Goal: Transaction & Acquisition: Purchase product/service

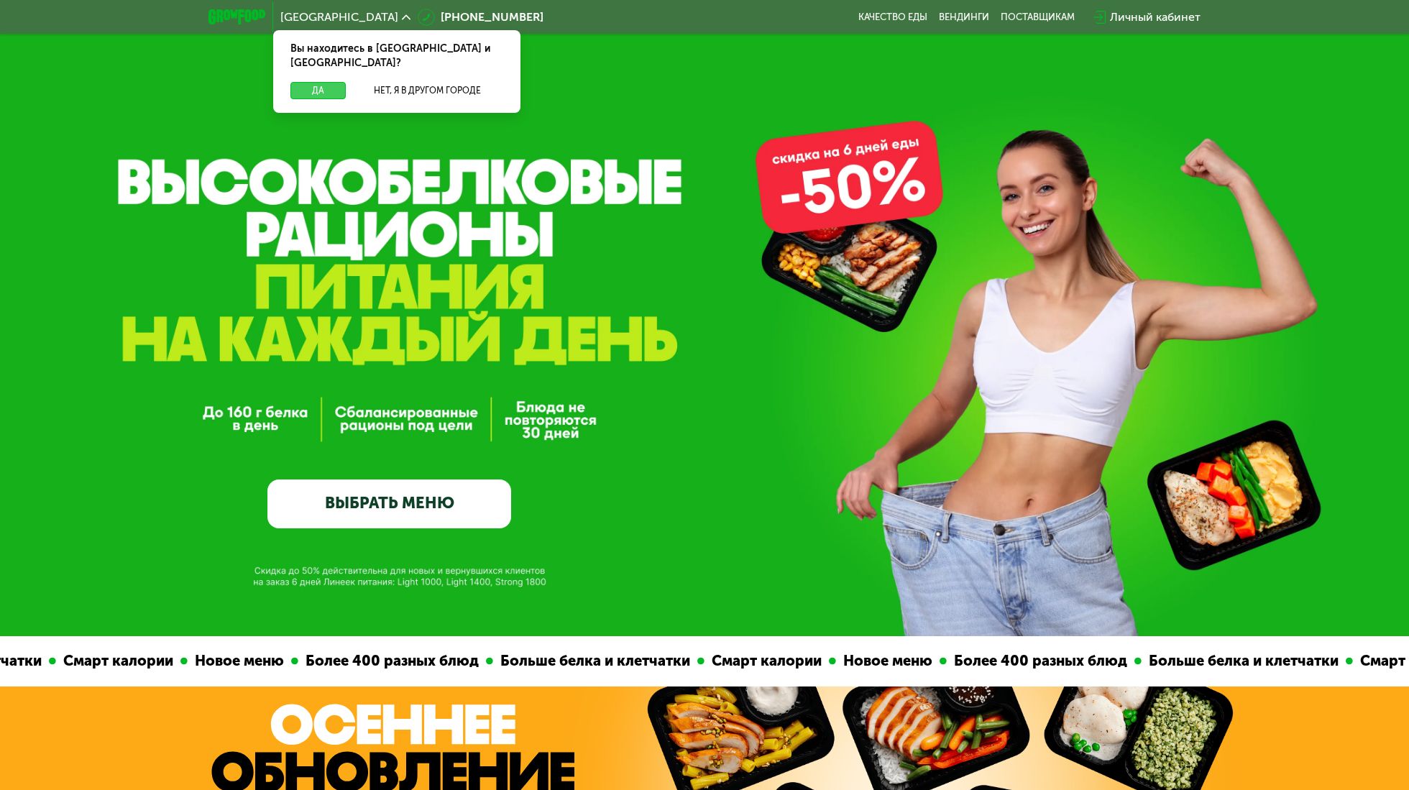
click at [322, 82] on button "Да" at bounding box center [317, 90] width 55 height 17
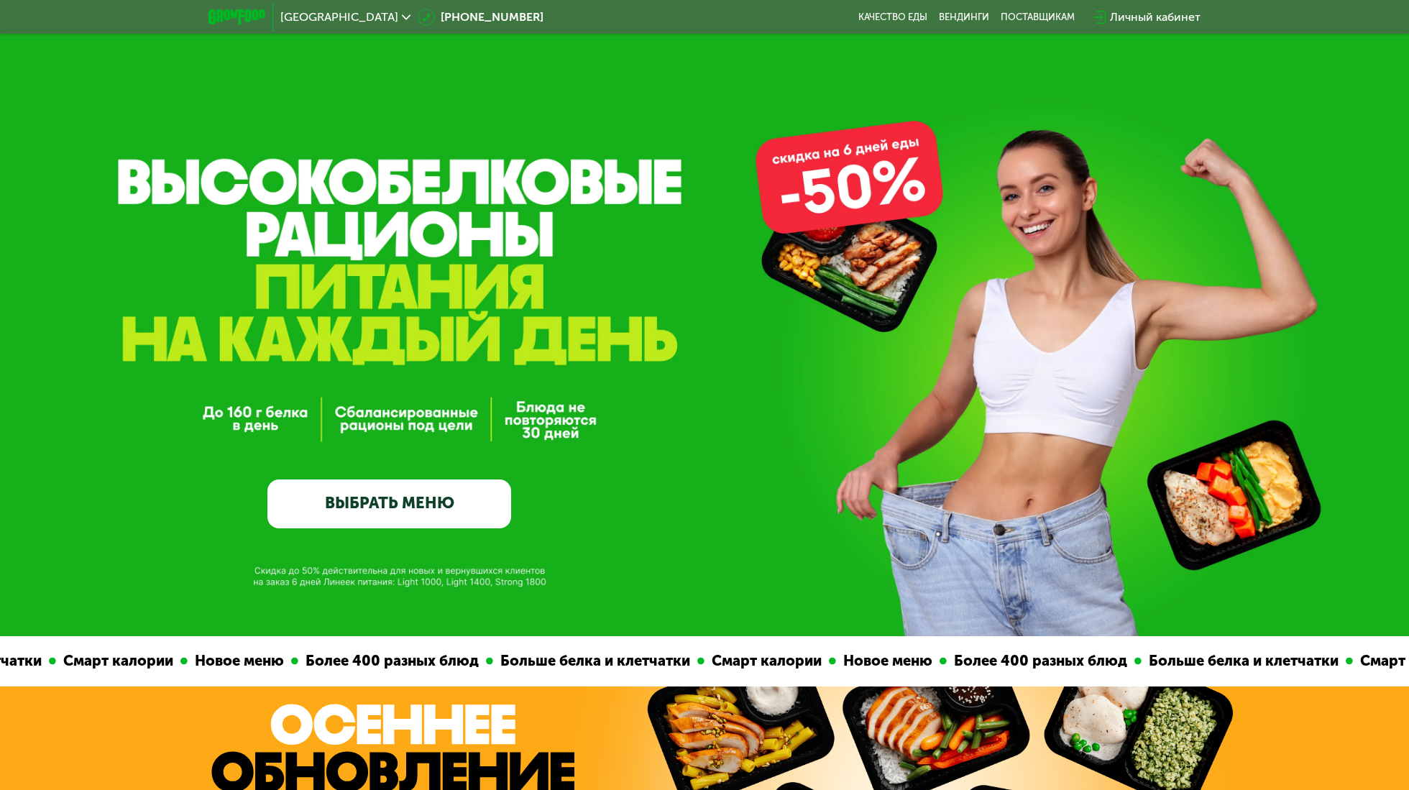
click at [432, 489] on link "ВЫБРАТЬ МЕНЮ" at bounding box center [389, 503] width 244 height 49
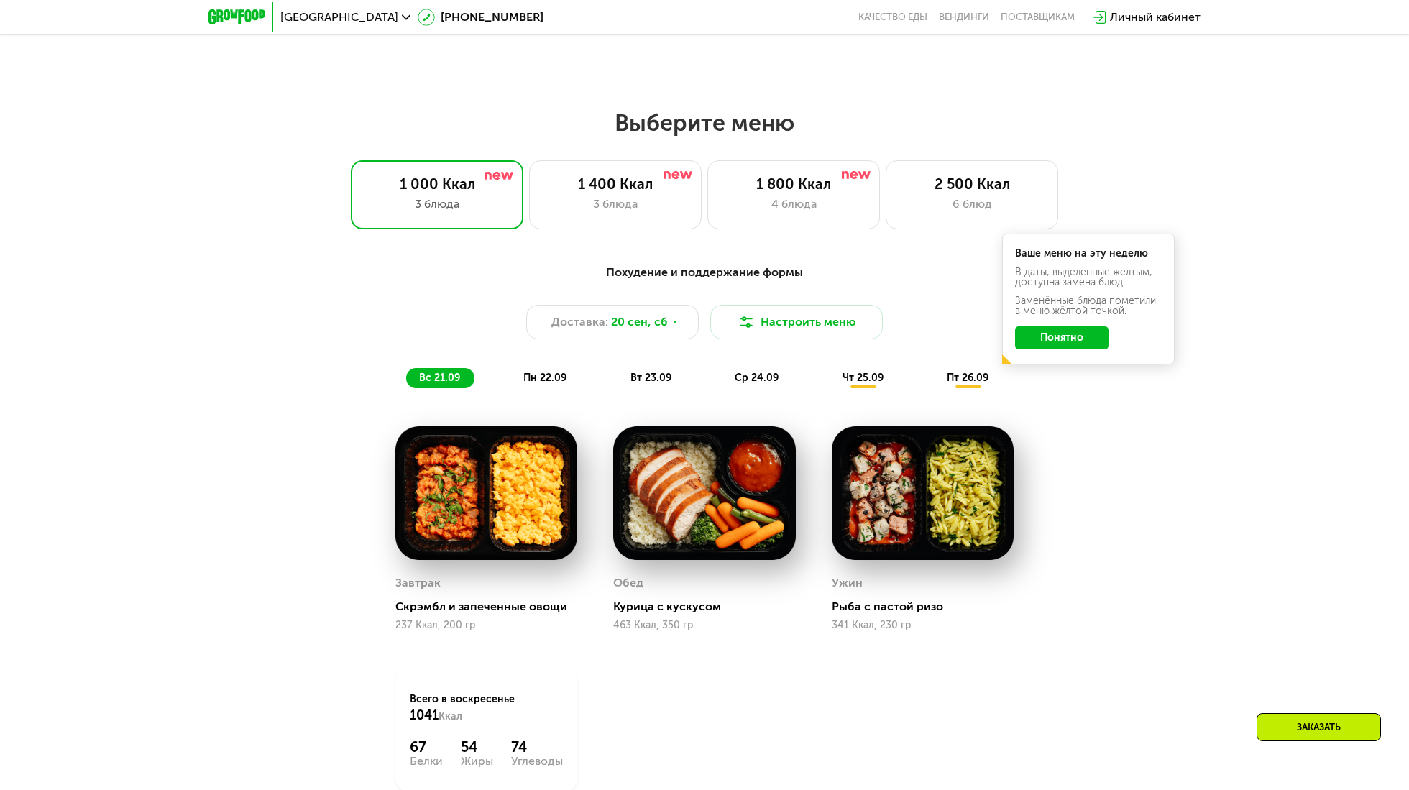
scroll to position [1079, 0]
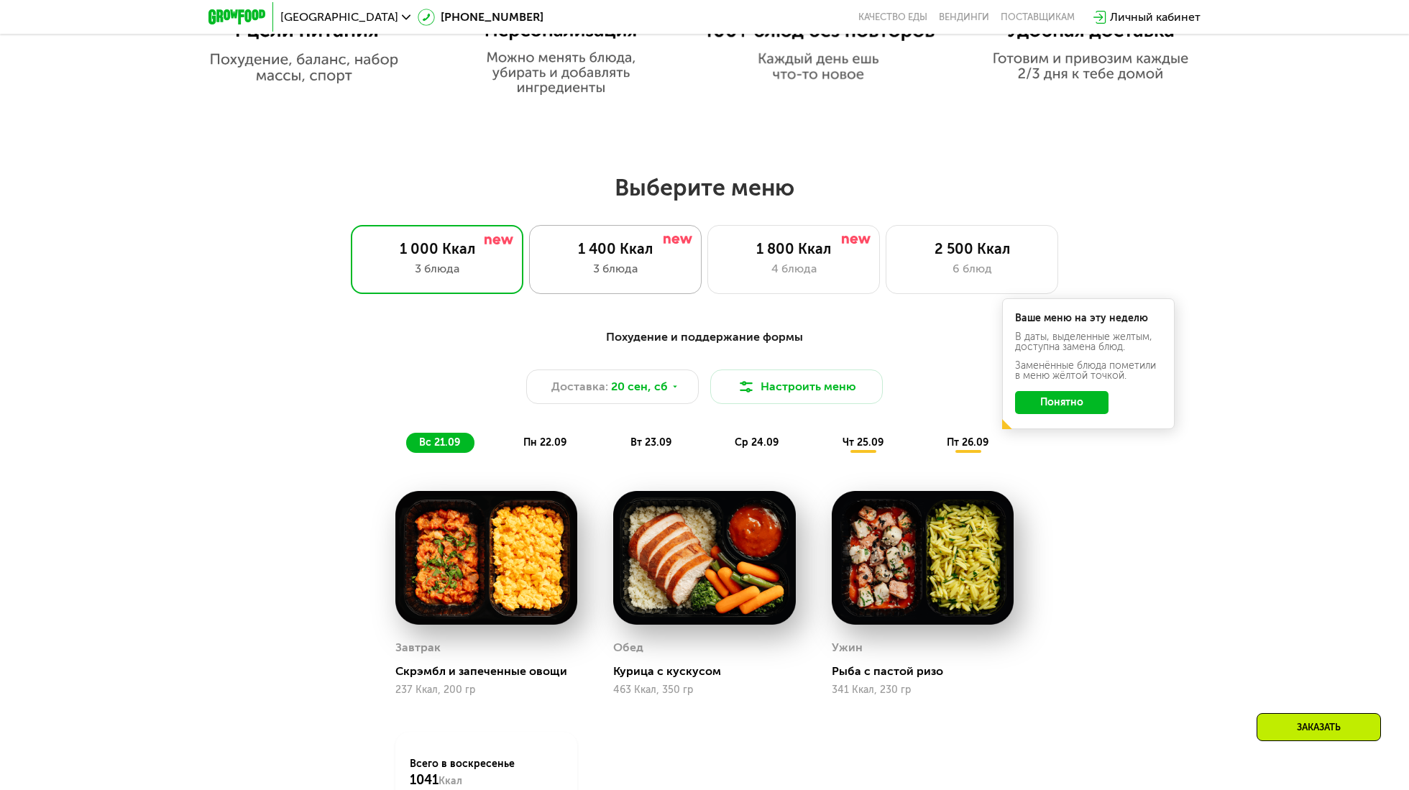
click at [644, 265] on div "3 блюда" at bounding box center [615, 268] width 142 height 17
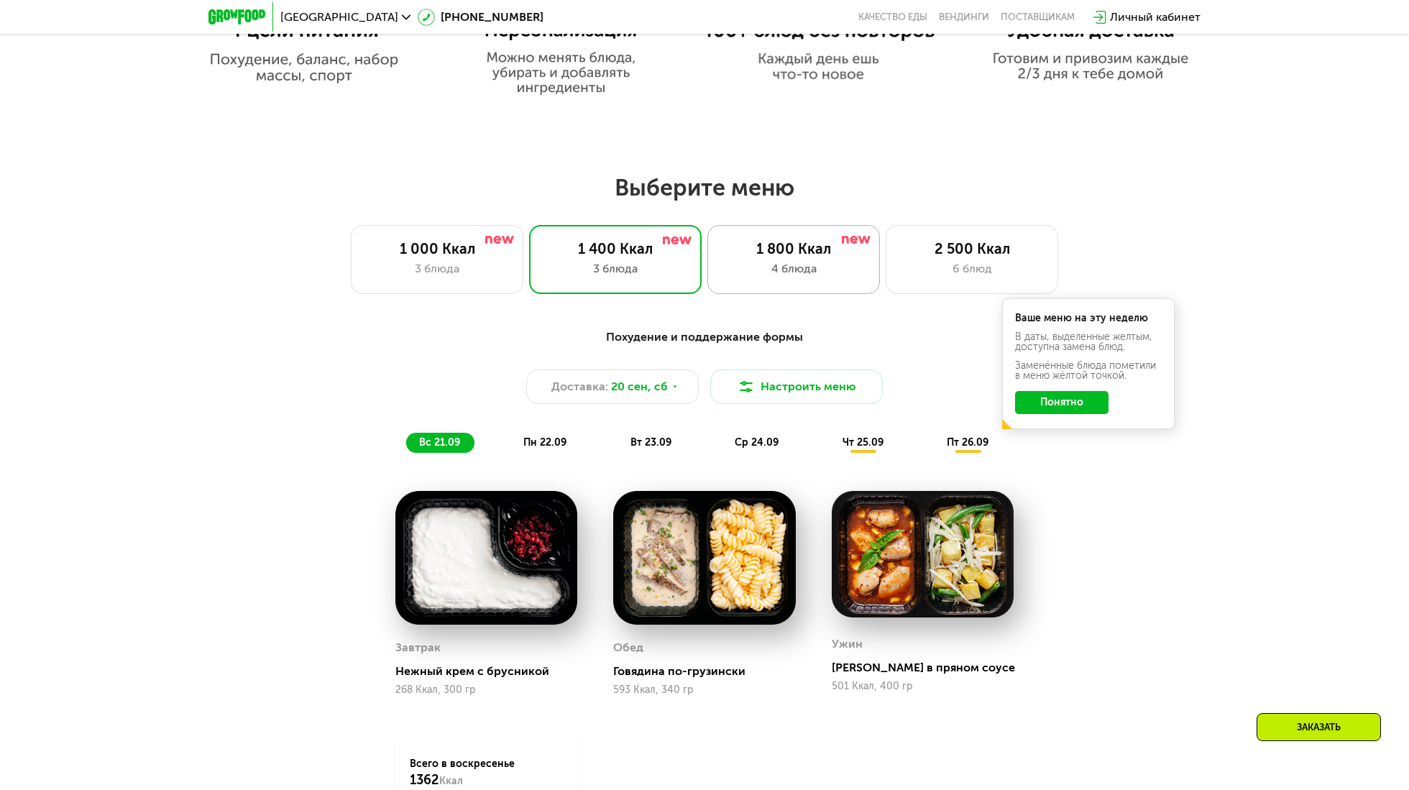
click at [778, 269] on div "4 блюда" at bounding box center [793, 268] width 142 height 17
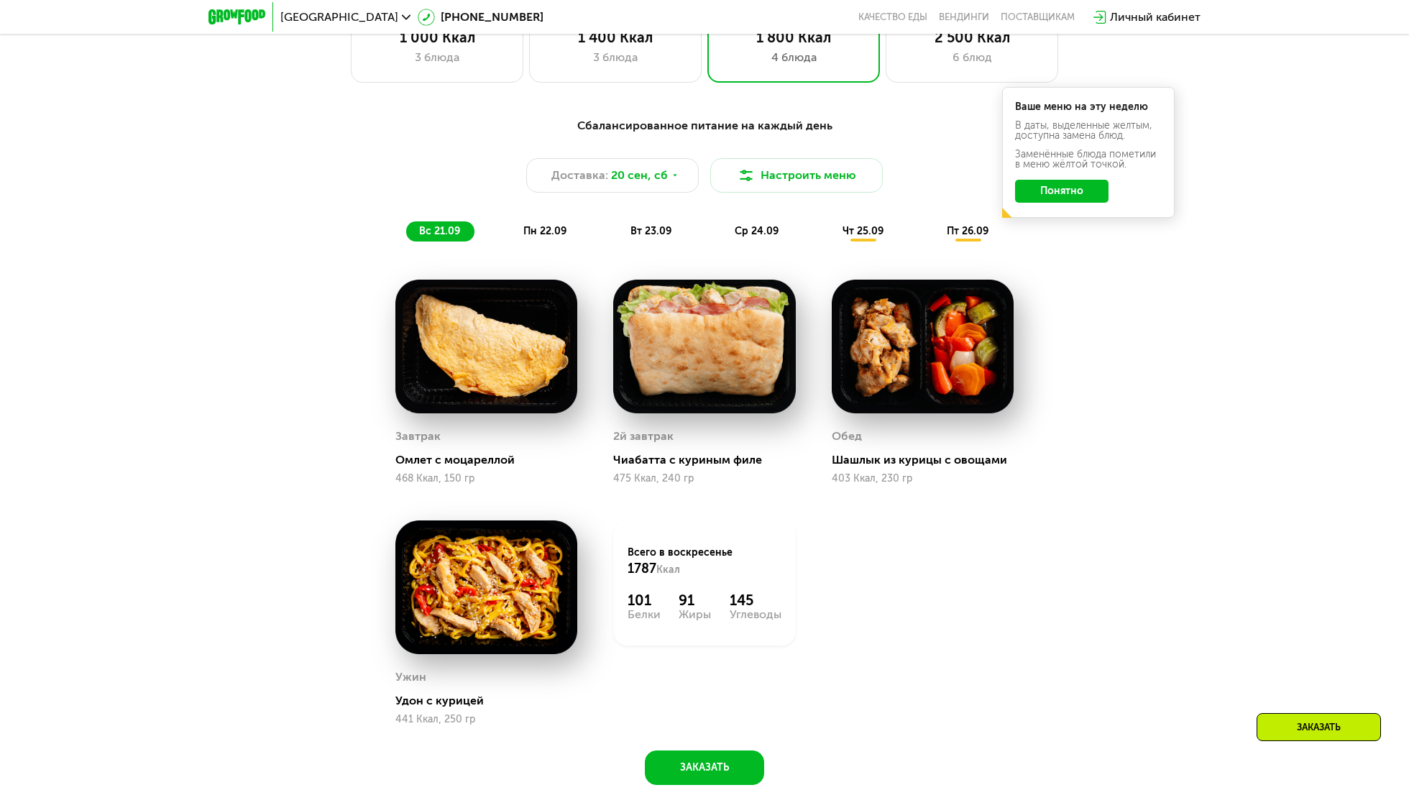
scroll to position [1294, 0]
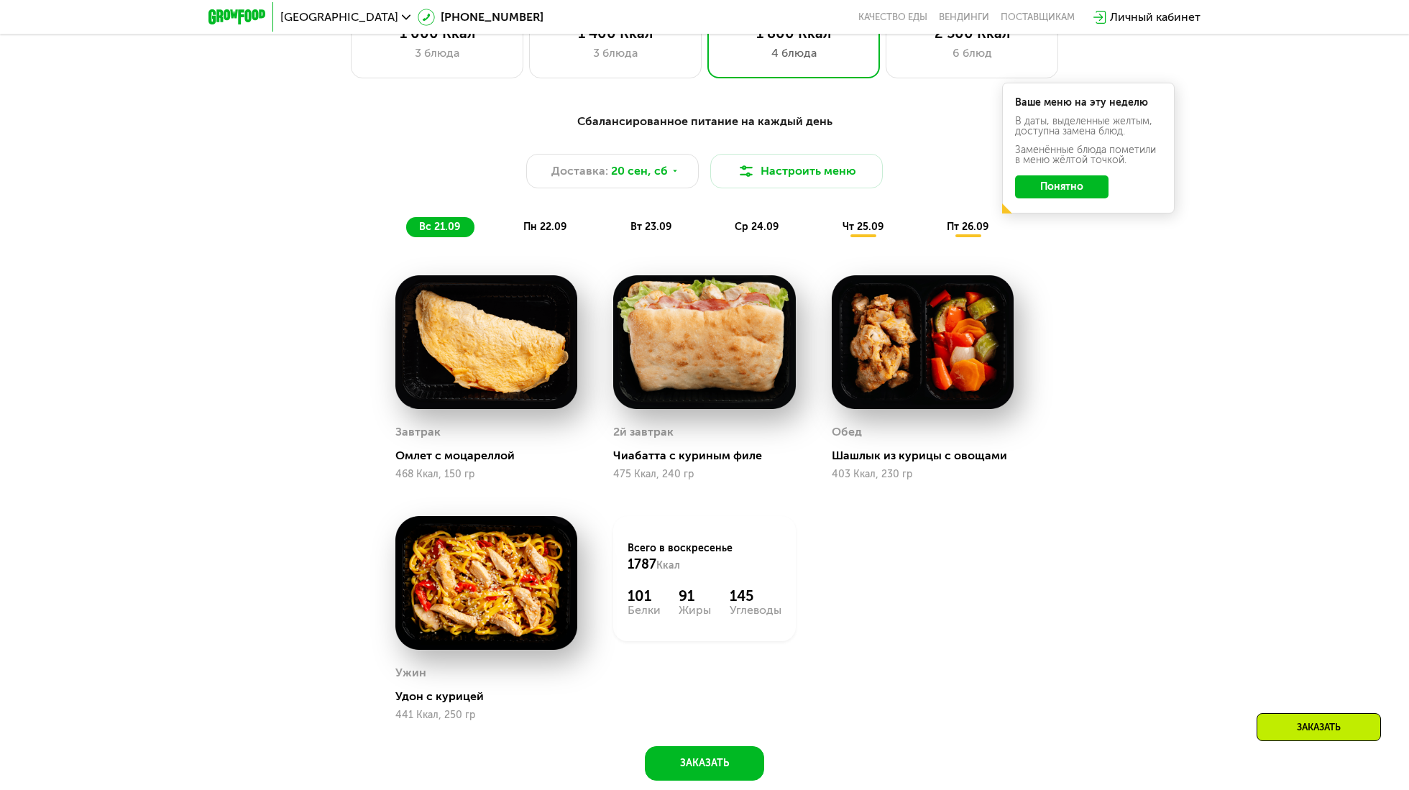
click at [535, 223] on div "пн 22.09" at bounding box center [545, 227] width 70 height 20
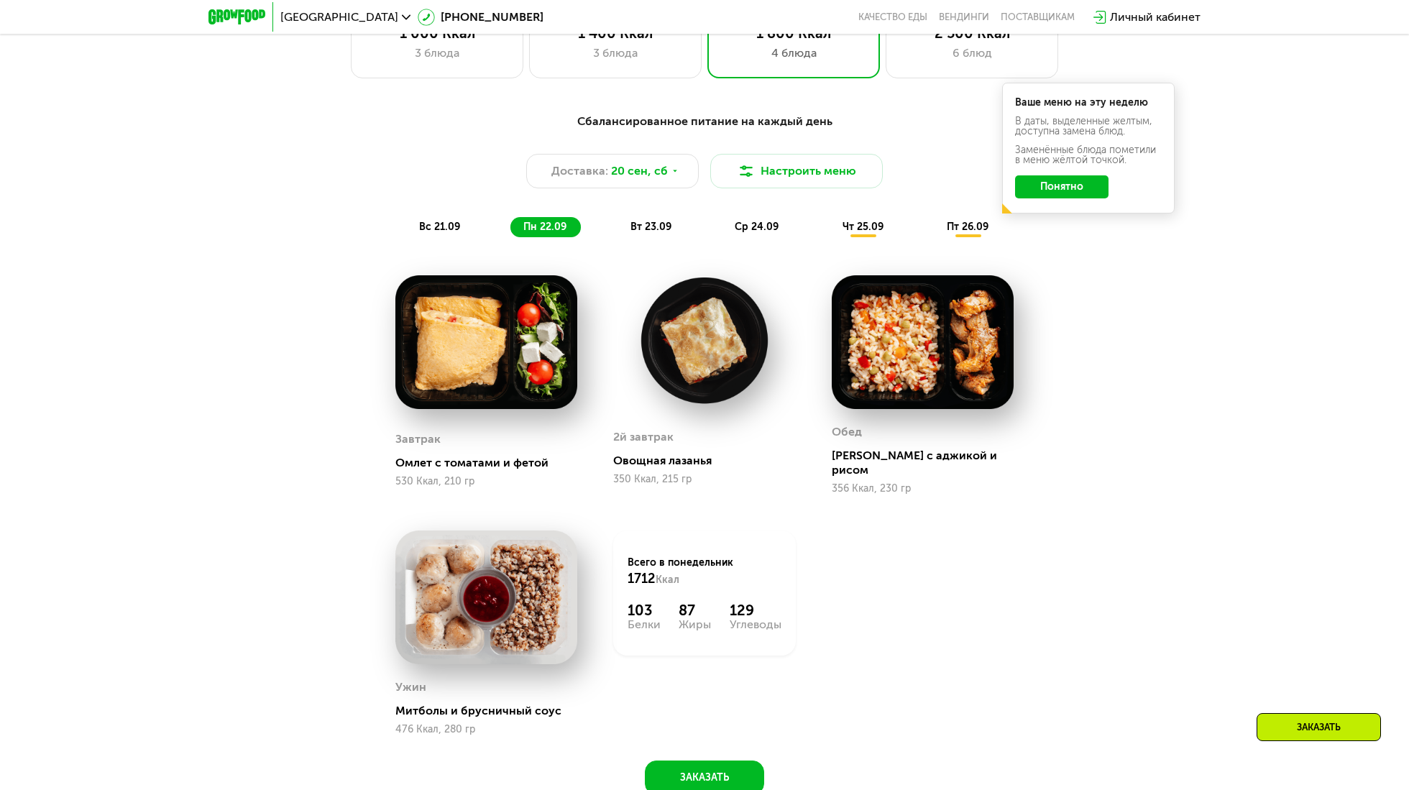
click at [865, 229] on span "чт 25.09" at bounding box center [862, 227] width 41 height 12
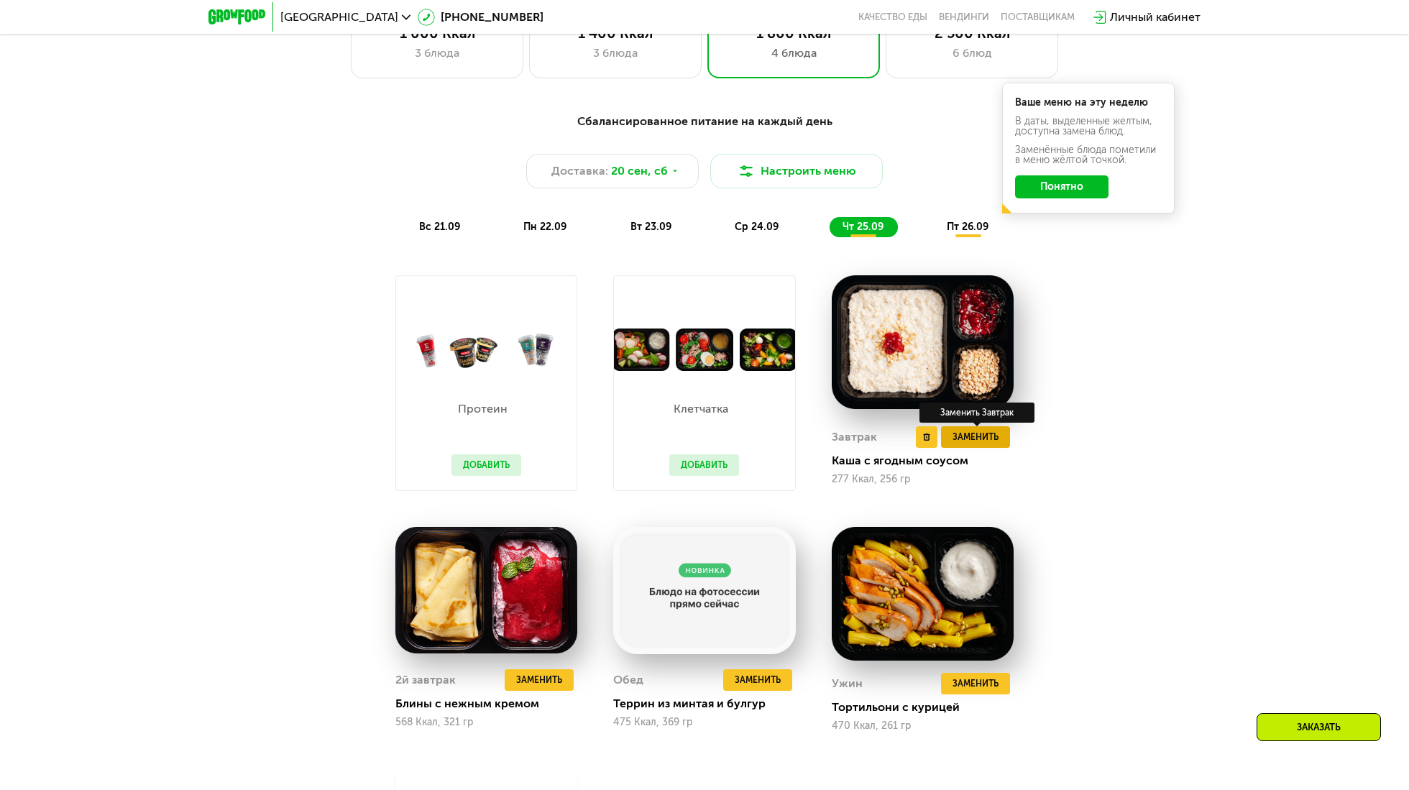
click at [972, 441] on span "Заменить" at bounding box center [975, 437] width 46 height 14
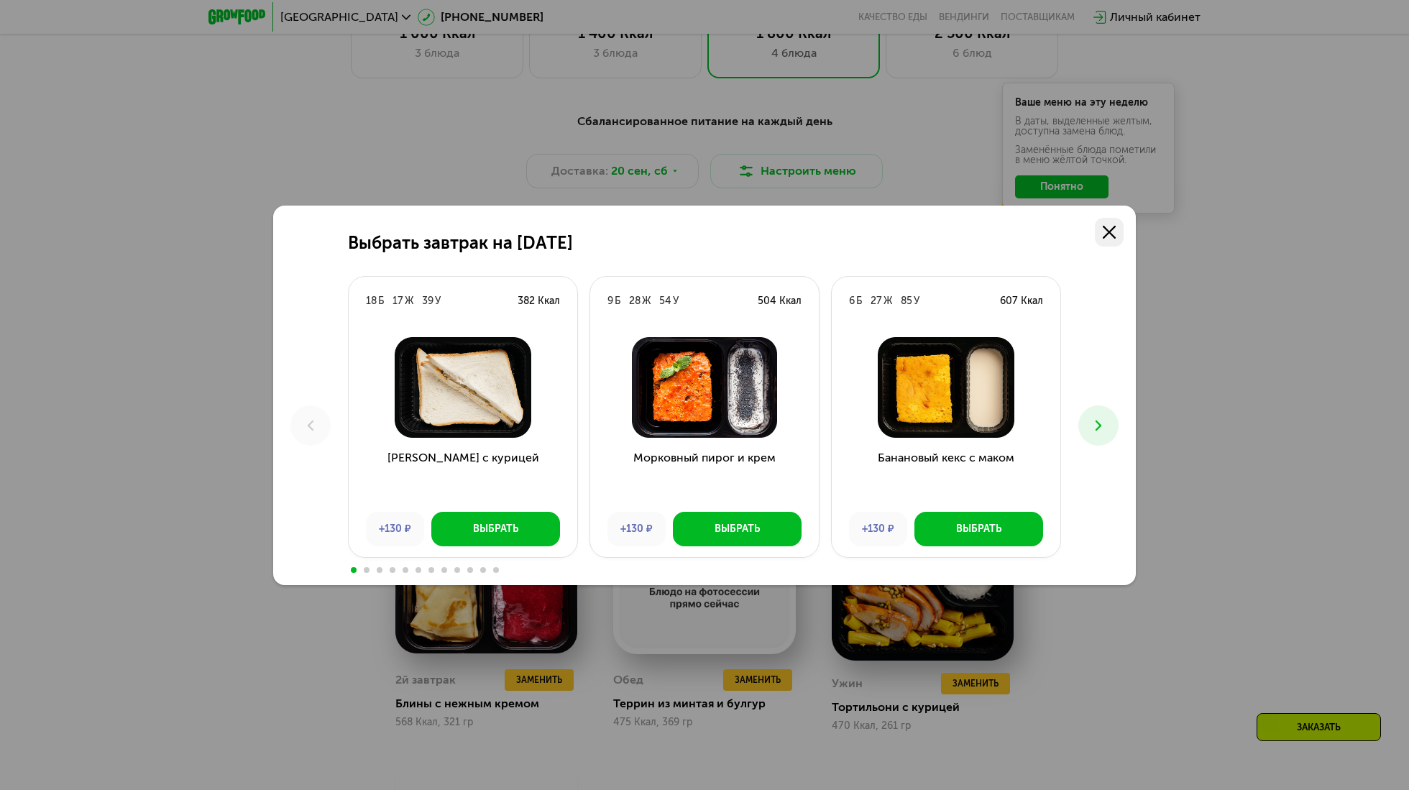
click at [1109, 229] on icon at bounding box center [1108, 232] width 13 height 13
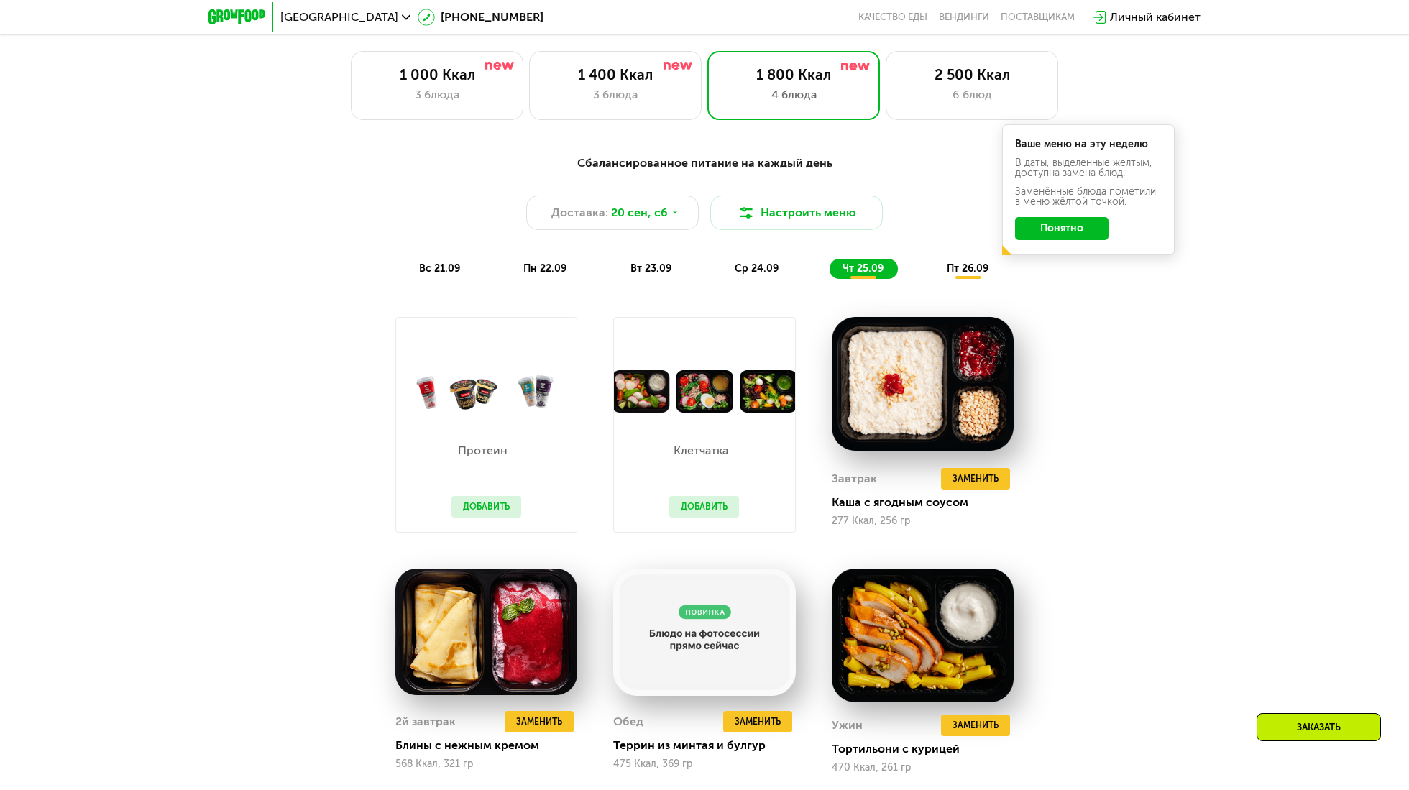
scroll to position [1366, 0]
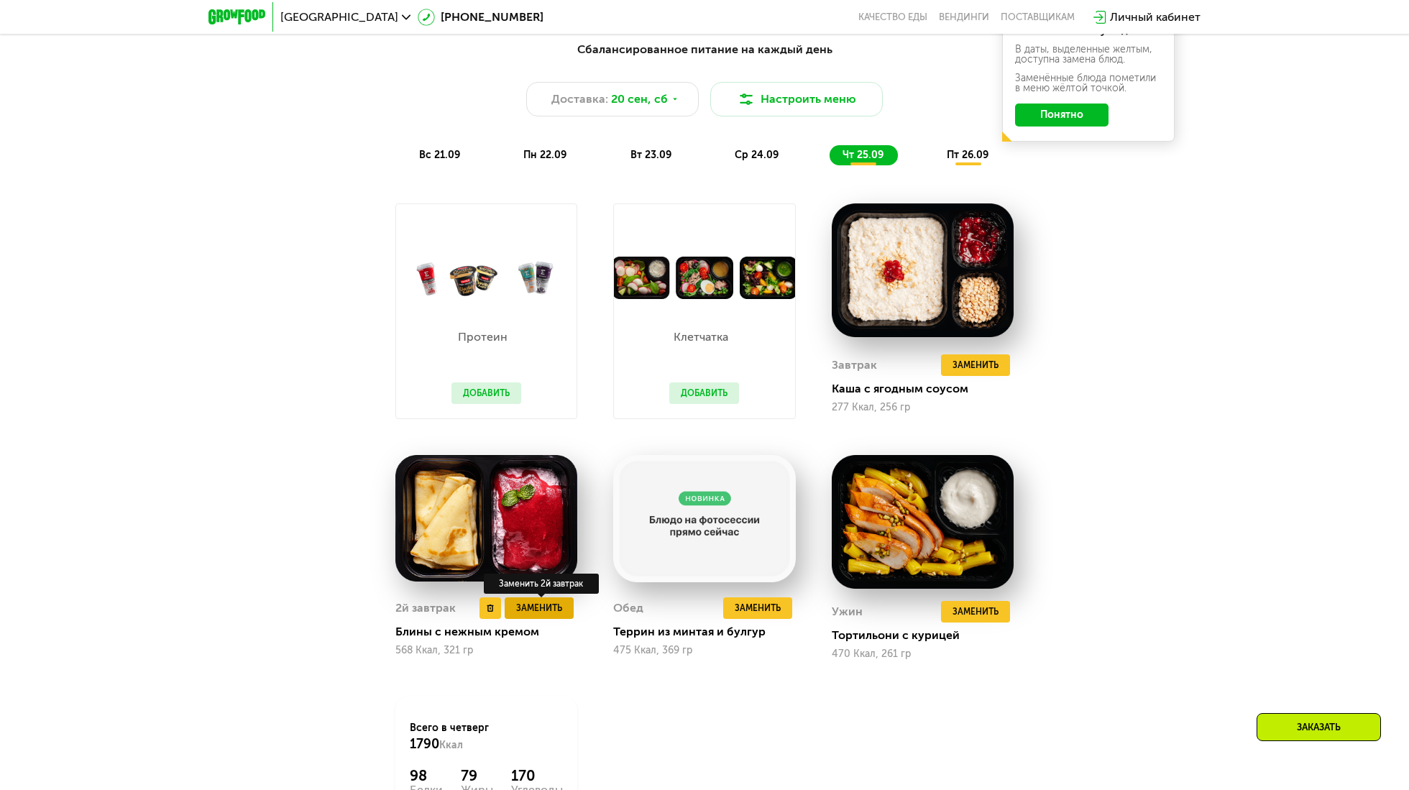
click at [535, 611] on span "Заменить" at bounding box center [539, 608] width 46 height 14
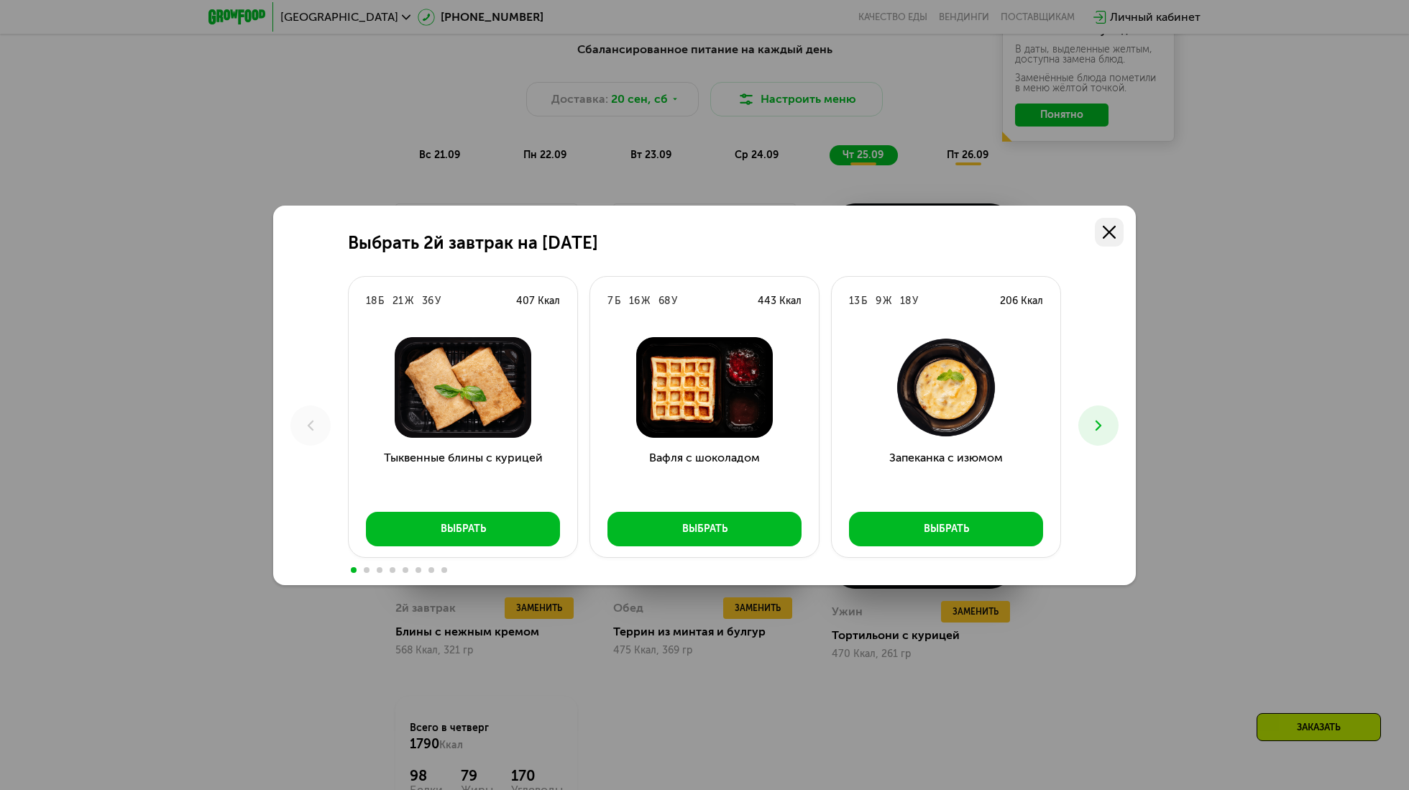
click at [1112, 235] on use at bounding box center [1108, 232] width 13 height 13
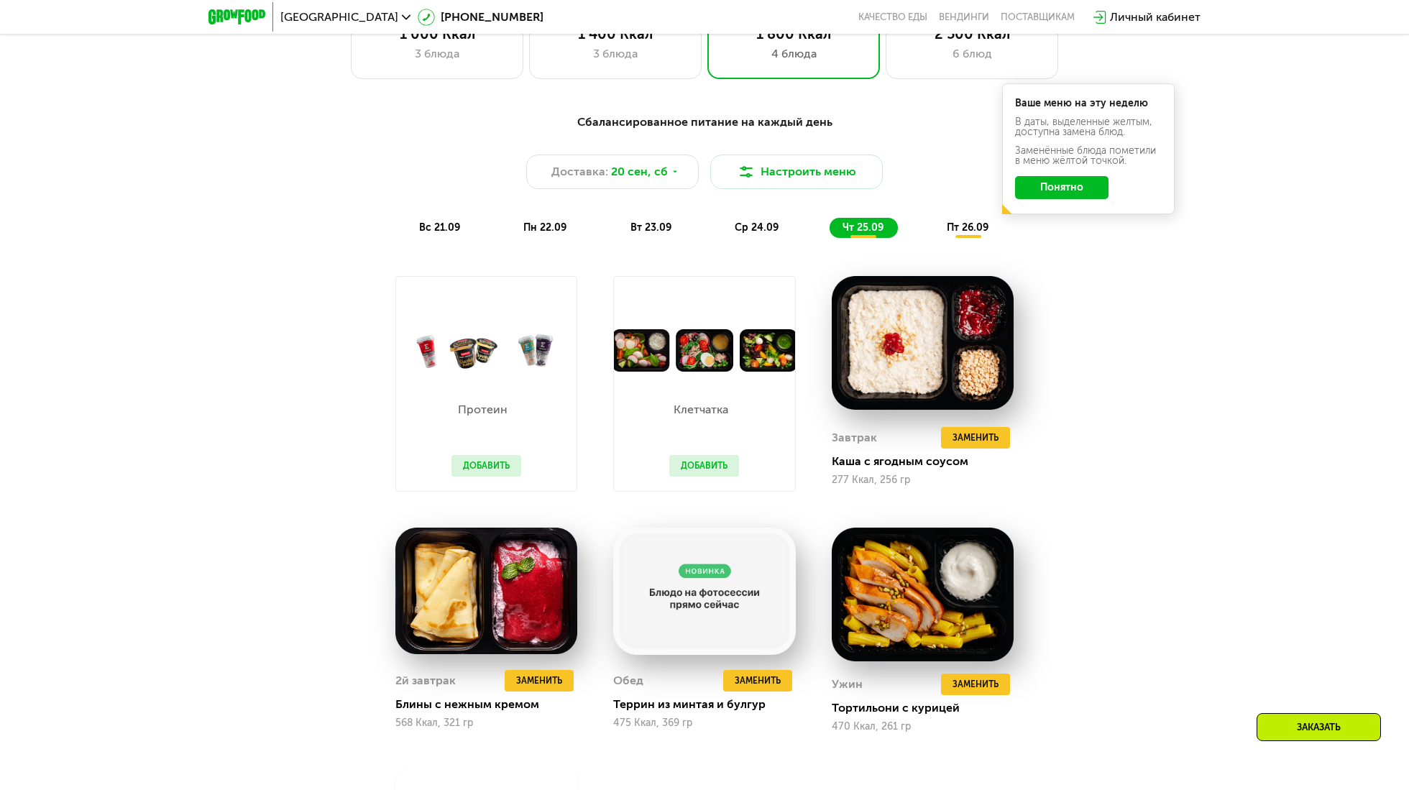
scroll to position [1222, 0]
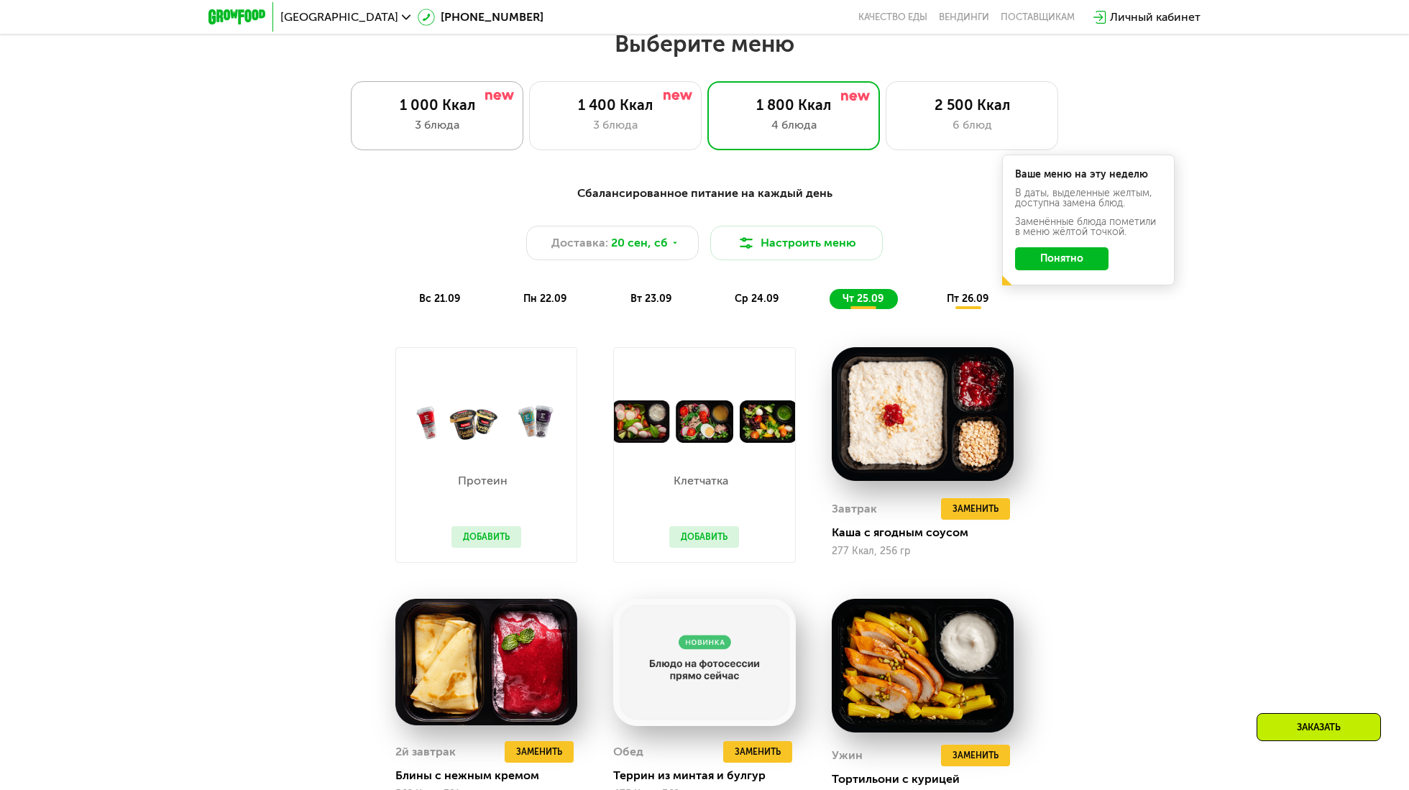
click at [430, 129] on div "3 блюда" at bounding box center [437, 124] width 142 height 17
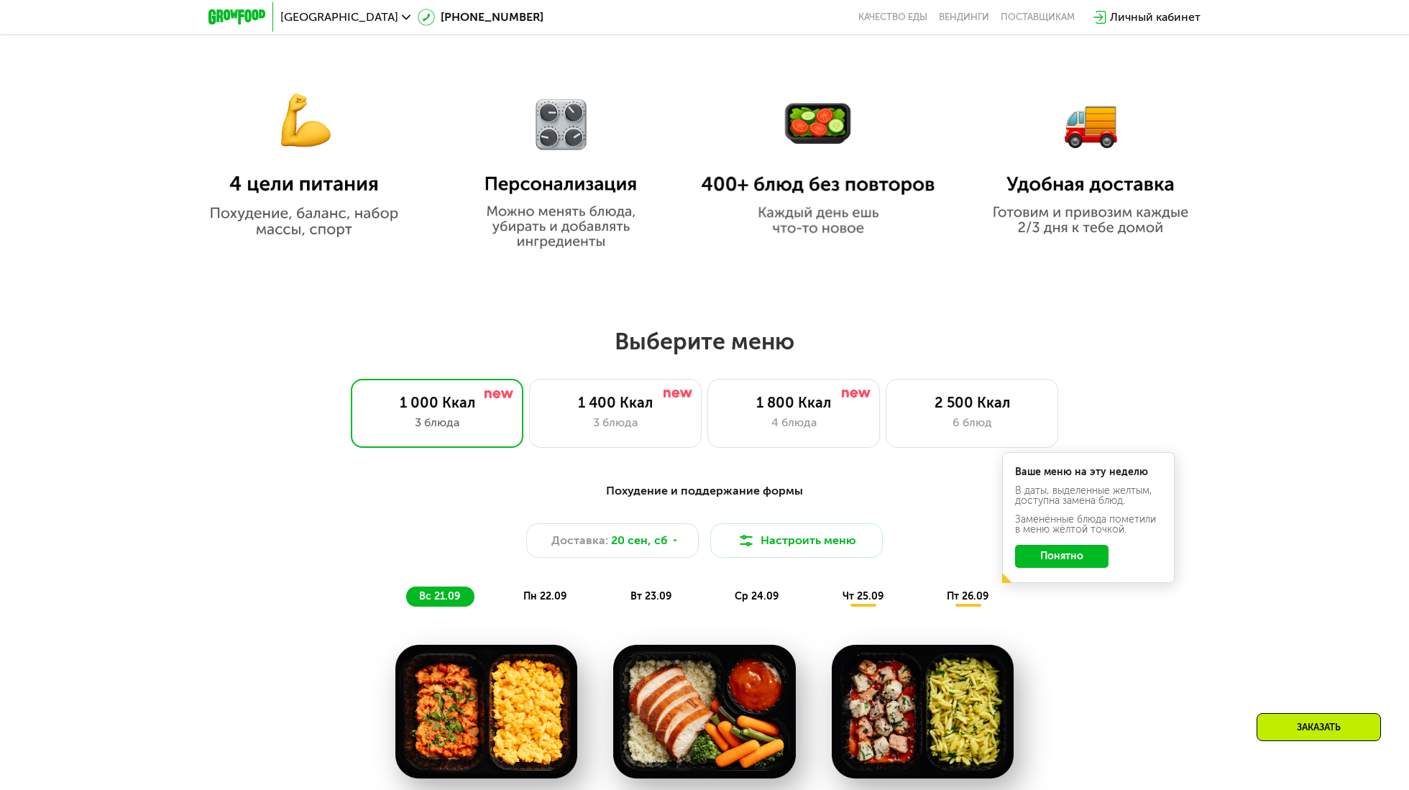
scroll to position [863, 0]
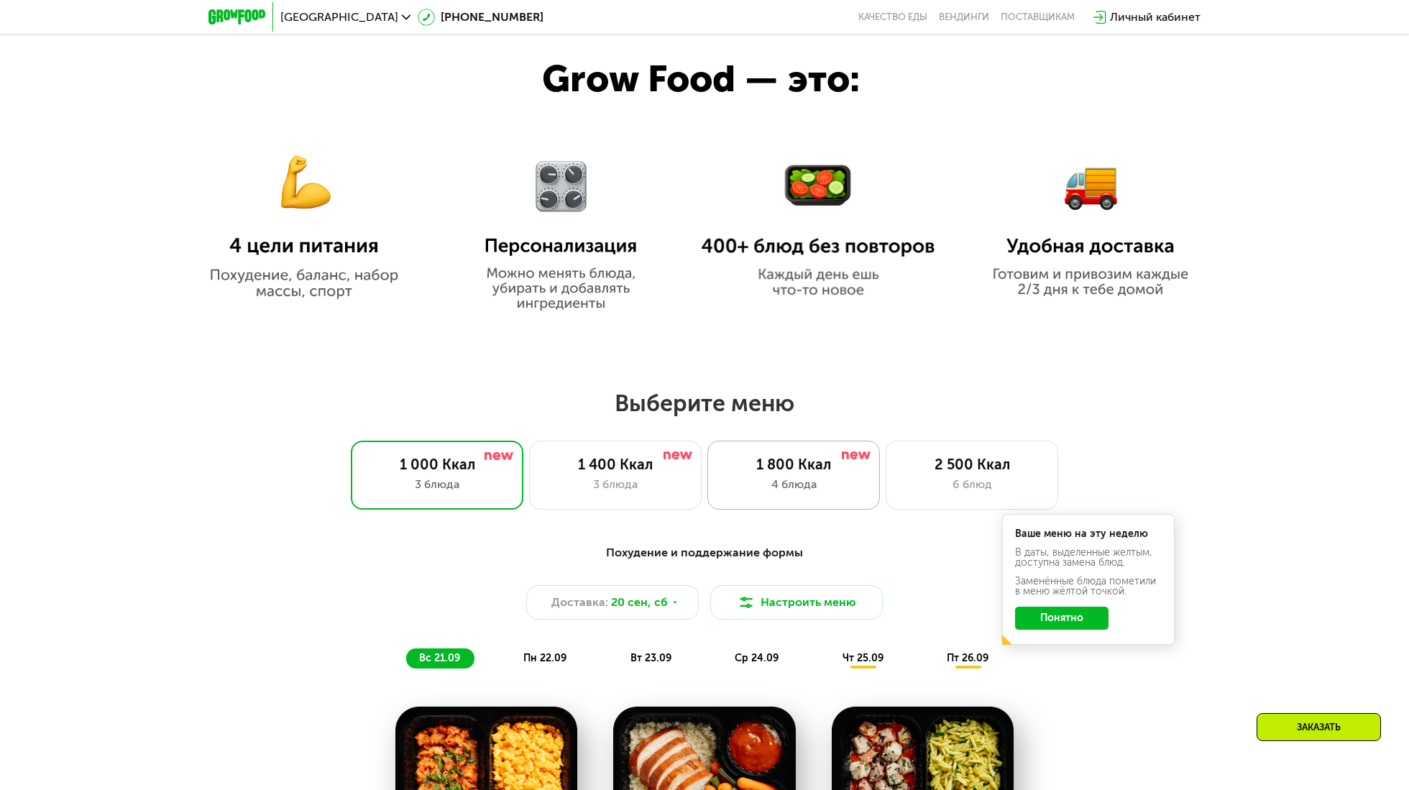
click at [785, 458] on div "1 800 Ккал 4 блюда" at bounding box center [793, 475] width 172 height 69
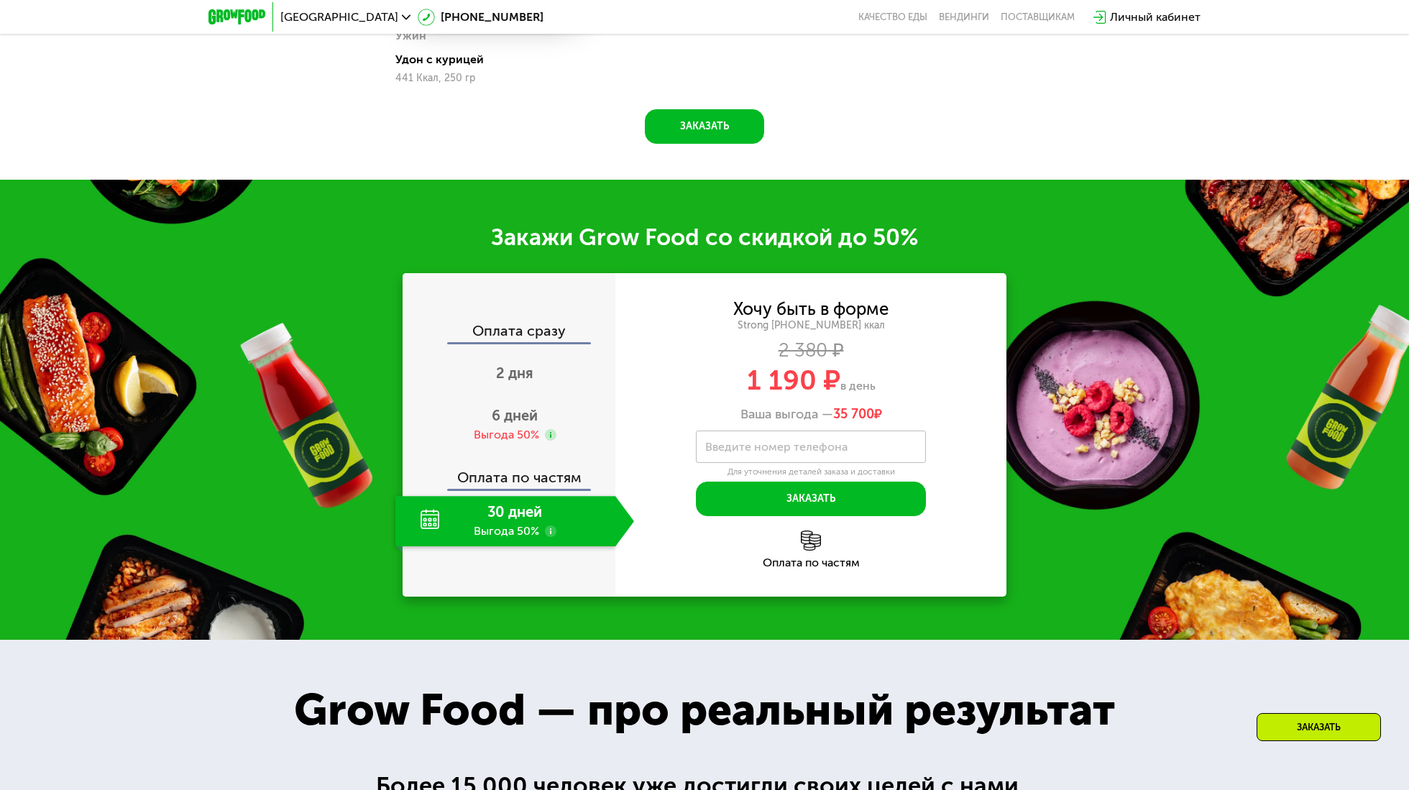
scroll to position [1941, 0]
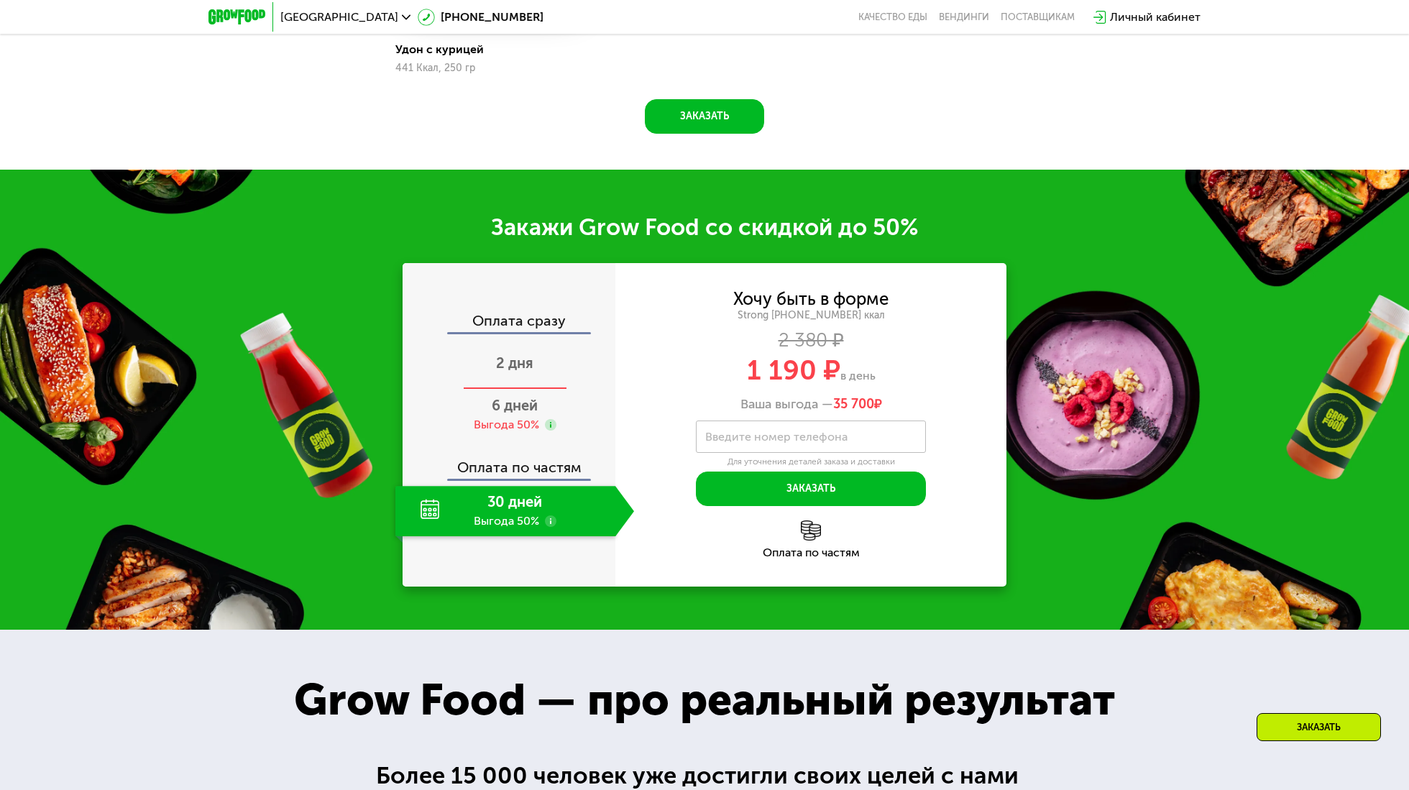
click at [527, 367] on span "2 дня" at bounding box center [514, 362] width 37 height 17
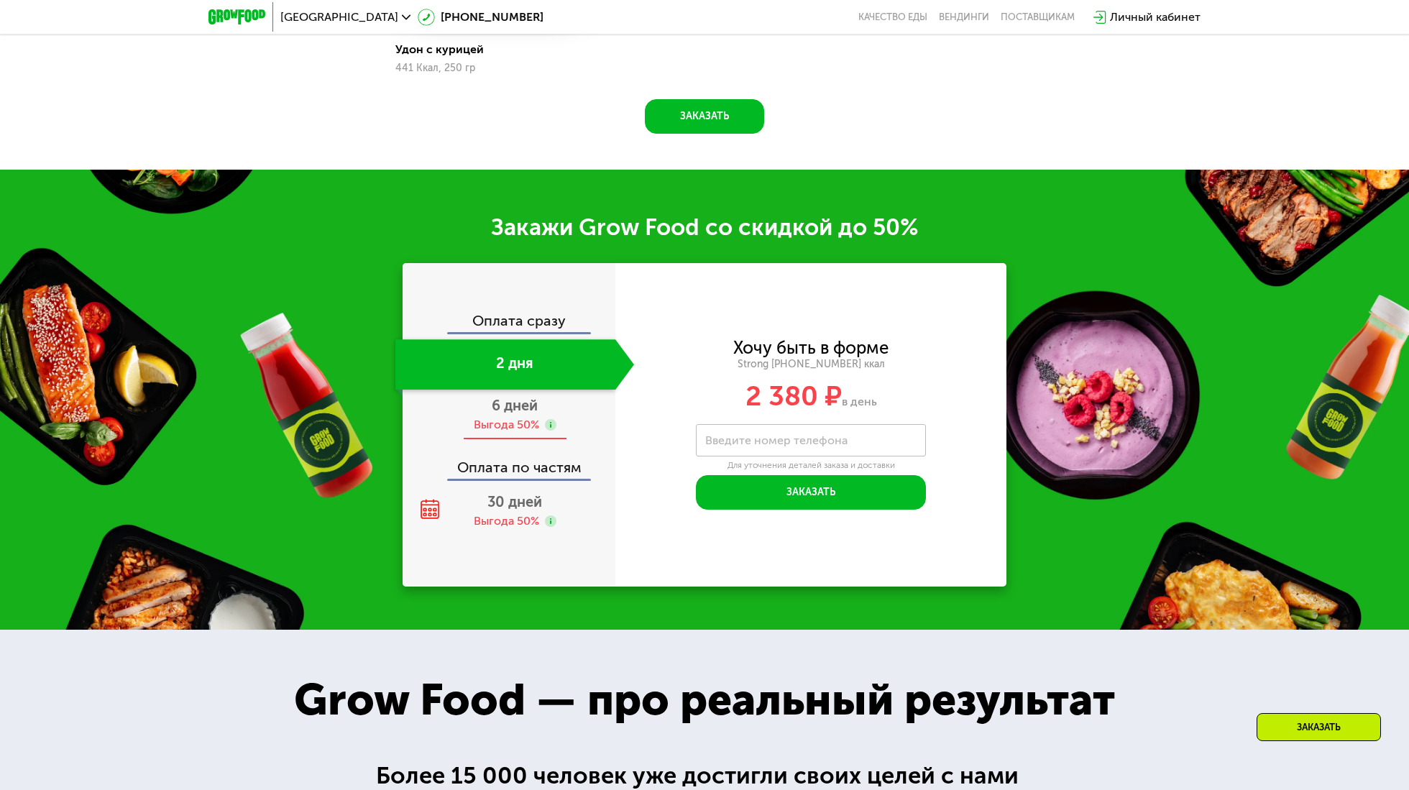
click at [520, 421] on div "Выгода 50%" at bounding box center [506, 425] width 65 height 16
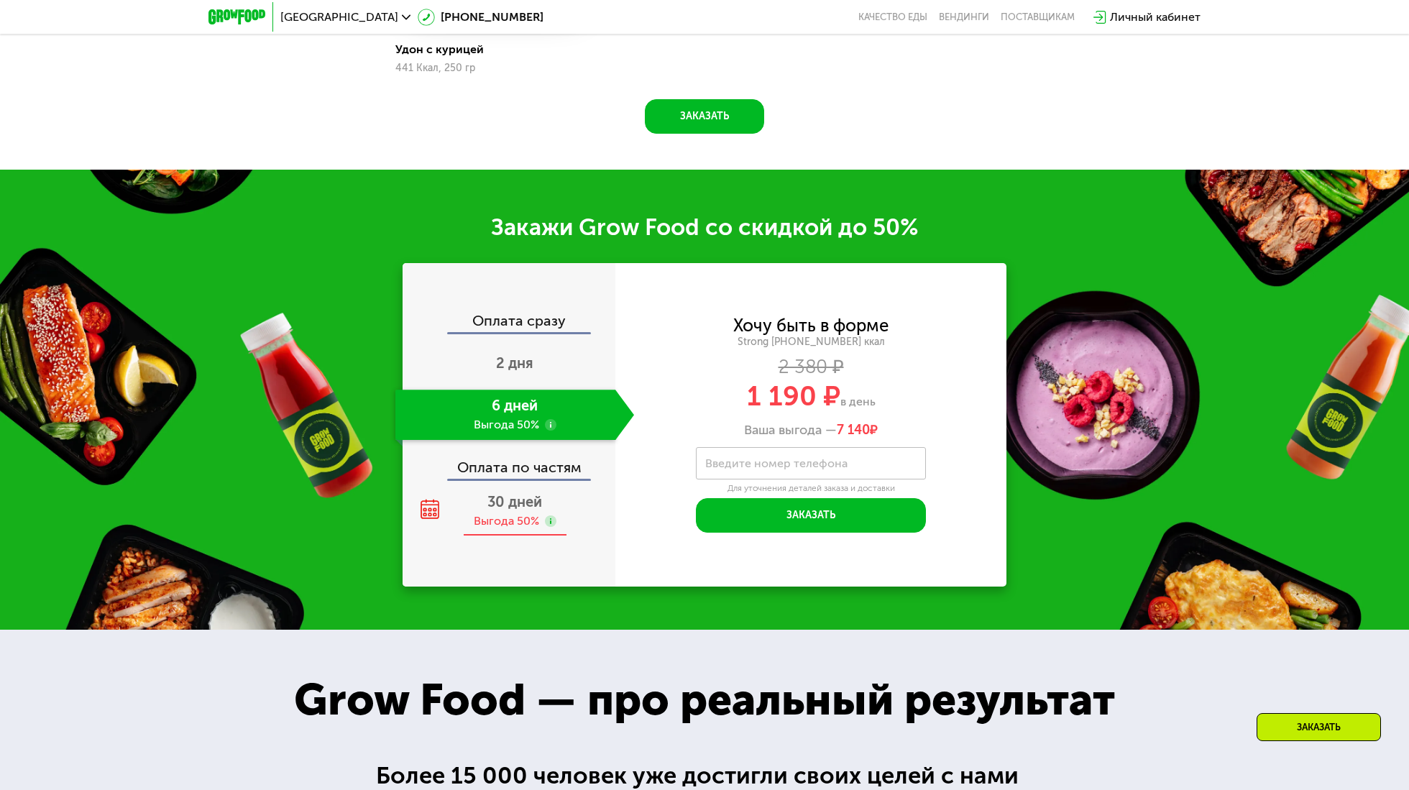
click at [518, 502] on span "30 дней" at bounding box center [514, 501] width 55 height 17
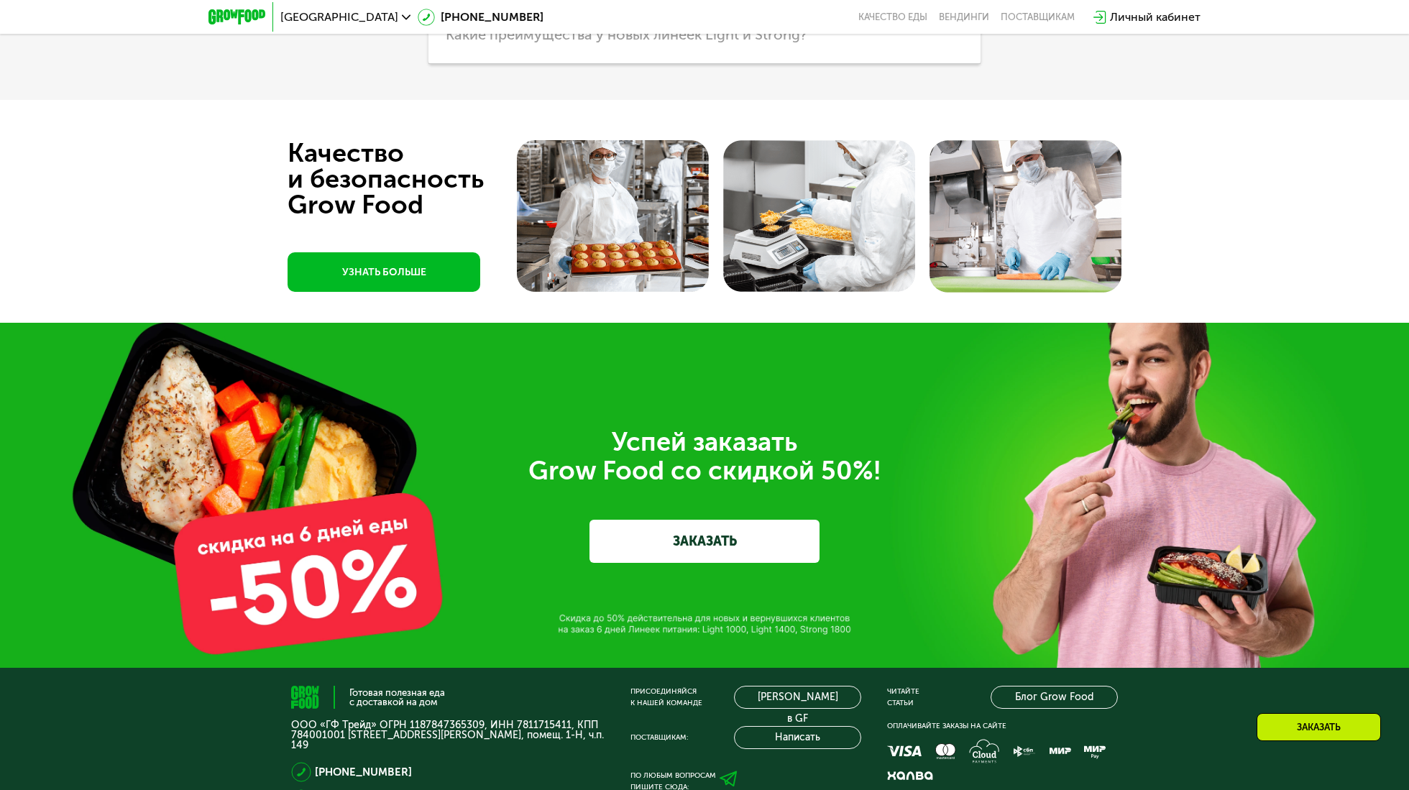
scroll to position [4744, 0]
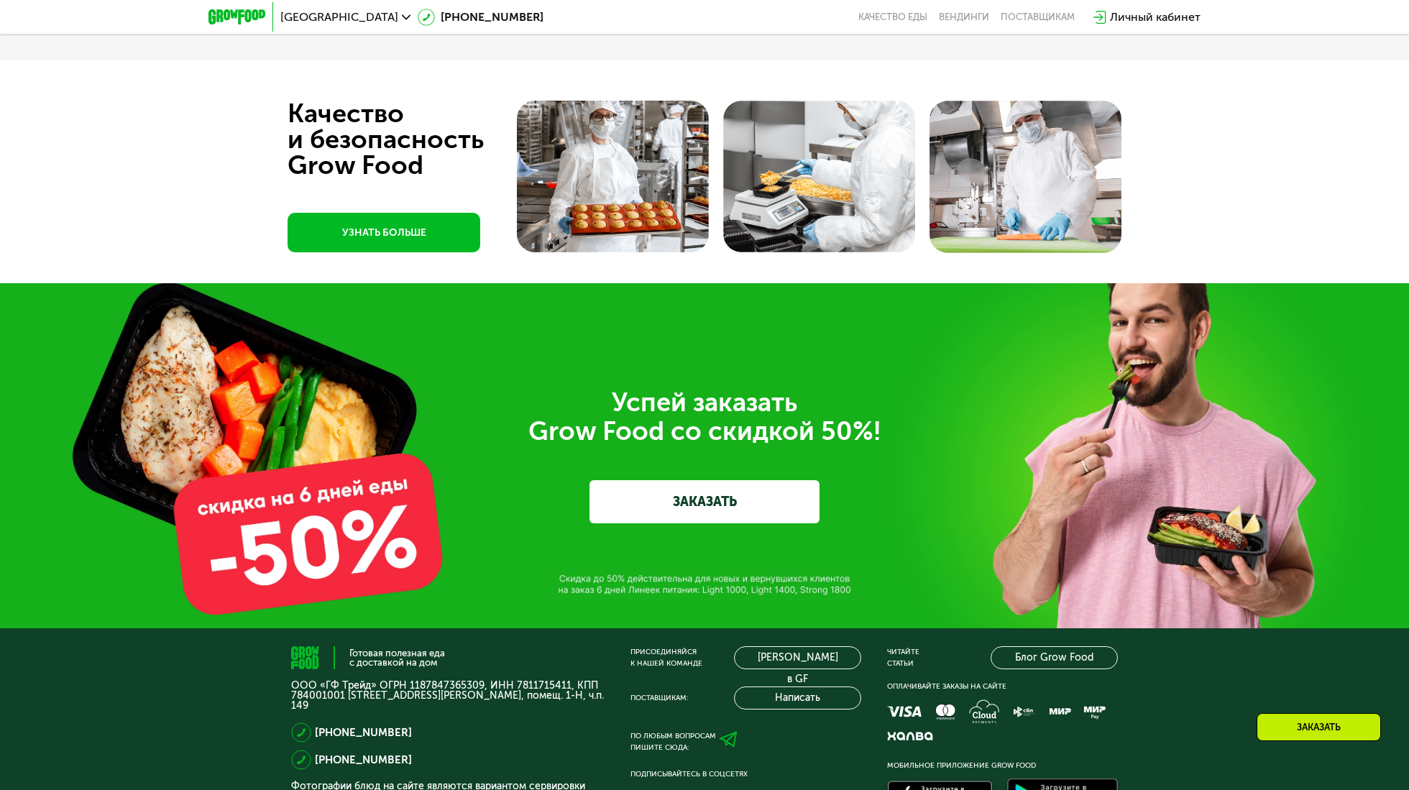
click at [657, 510] on link "ЗАКАЗАТЬ" at bounding box center [704, 501] width 230 height 43
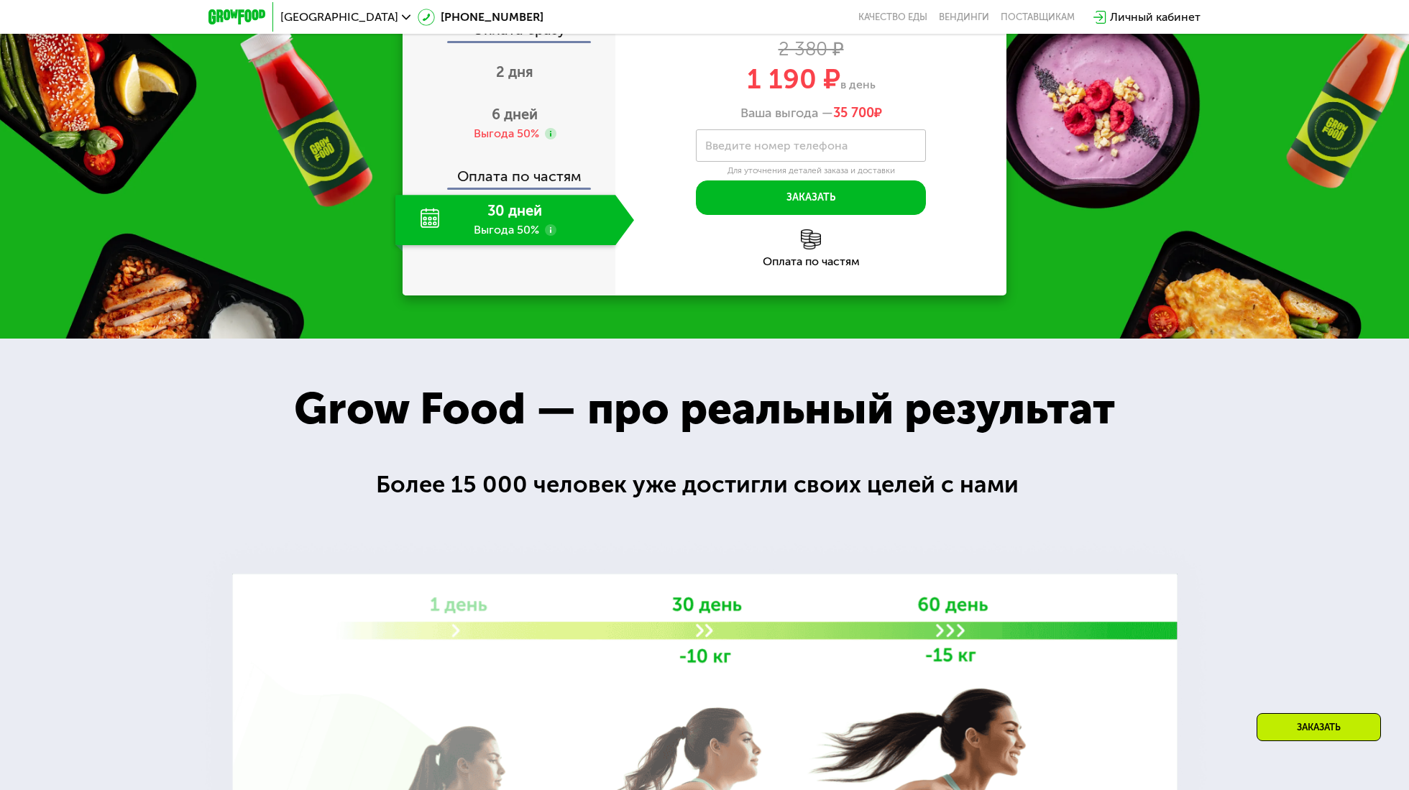
scroll to position [2080, 0]
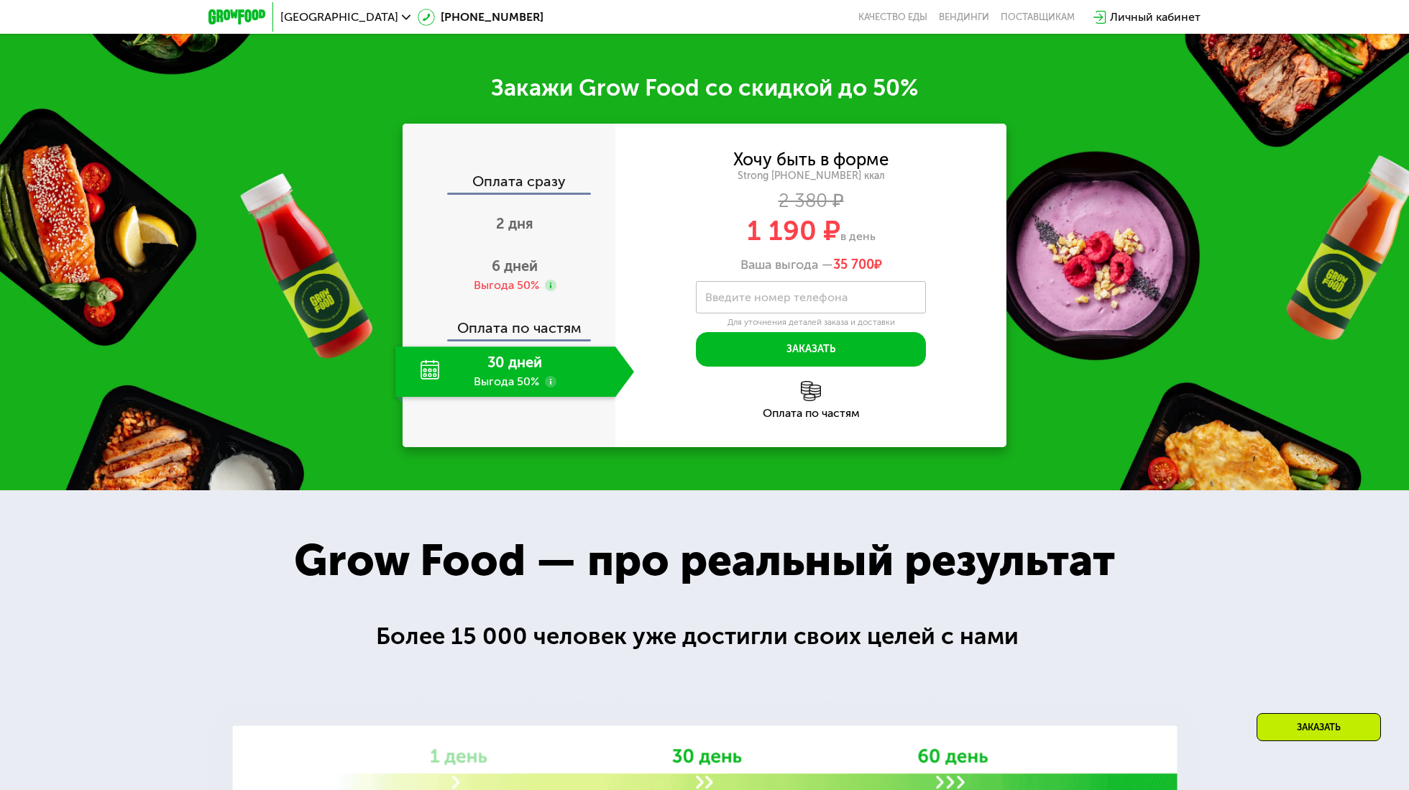
click at [518, 193] on div "Оплата сразу" at bounding box center [509, 183] width 211 height 19
click at [517, 187] on div "Оплата сразу" at bounding box center [509, 183] width 211 height 19
click at [512, 227] on span "2 дня" at bounding box center [514, 223] width 37 height 17
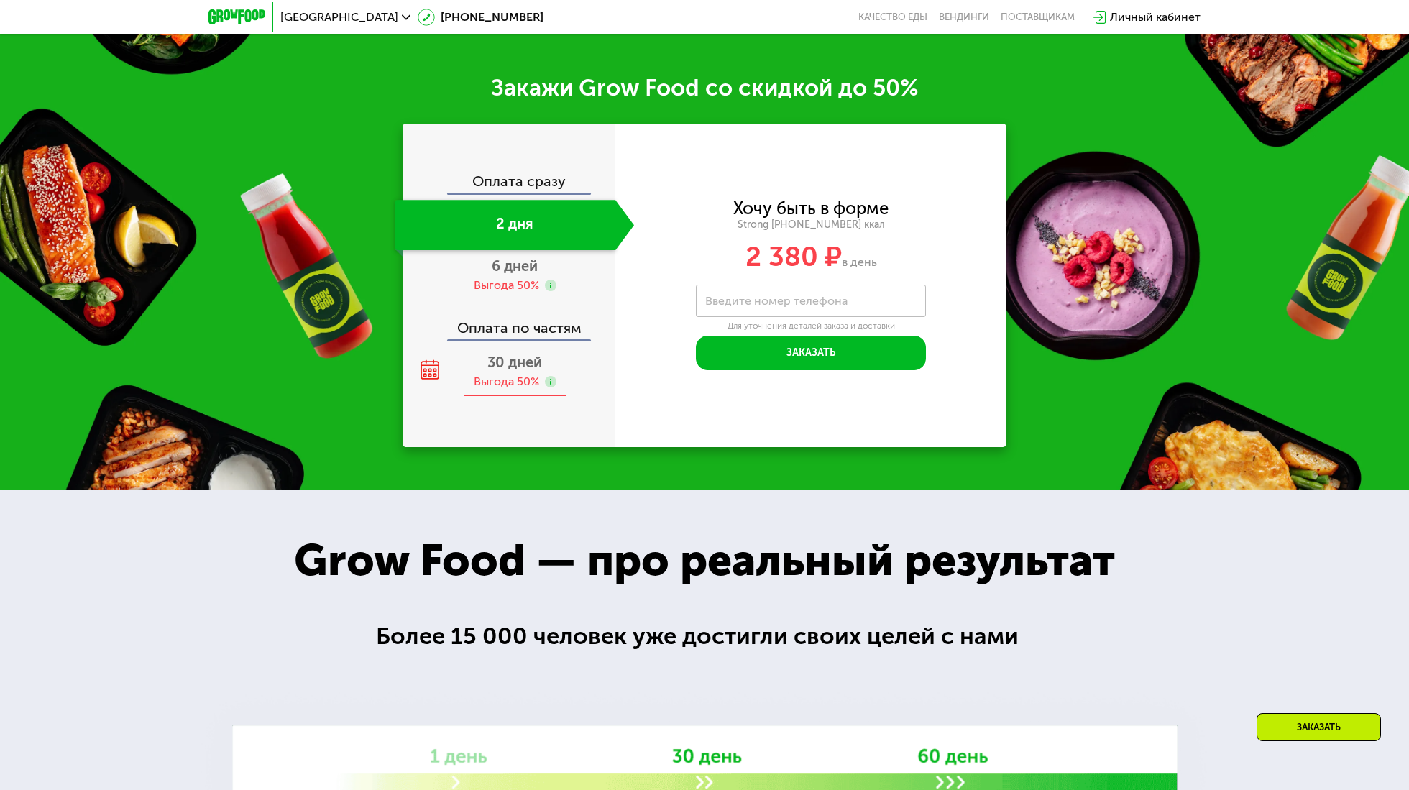
click at [434, 377] on icon at bounding box center [430, 369] width 20 height 20
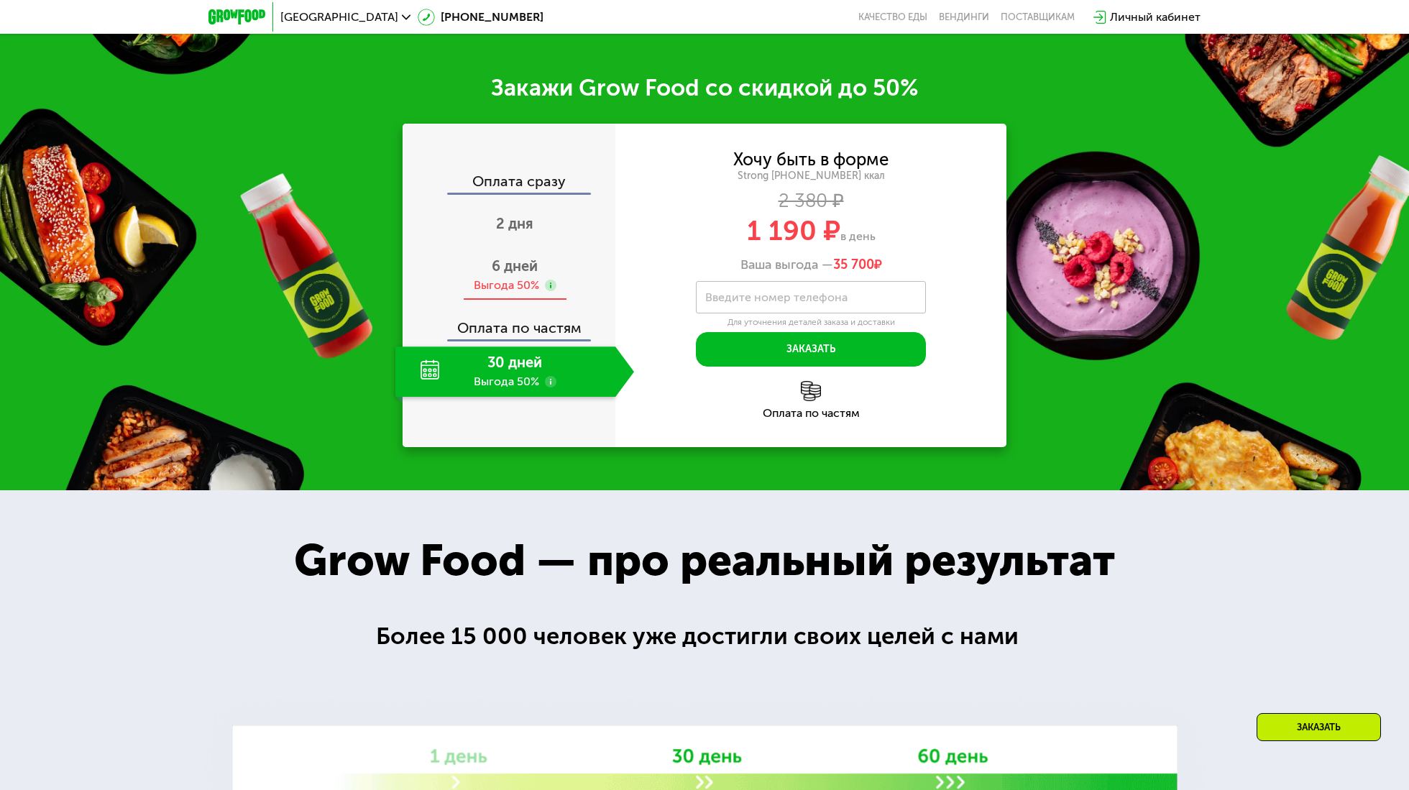
click at [512, 267] on span "6 дней" at bounding box center [515, 265] width 46 height 17
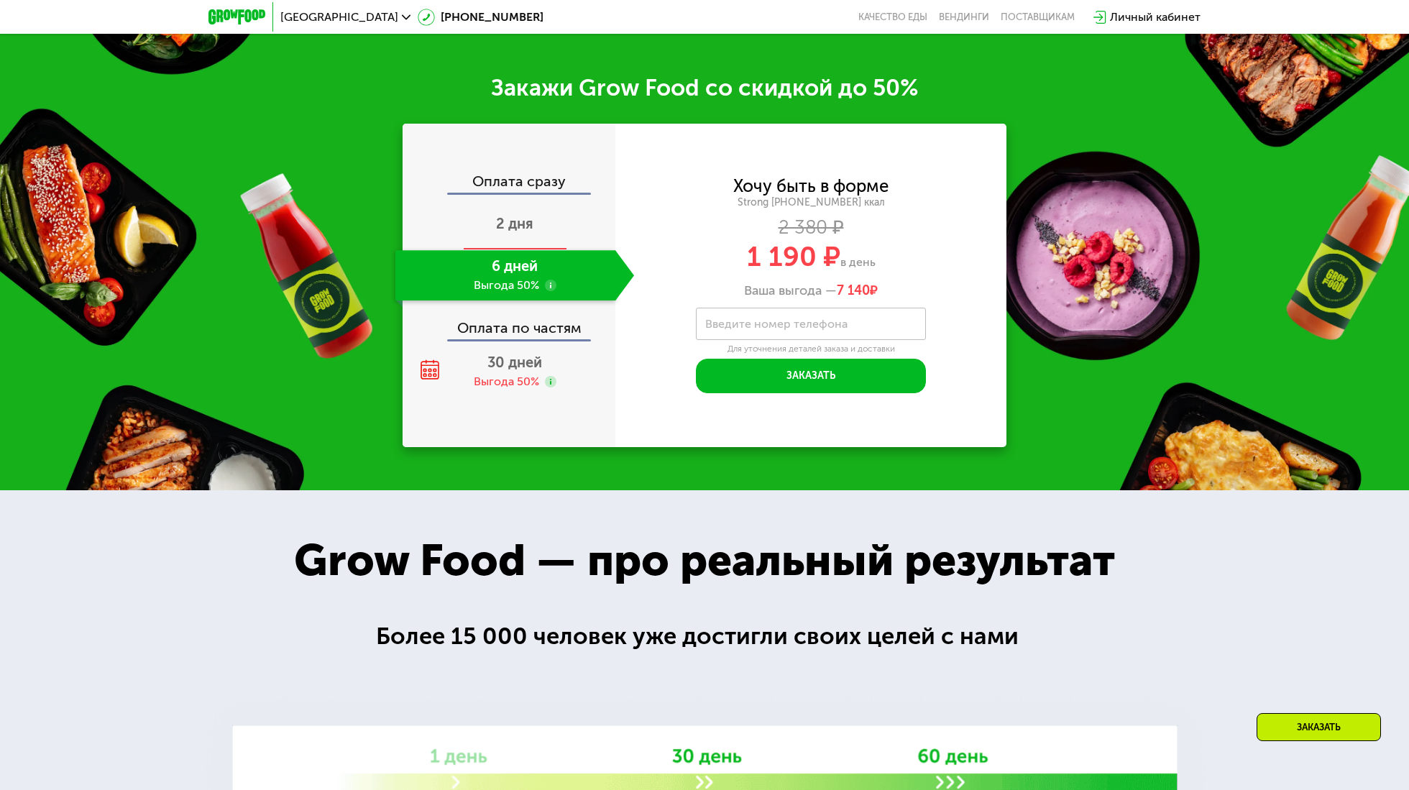
click at [516, 229] on span "2 дня" at bounding box center [514, 223] width 37 height 17
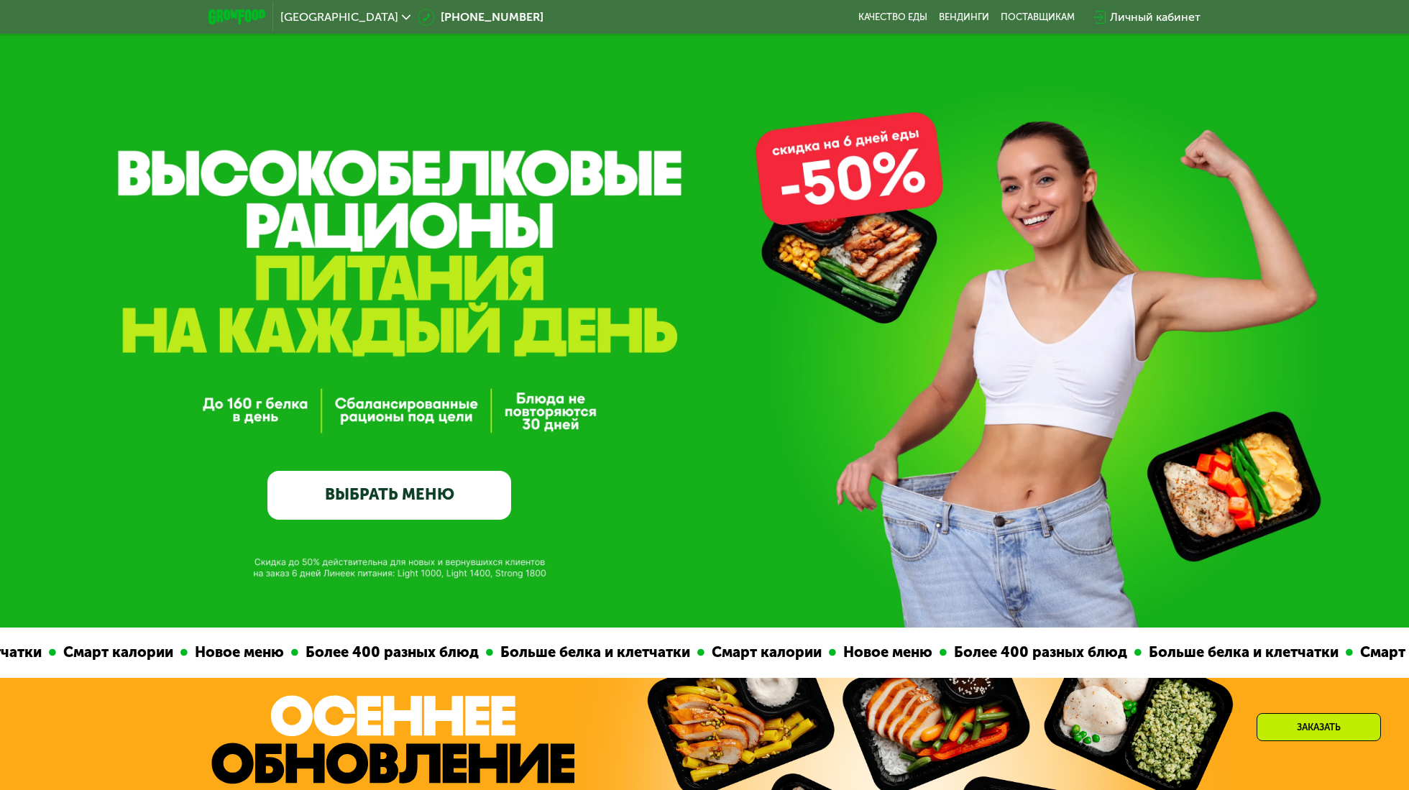
scroll to position [0, 0]
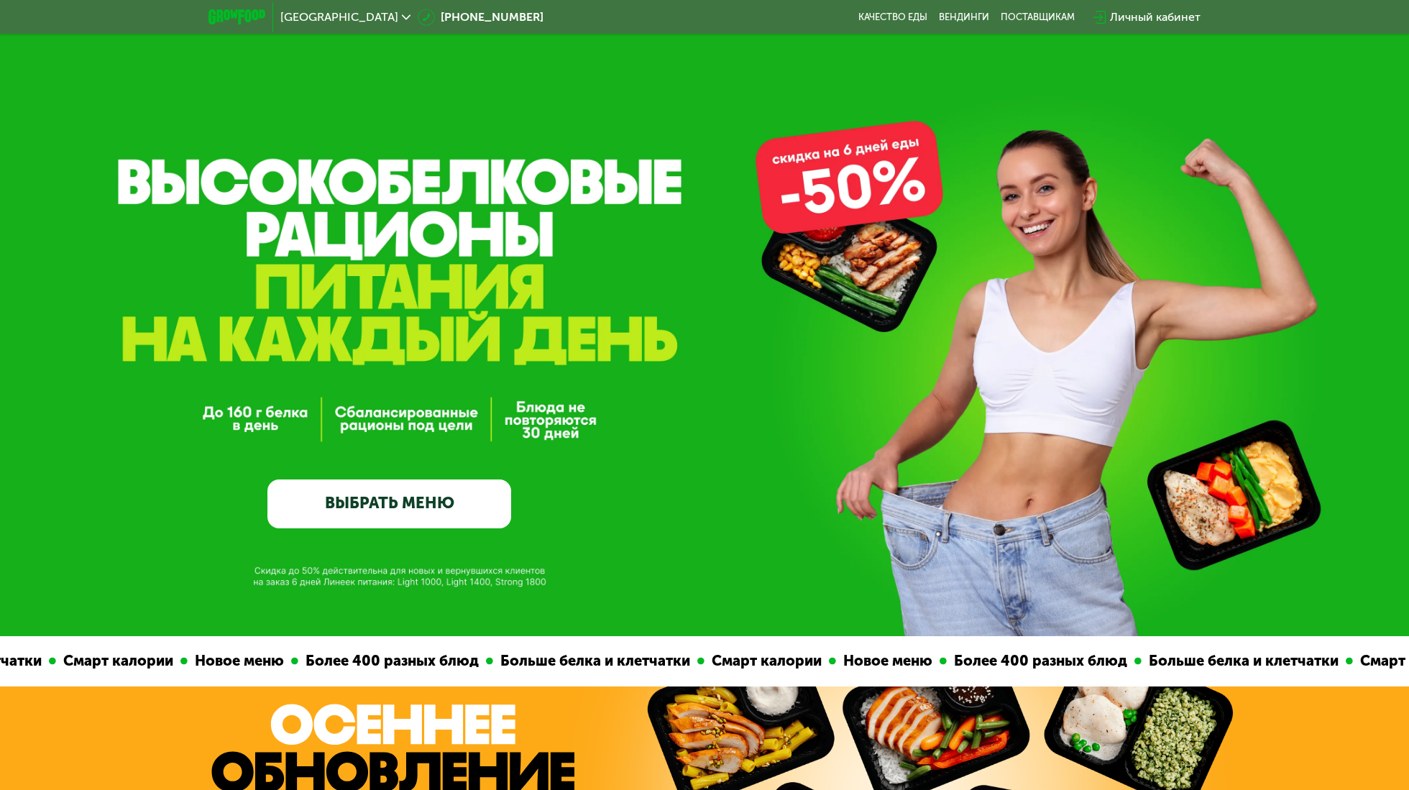
click at [433, 502] on link "ВЫБРАТЬ МЕНЮ" at bounding box center [389, 503] width 244 height 49
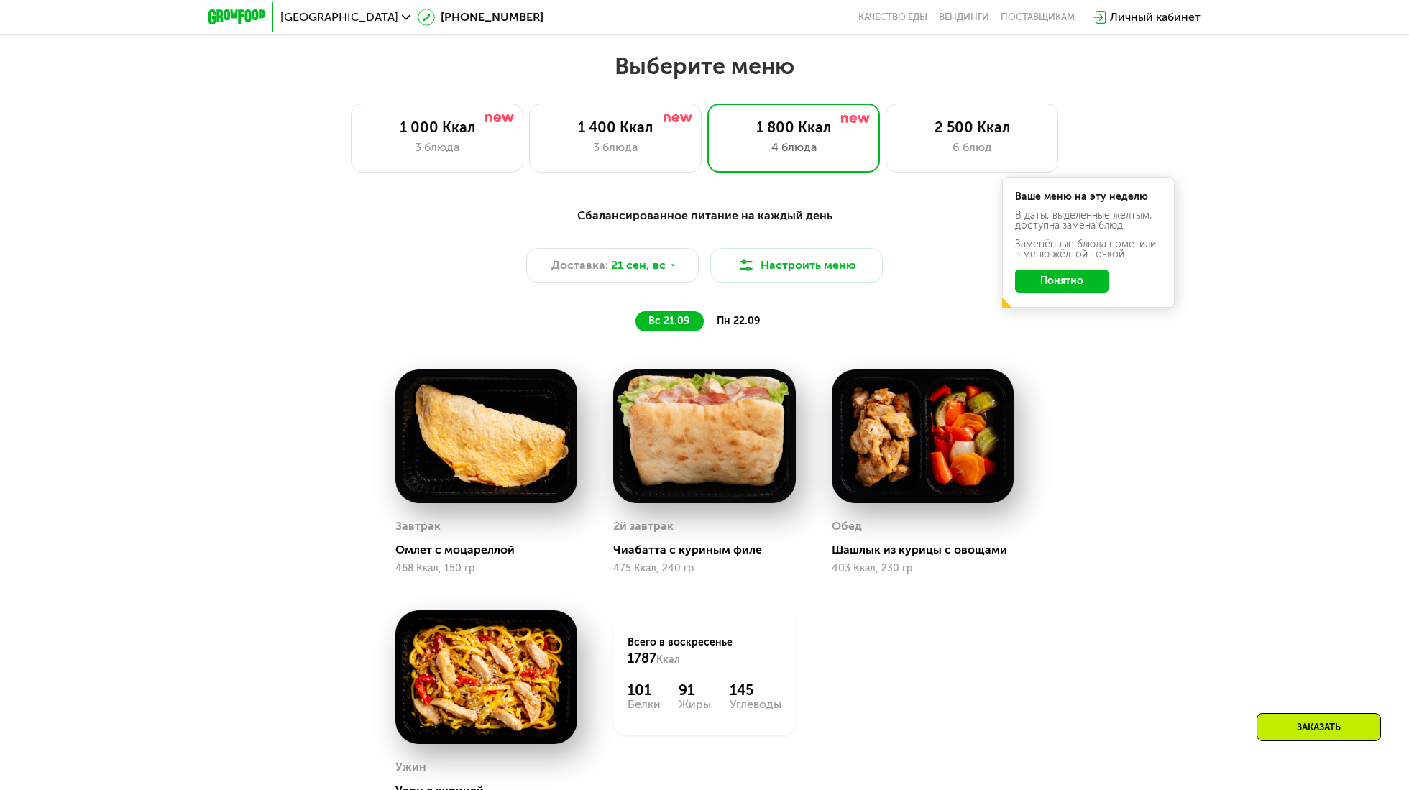
scroll to position [1222, 0]
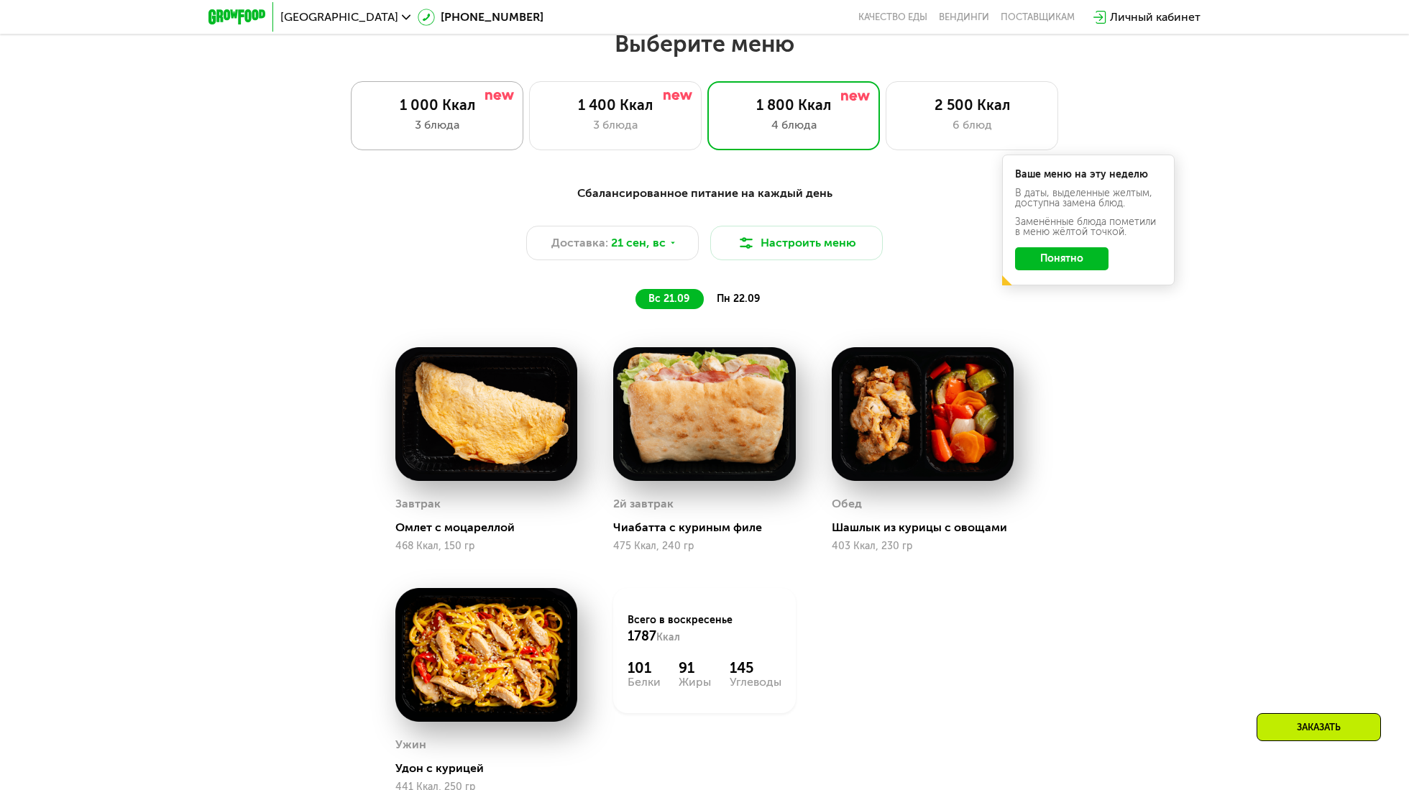
click at [444, 134] on div "3 блюда" at bounding box center [437, 124] width 142 height 17
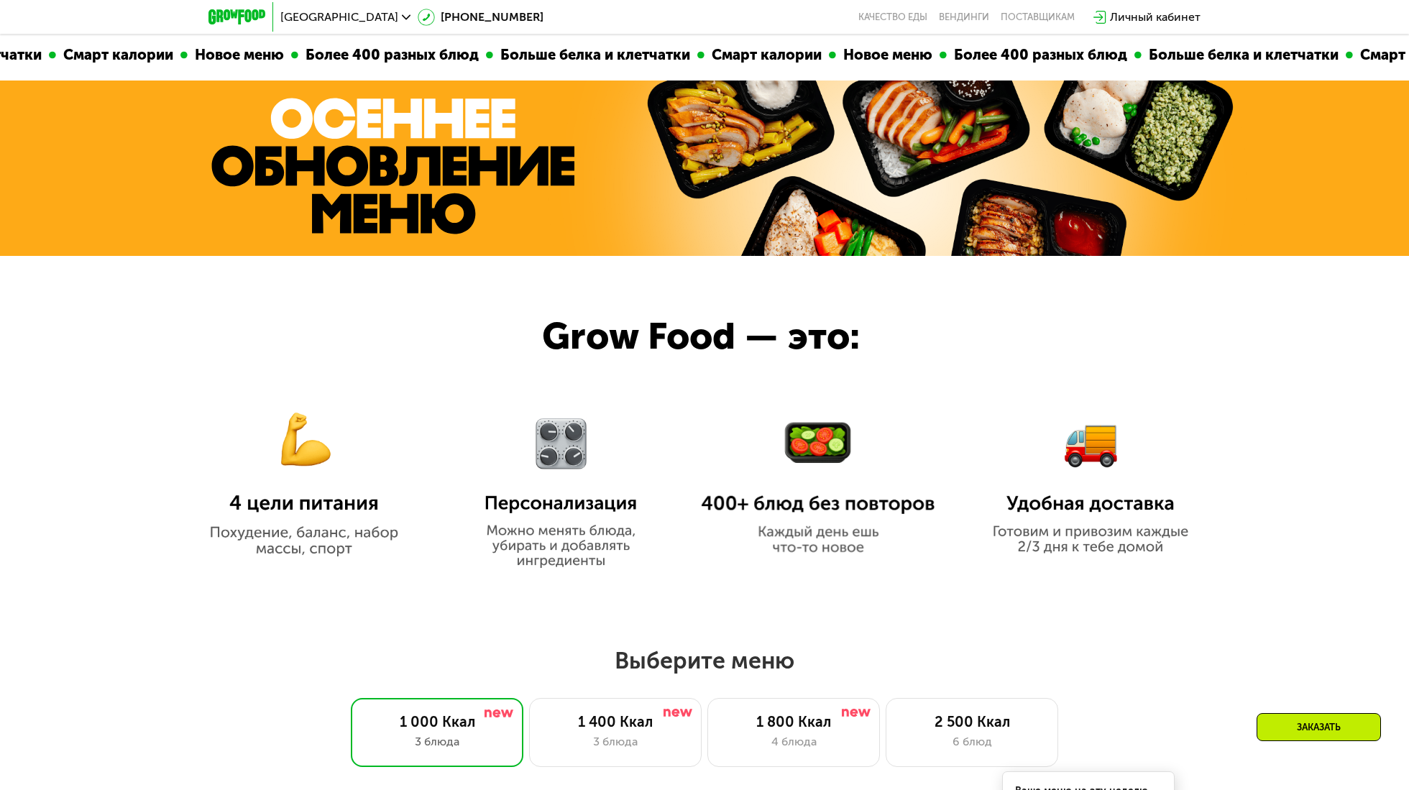
scroll to position [288, 0]
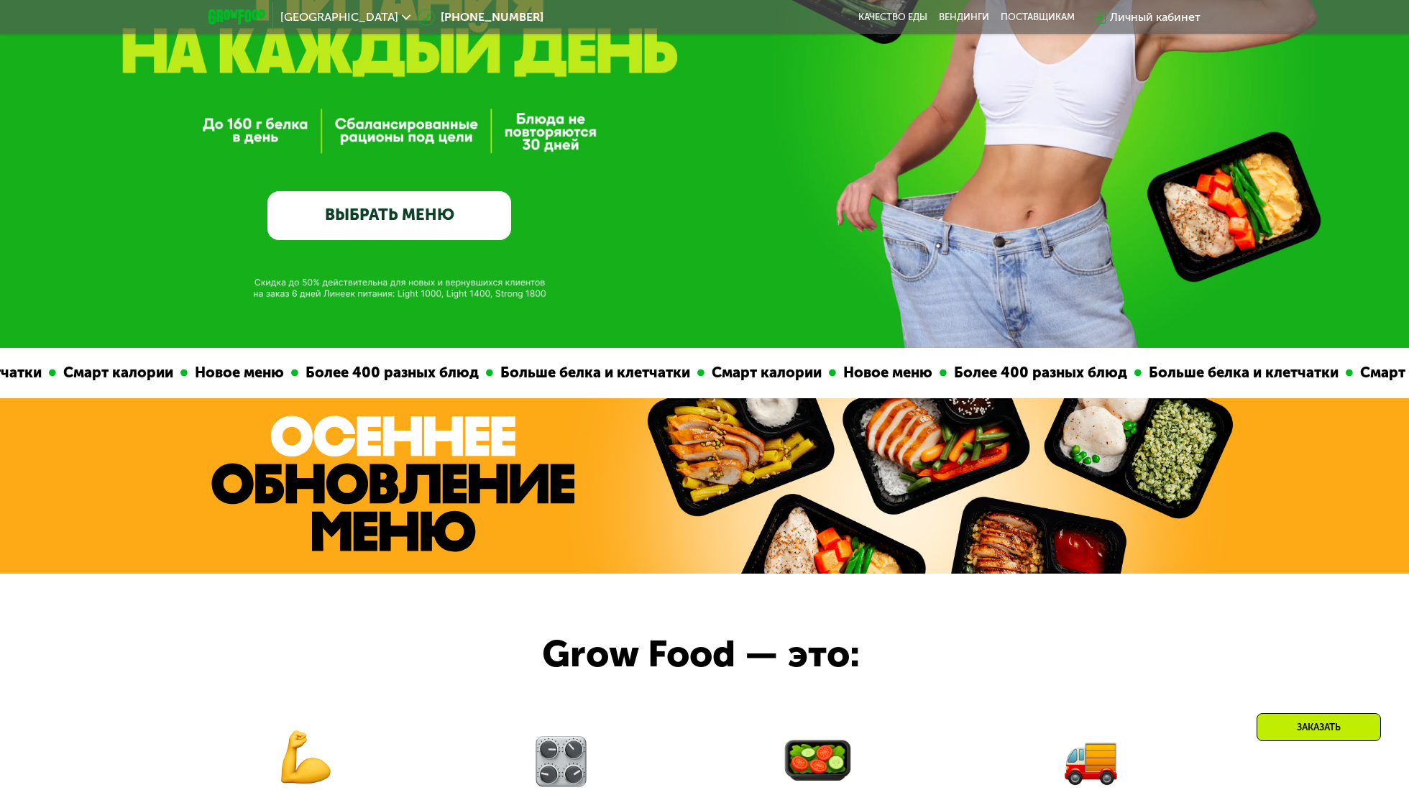
click at [1136, 16] on div "Личный кабинет" at bounding box center [1155, 17] width 91 height 17
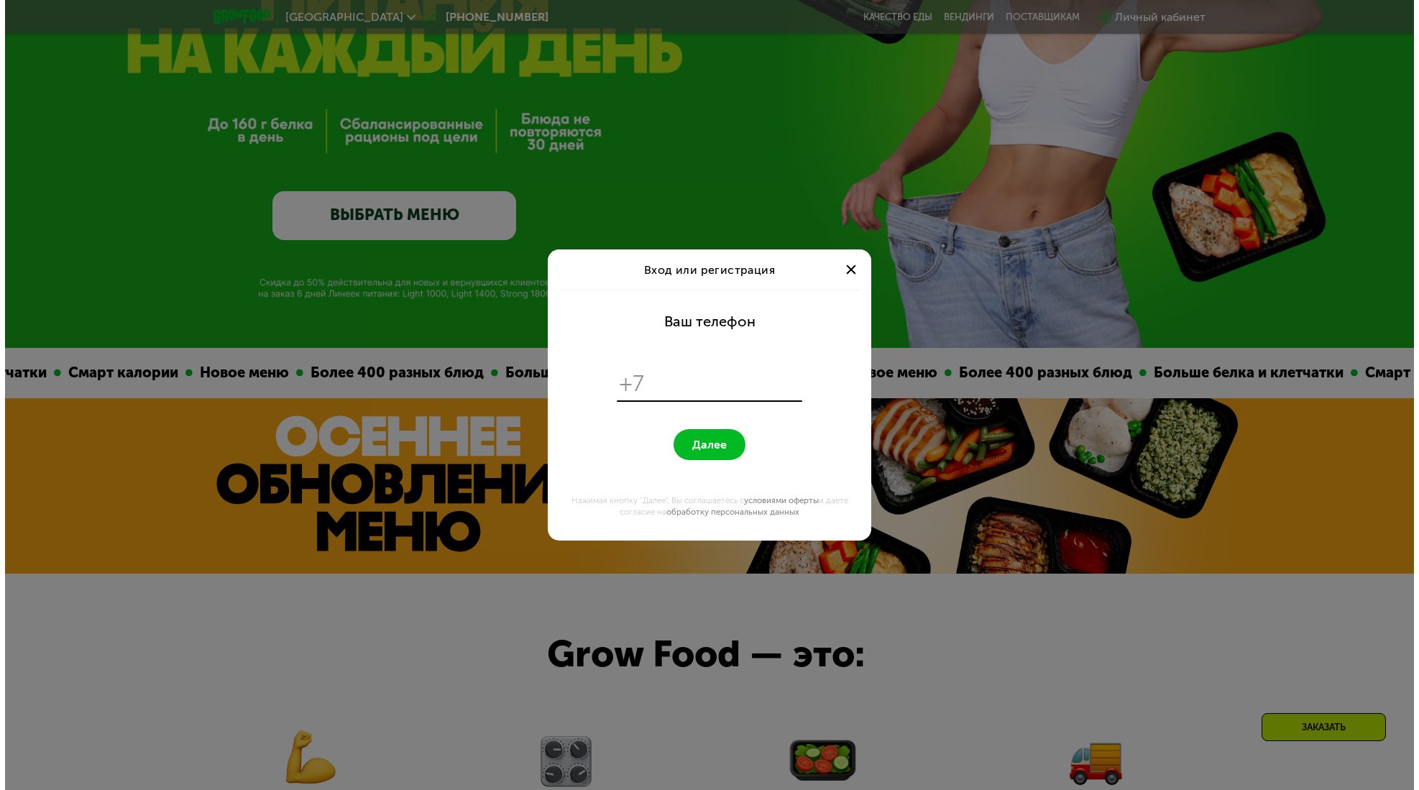
scroll to position [0, 0]
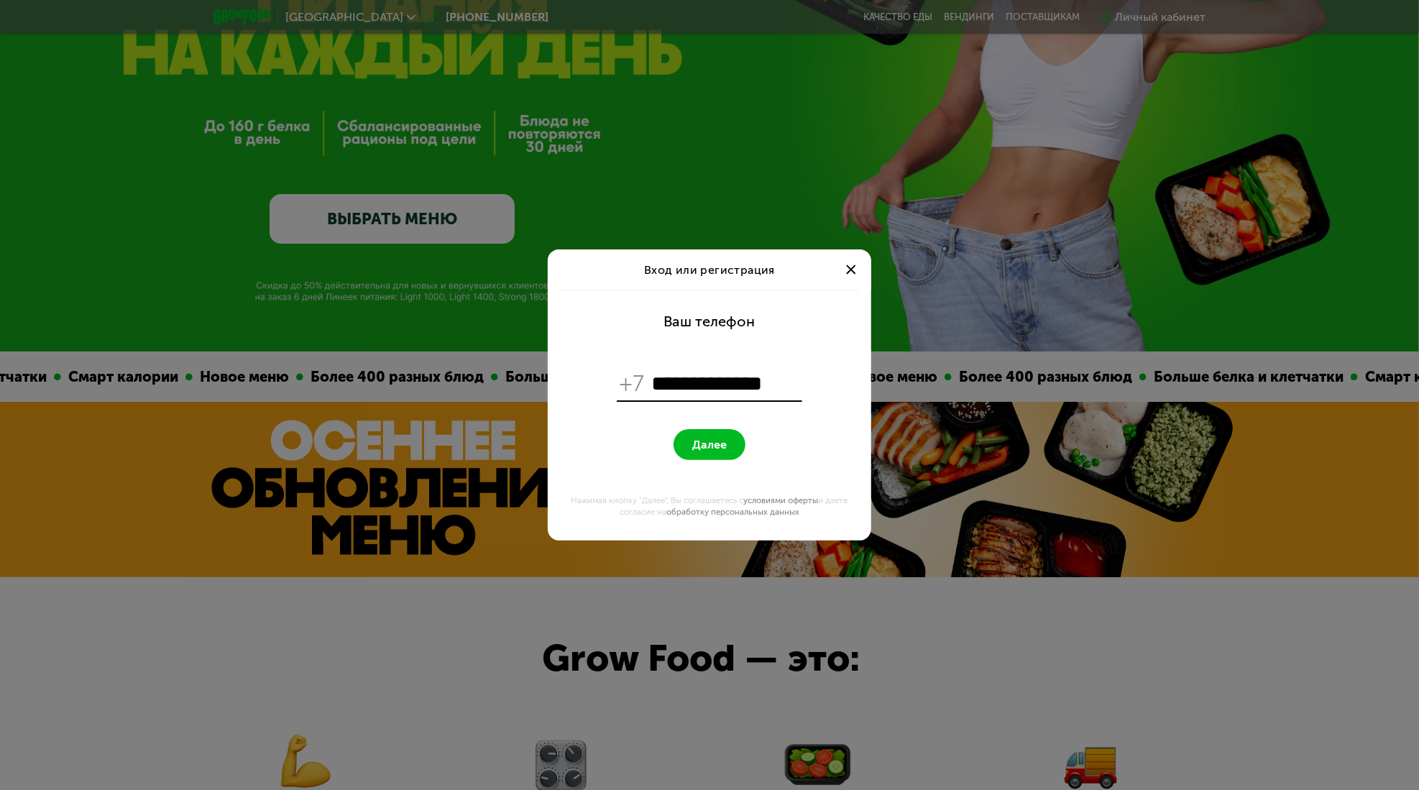
type input "**********"
click at [716, 451] on button "Далее" at bounding box center [709, 444] width 72 height 31
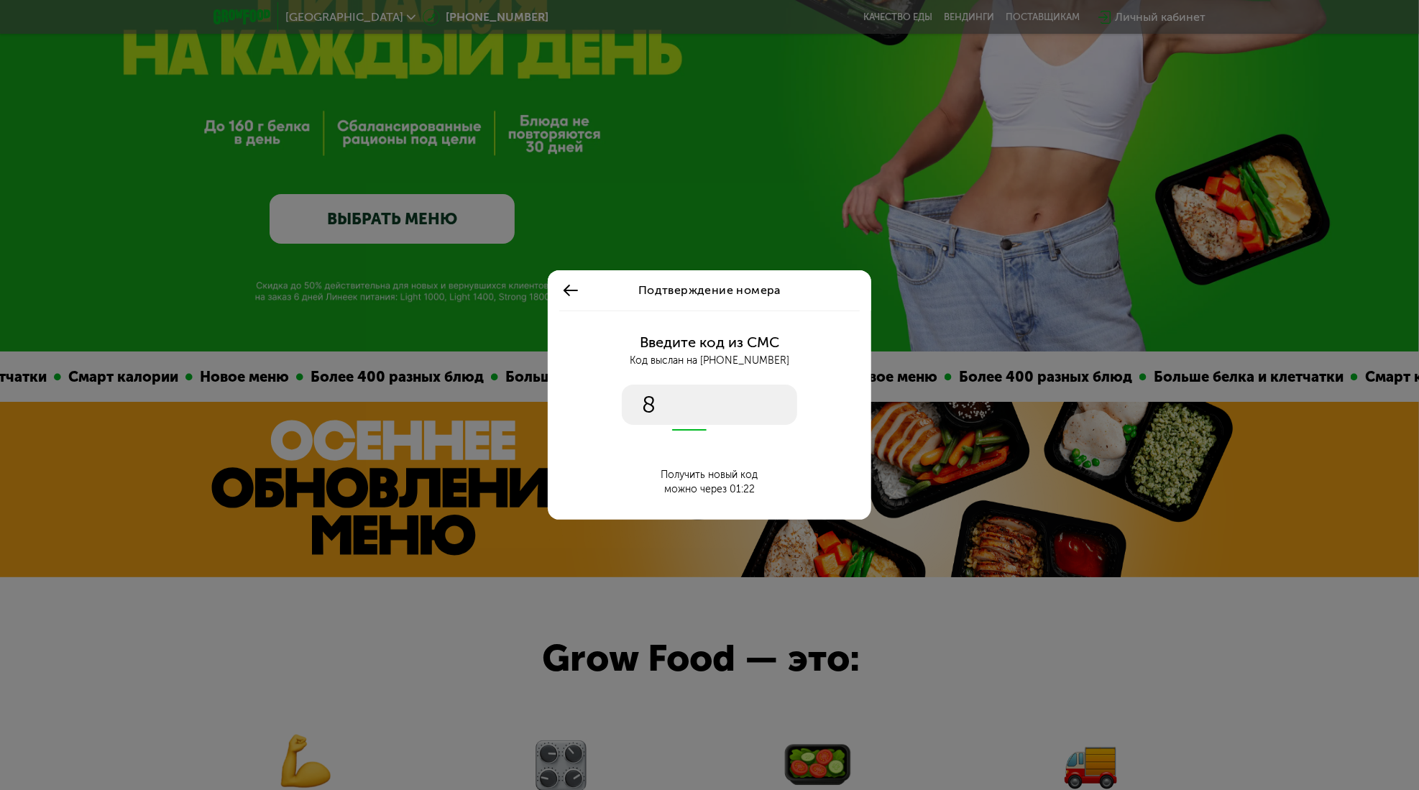
type input "****"
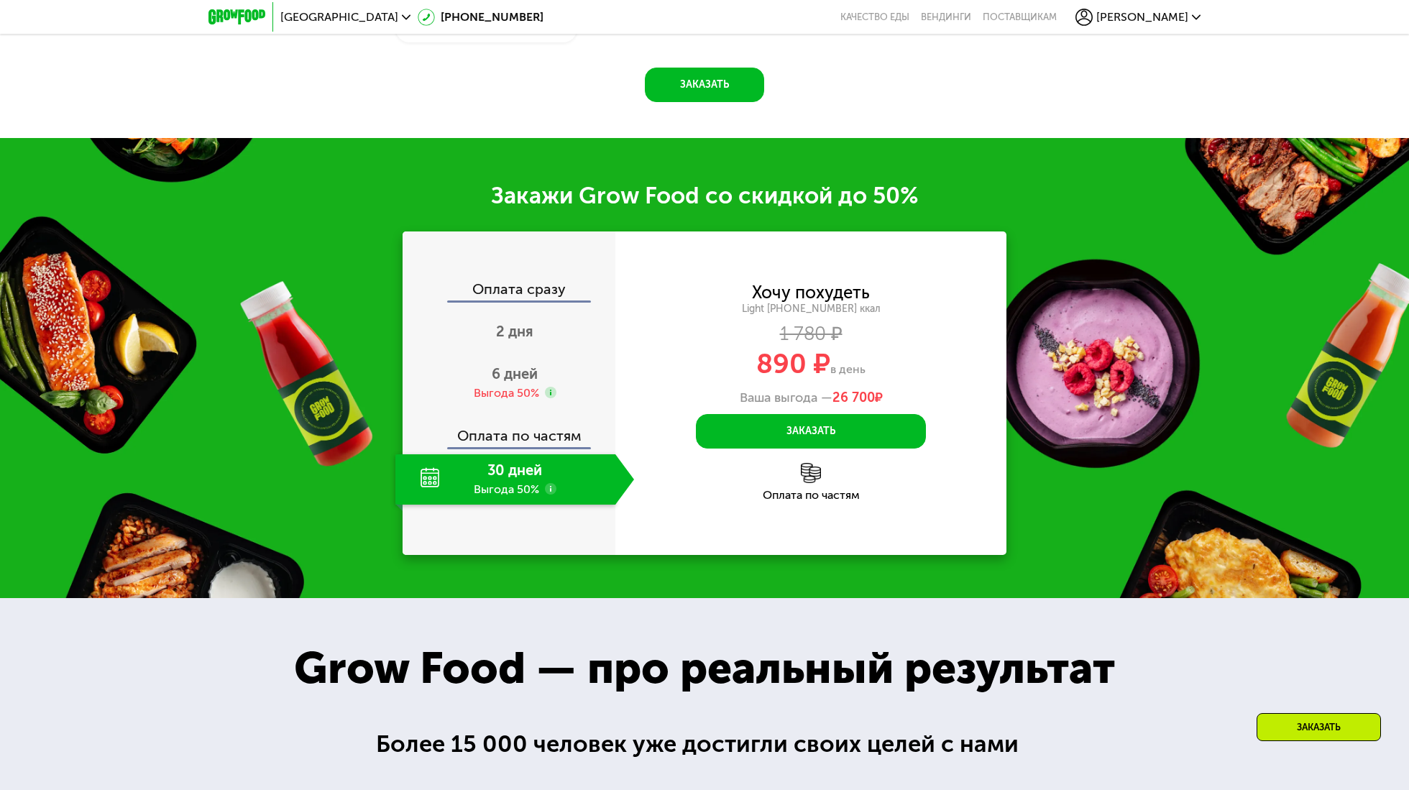
scroll to position [1941, 0]
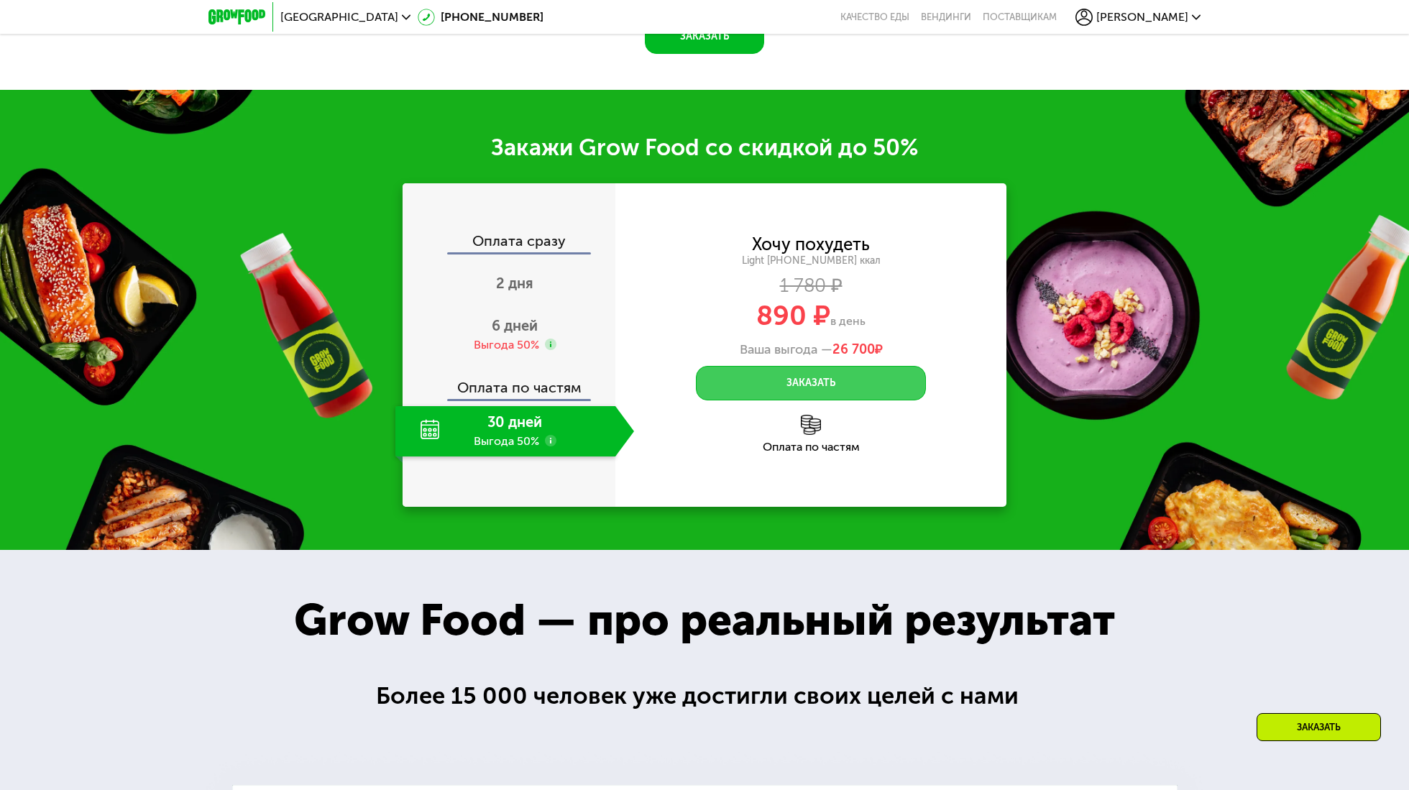
click at [780, 390] on button "Заказать" at bounding box center [811, 383] width 230 height 34
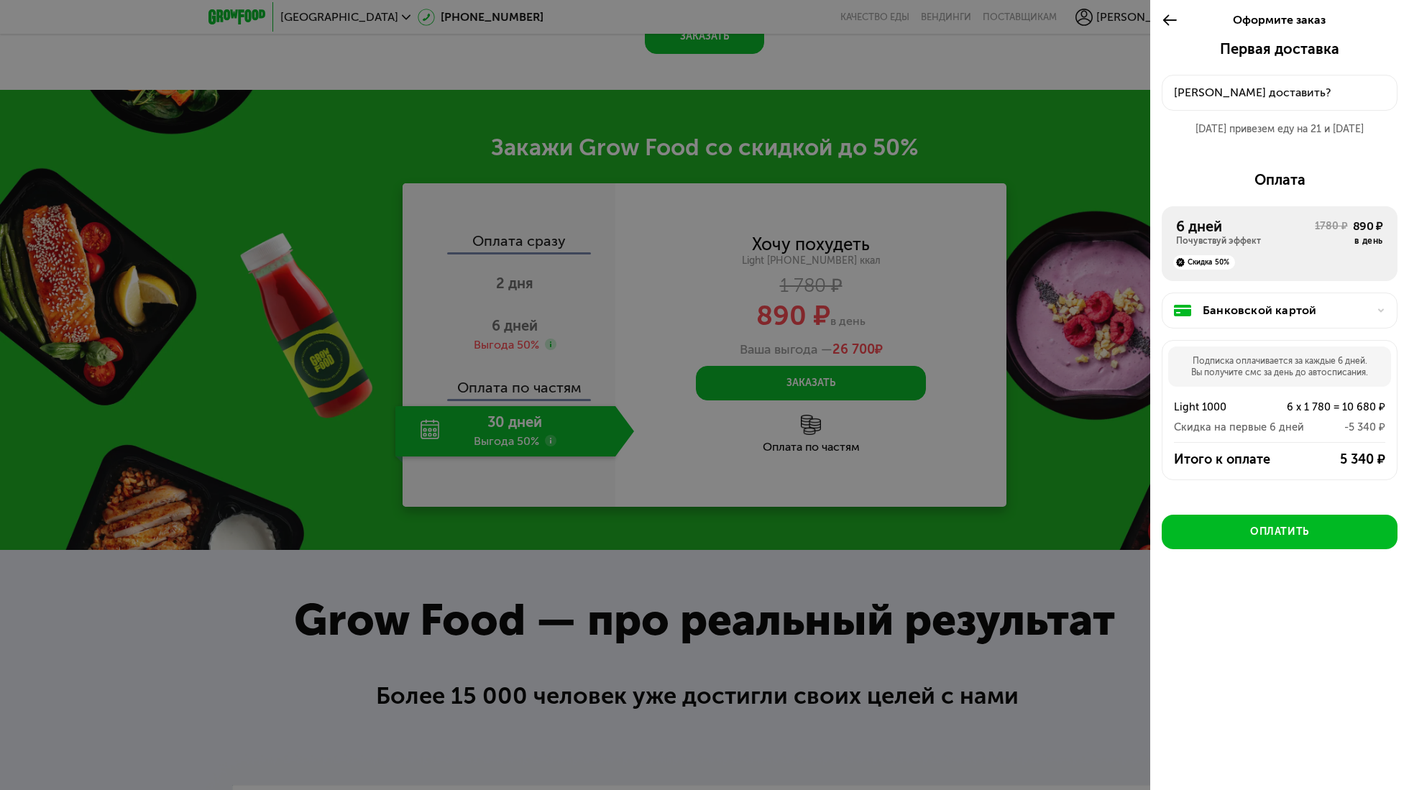
click at [1164, 19] on use at bounding box center [1170, 19] width 14 height 11
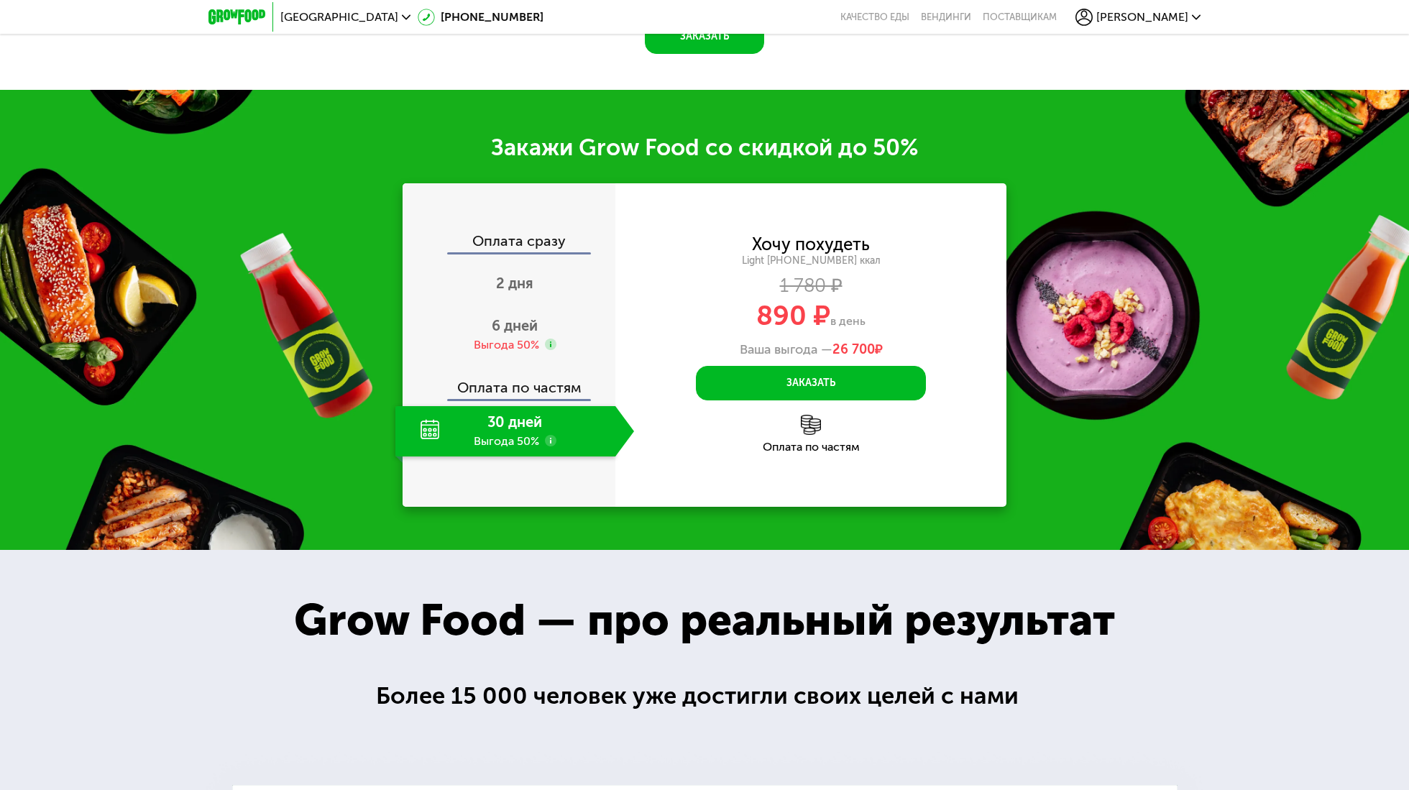
click at [522, 391] on div "Оплата по частям" at bounding box center [509, 382] width 211 height 33
click at [571, 435] on div "30 дней Выгода 50%" at bounding box center [505, 431] width 220 height 50
click at [515, 344] on div "Выгода 50%" at bounding box center [506, 345] width 65 height 16
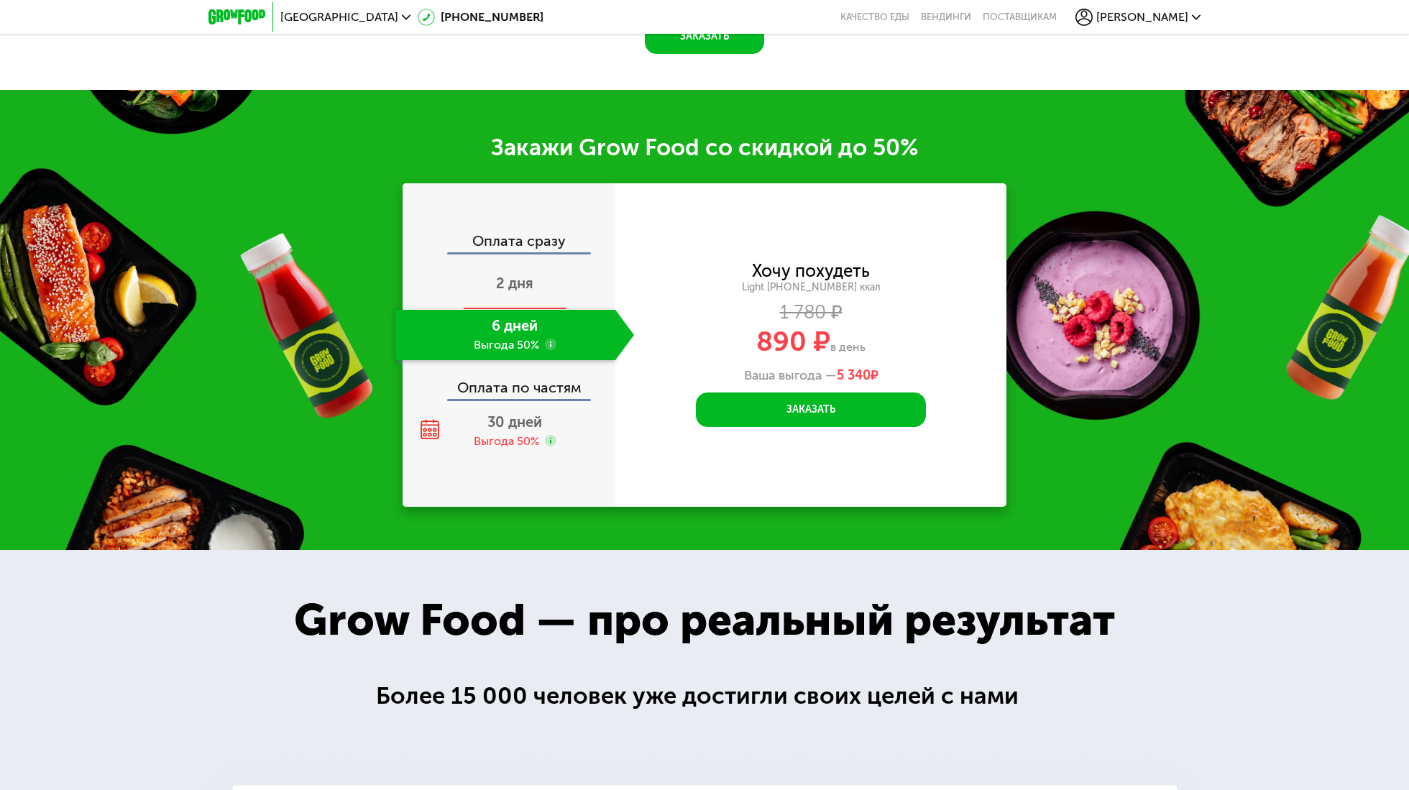
click at [502, 286] on span "2 дня" at bounding box center [514, 283] width 37 height 17
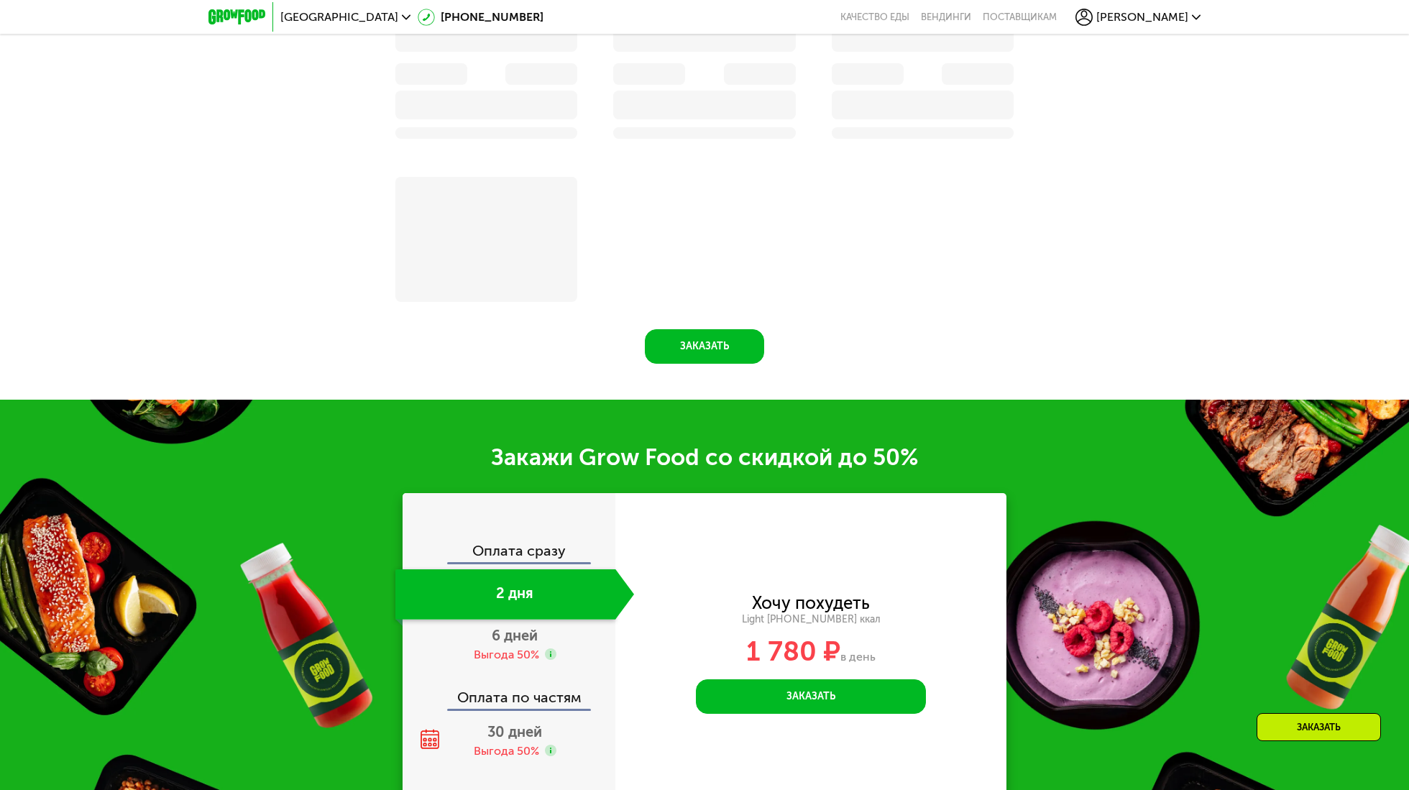
scroll to position [2248, 0]
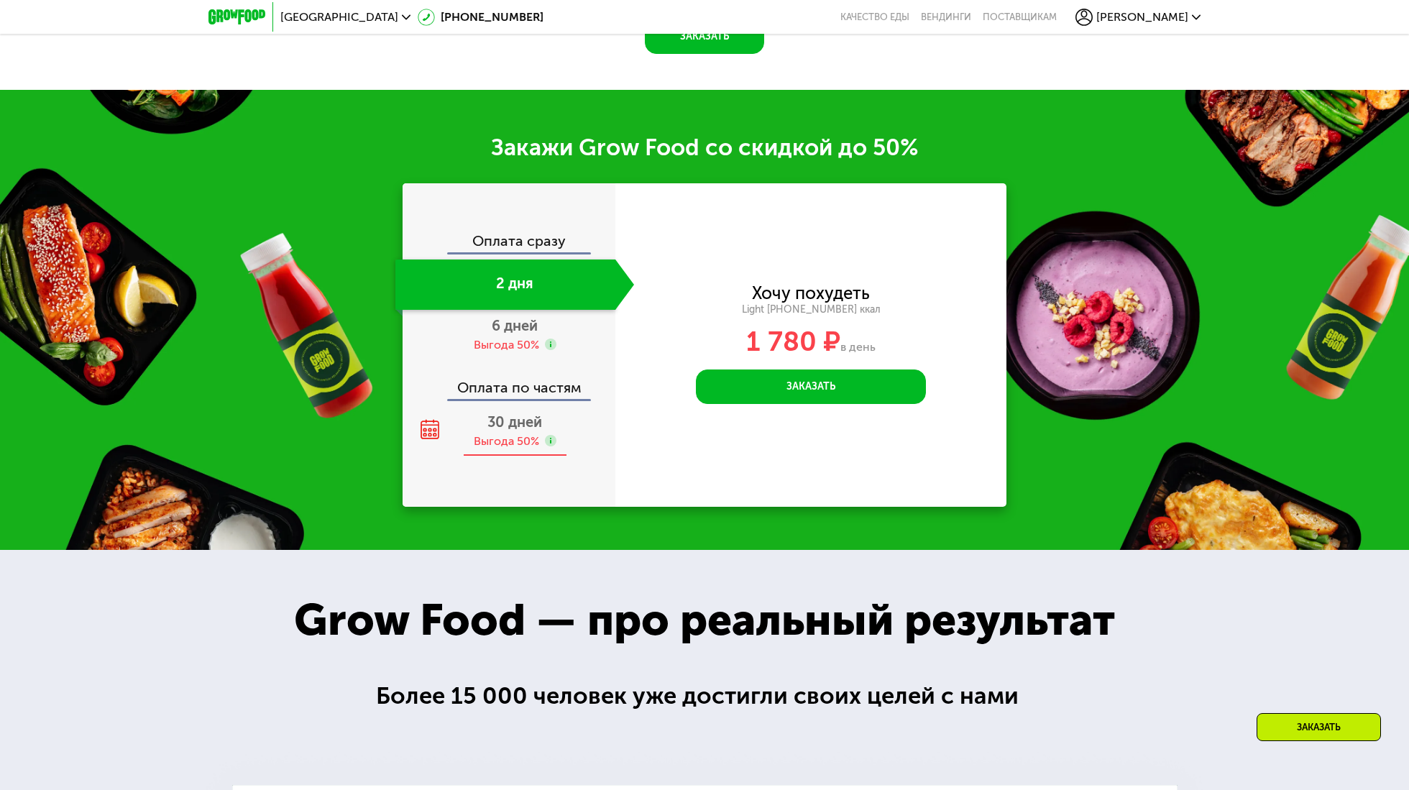
click at [535, 438] on div "Выгода 50%" at bounding box center [506, 441] width 65 height 16
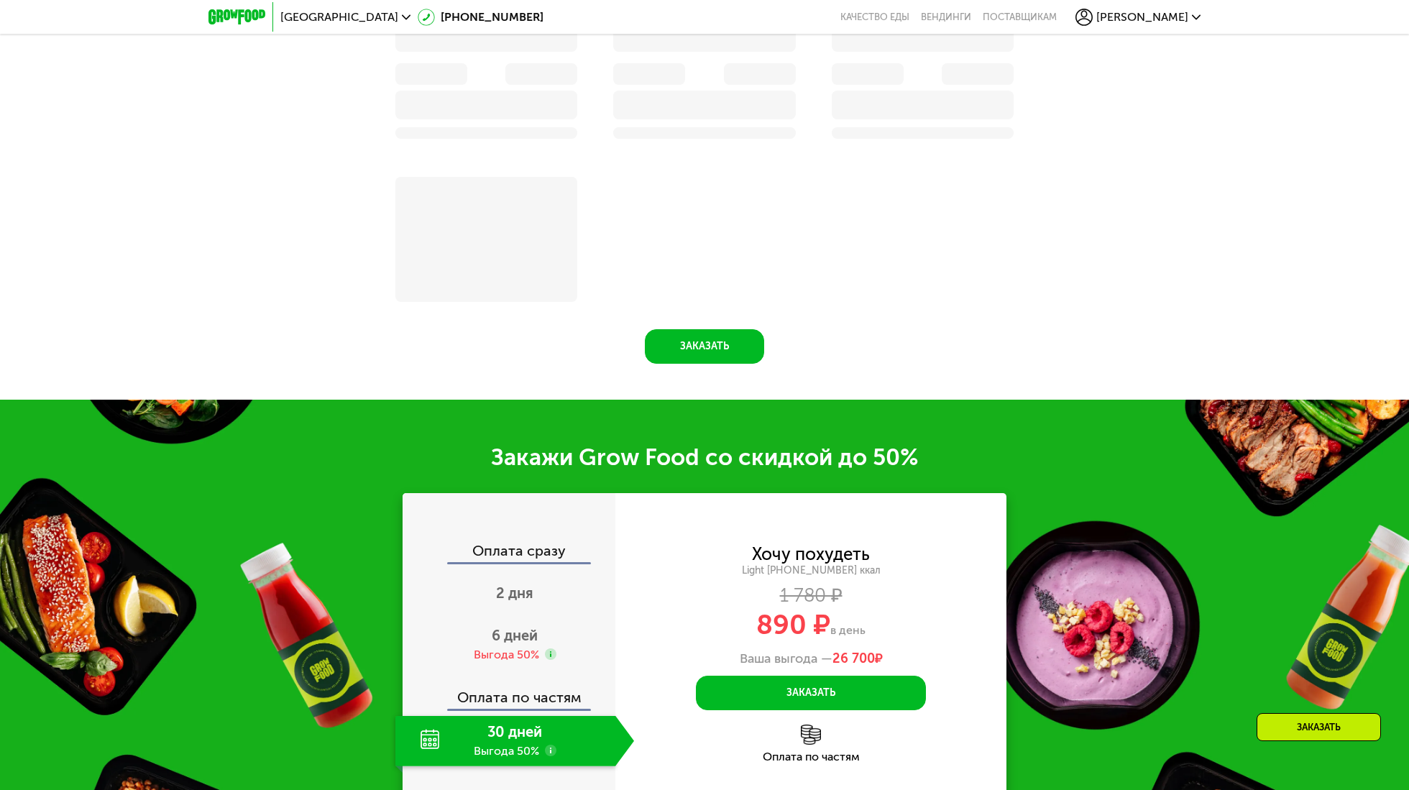
scroll to position [1941, 0]
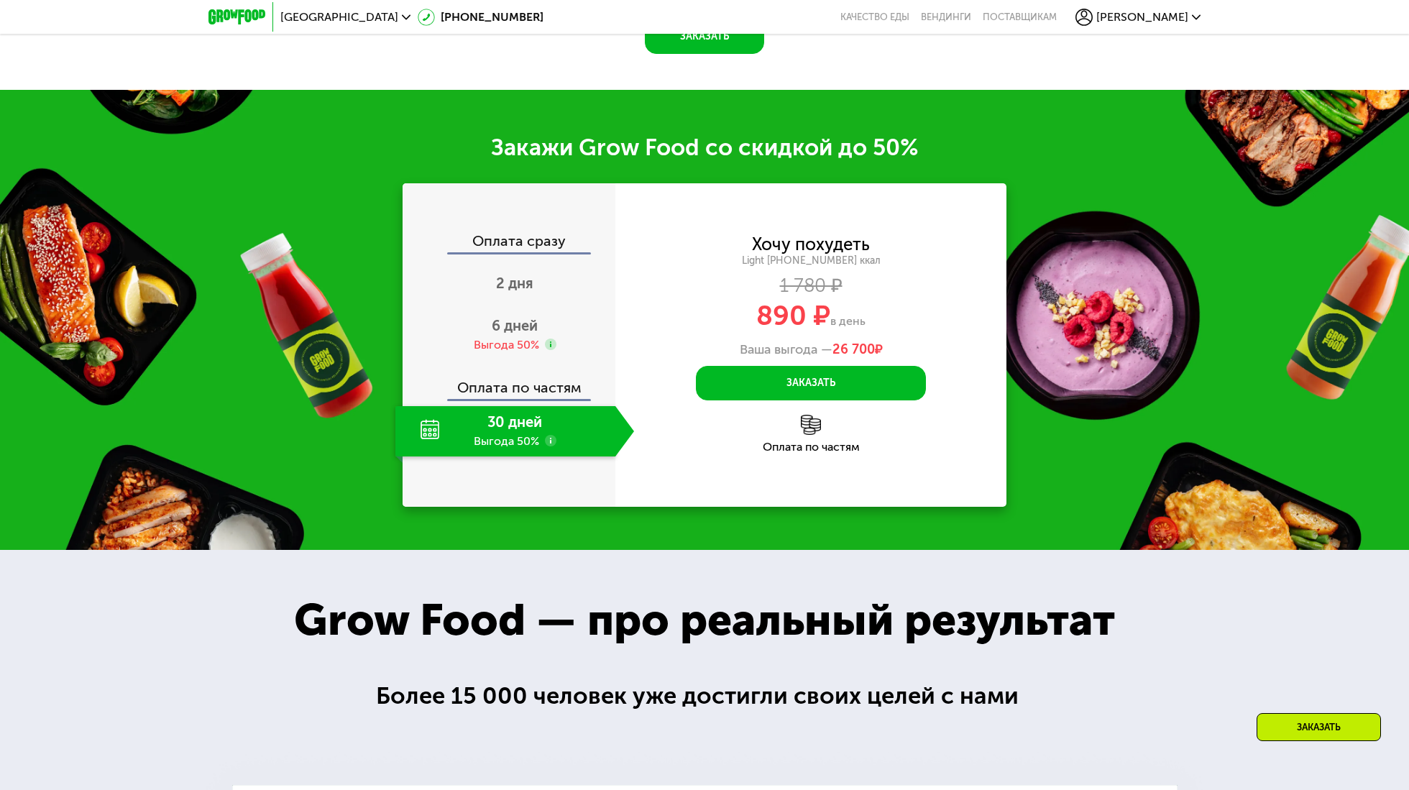
click at [1292, 732] on div "Заказать" at bounding box center [1318, 727] width 124 height 28
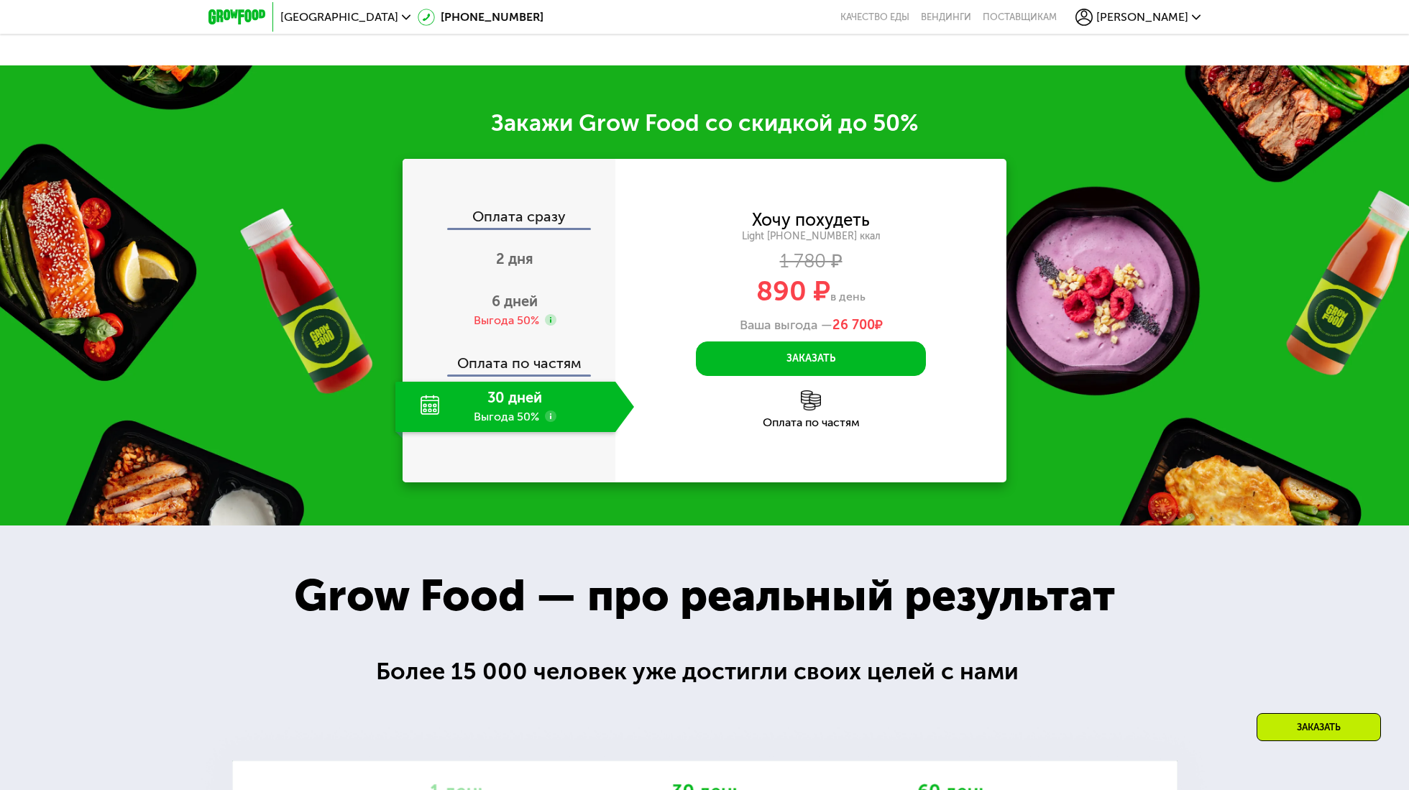
scroll to position [2035, 0]
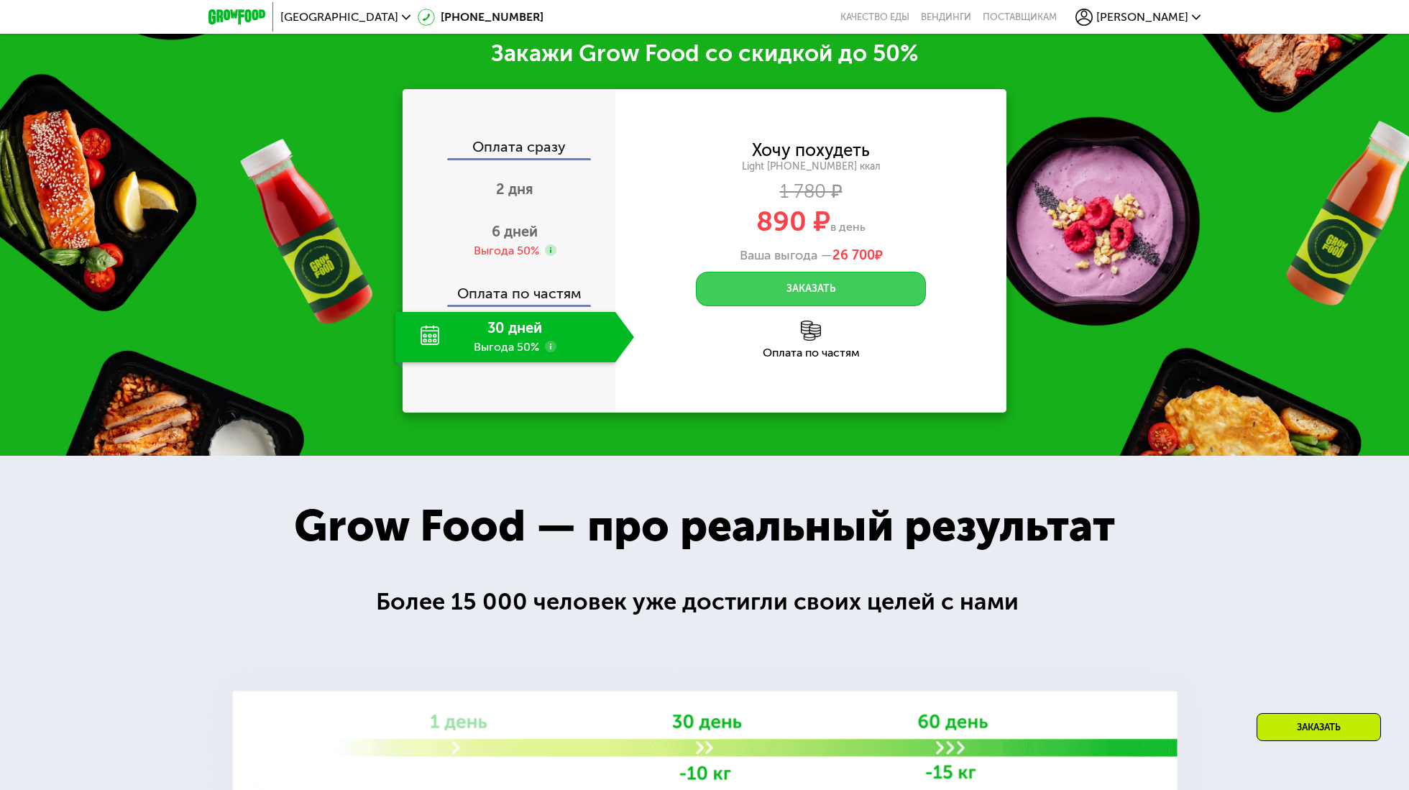
click at [794, 297] on button "Заказать" at bounding box center [811, 289] width 230 height 34
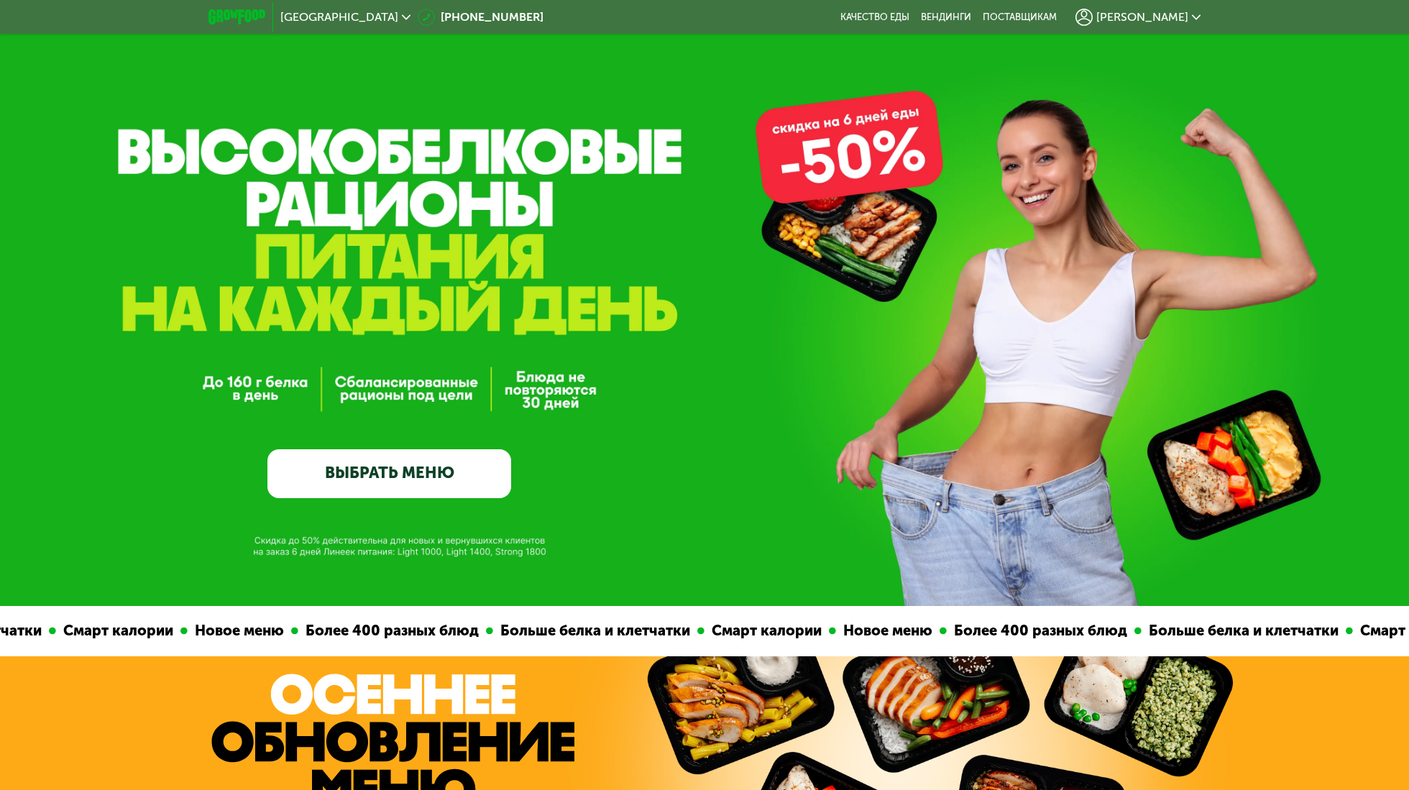
scroll to position [0, 0]
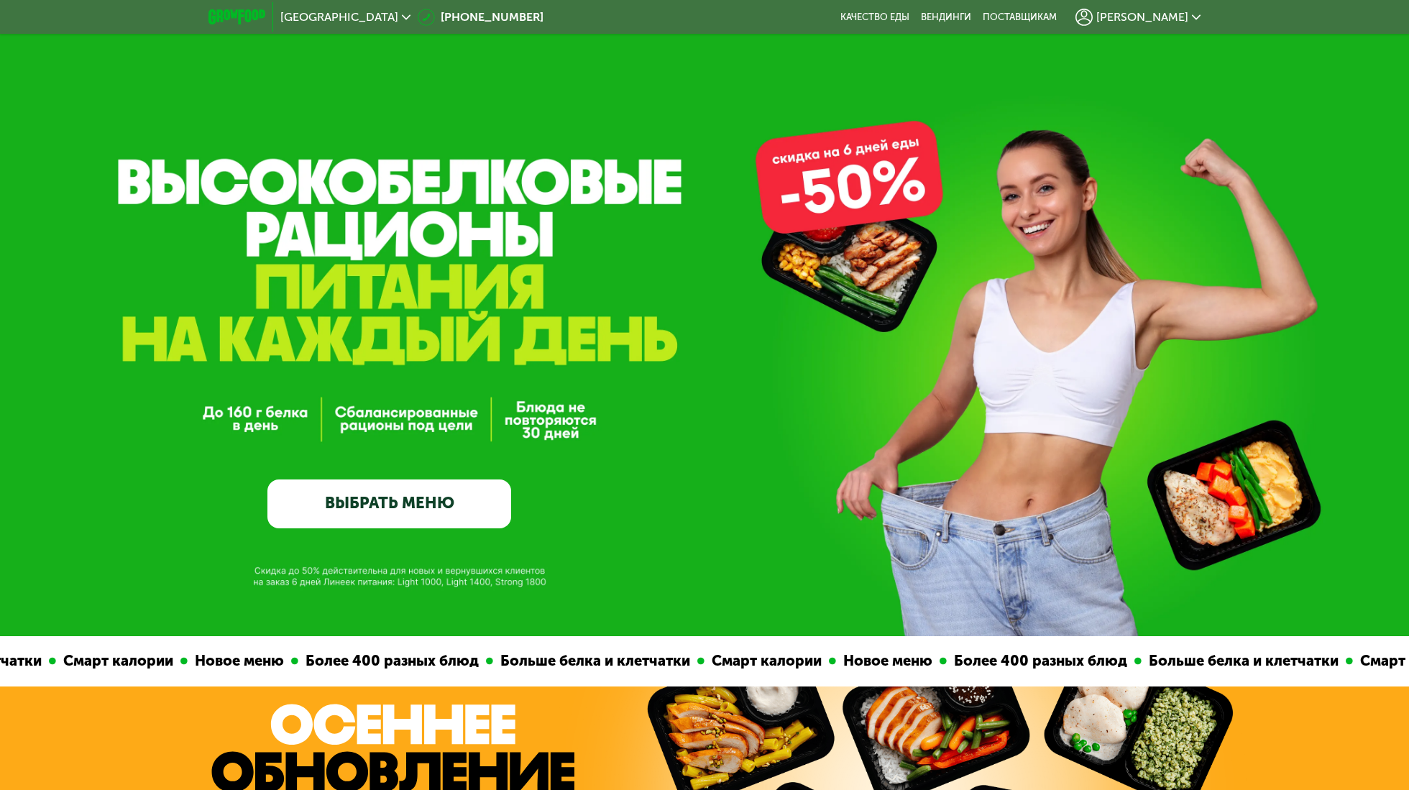
click at [322, 19] on div "[GEOGRAPHIC_DATA]" at bounding box center [345, 16] width 130 height 11
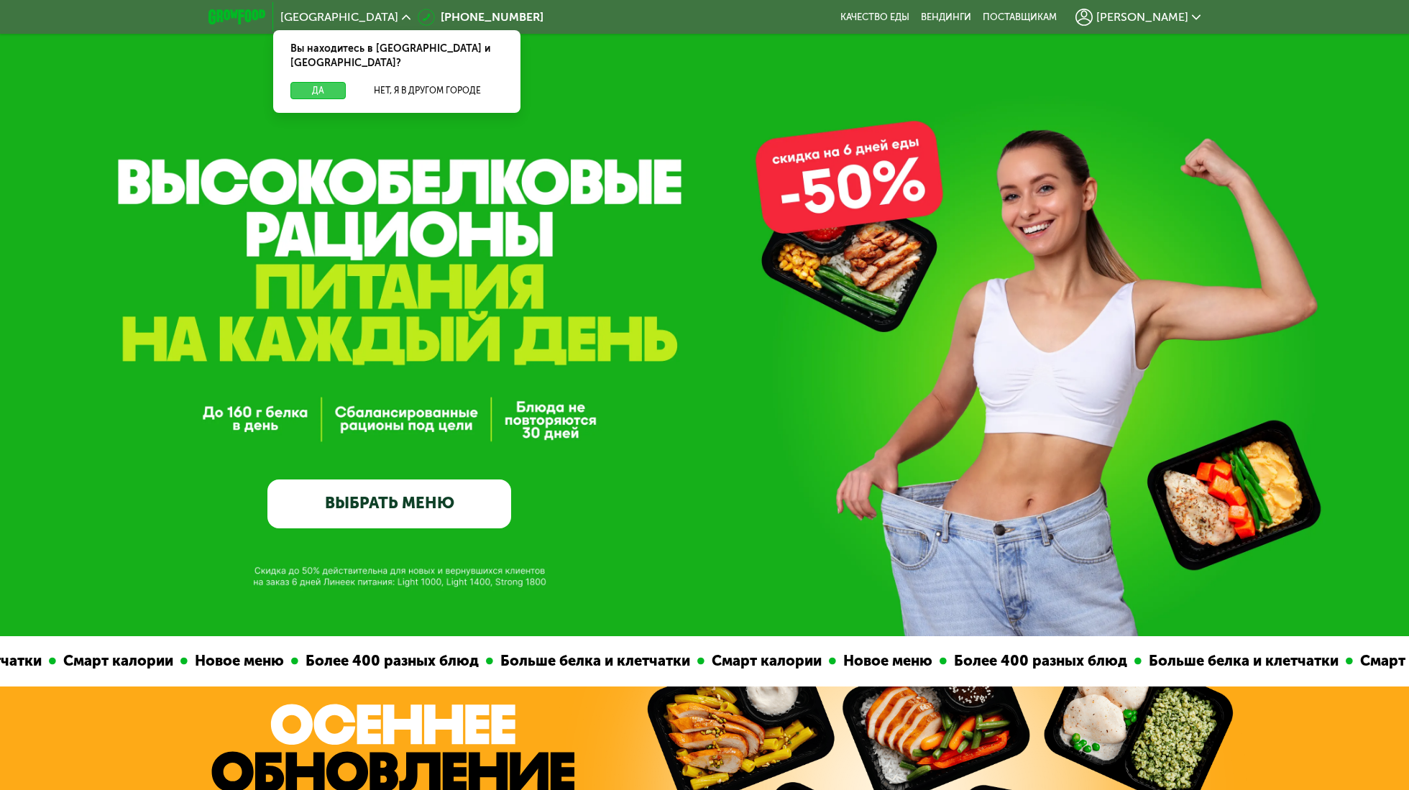
click at [308, 82] on button "Да" at bounding box center [317, 90] width 55 height 17
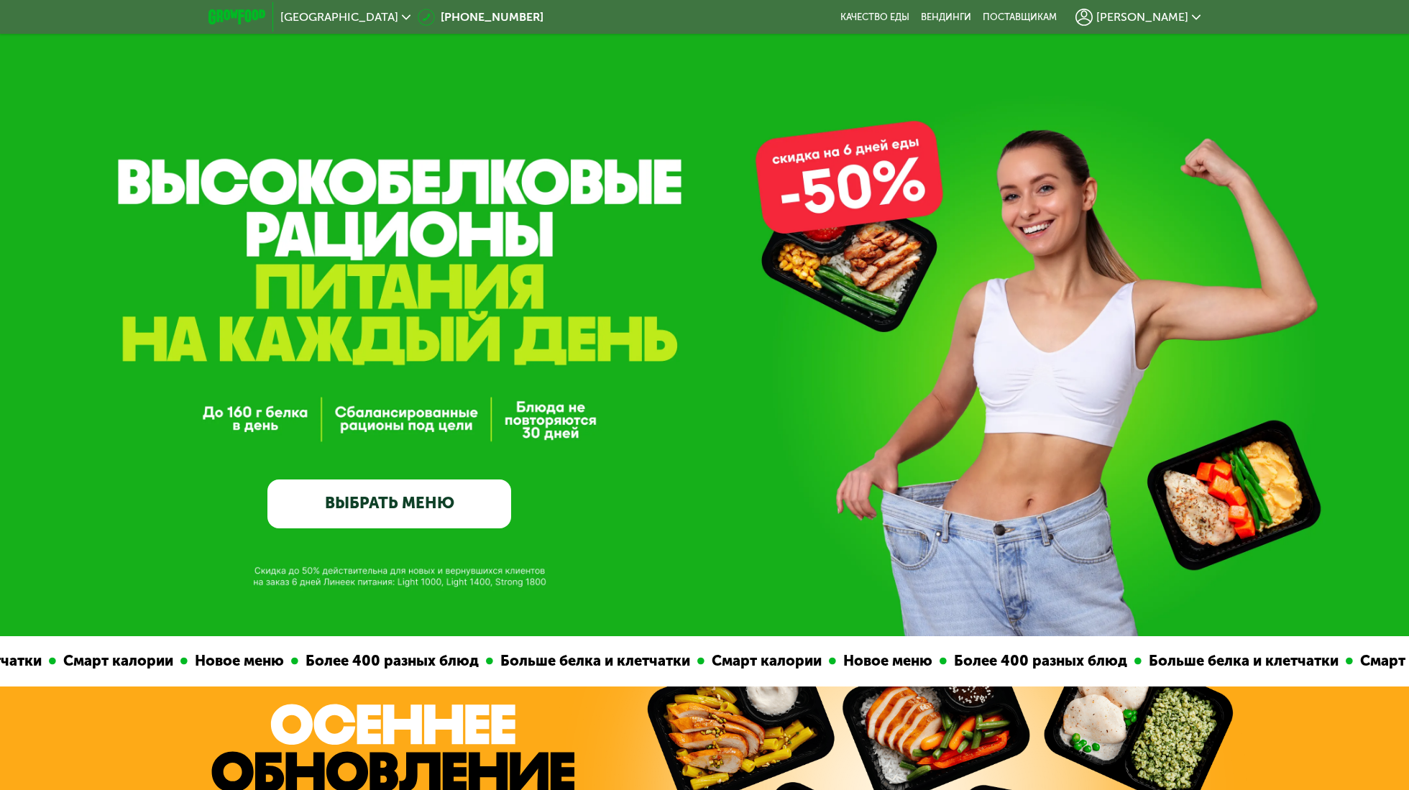
click at [260, 13] on img at bounding box center [236, 16] width 57 height 15
click at [1165, 17] on span "[PERSON_NAME]" at bounding box center [1142, 16] width 92 height 11
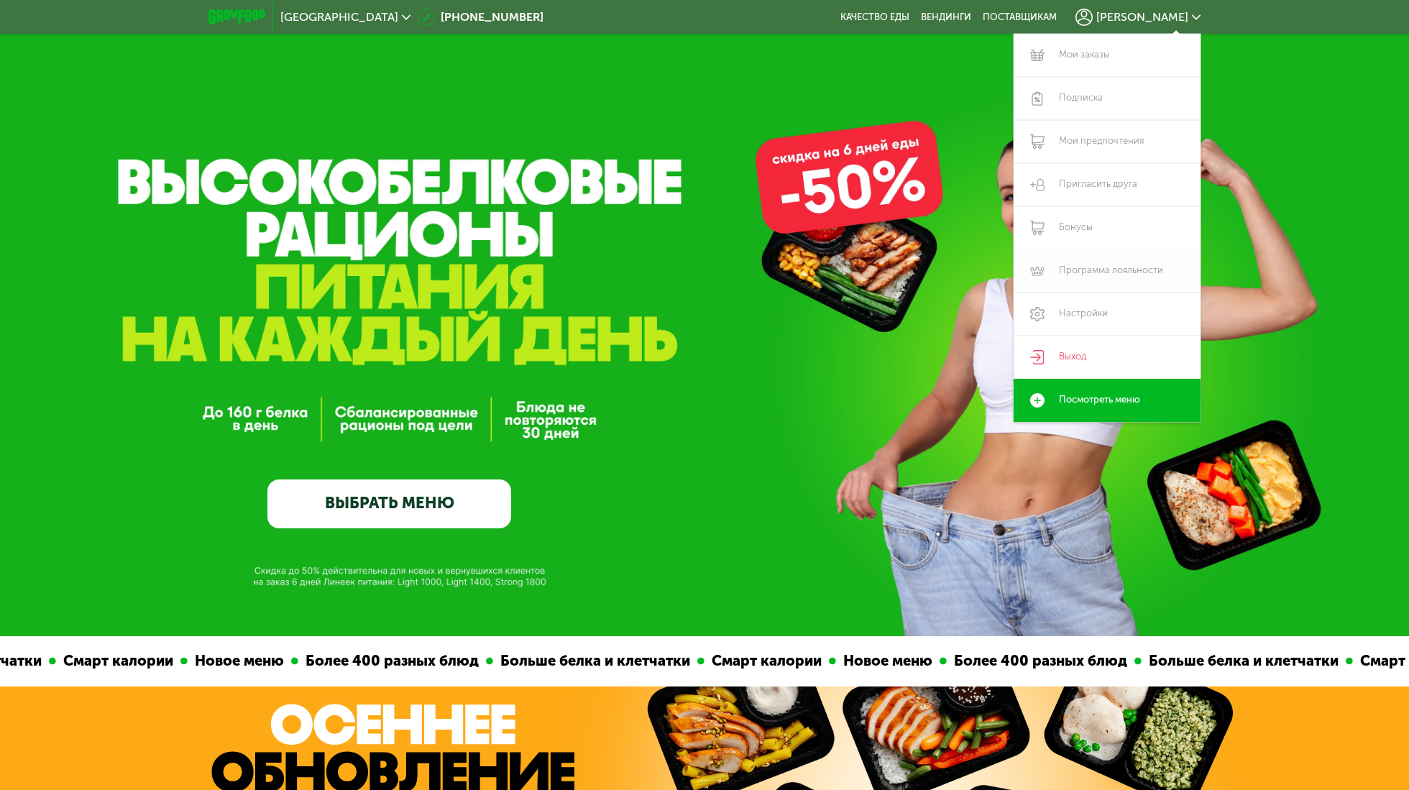
click at [1122, 273] on link "Программа лояльности" at bounding box center [1106, 270] width 187 height 43
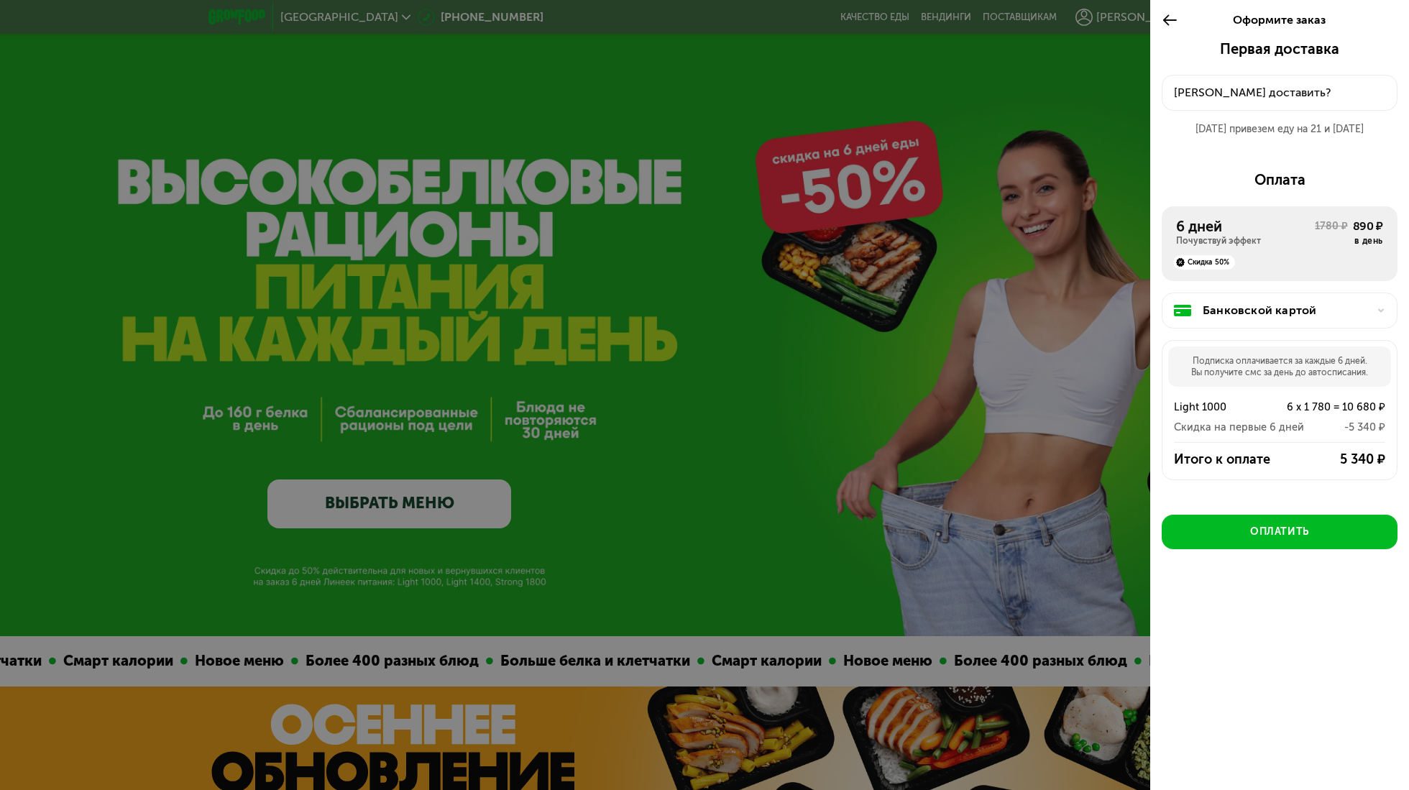
click at [1175, 20] on use at bounding box center [1170, 19] width 14 height 11
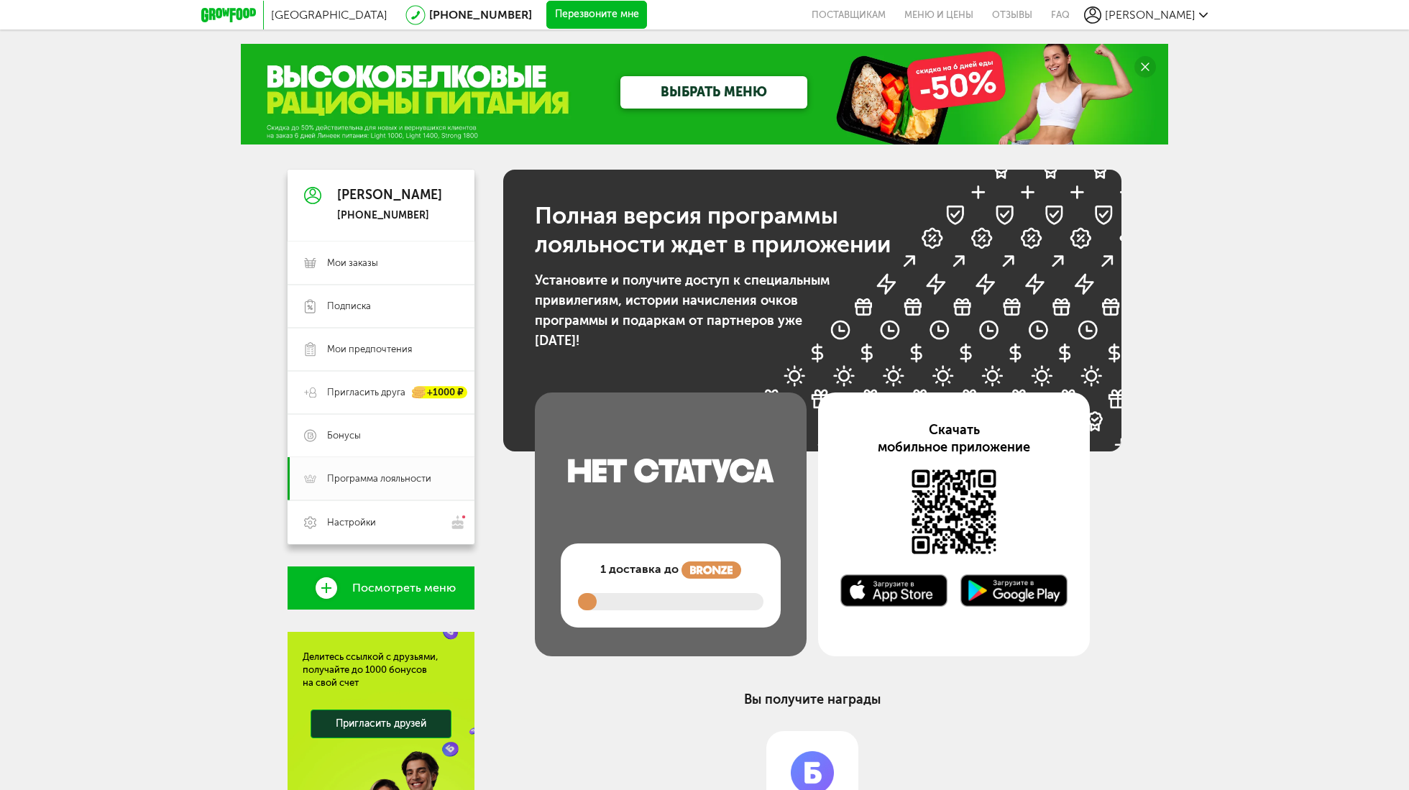
click at [707, 85] on link "ВЫБРАТЬ МЕНЮ" at bounding box center [713, 92] width 187 height 32
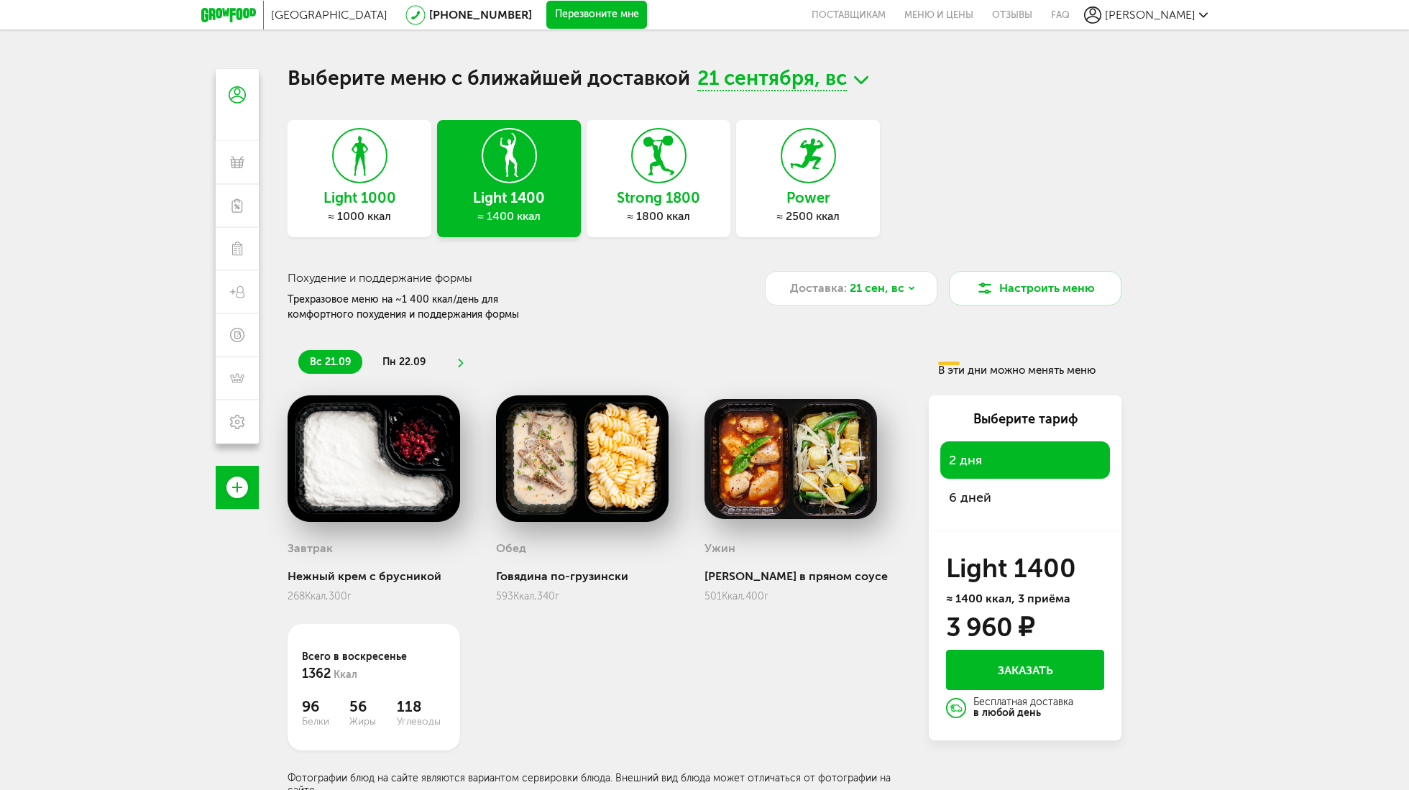
click at [979, 496] on span "6 дней" at bounding box center [1025, 497] width 152 height 20
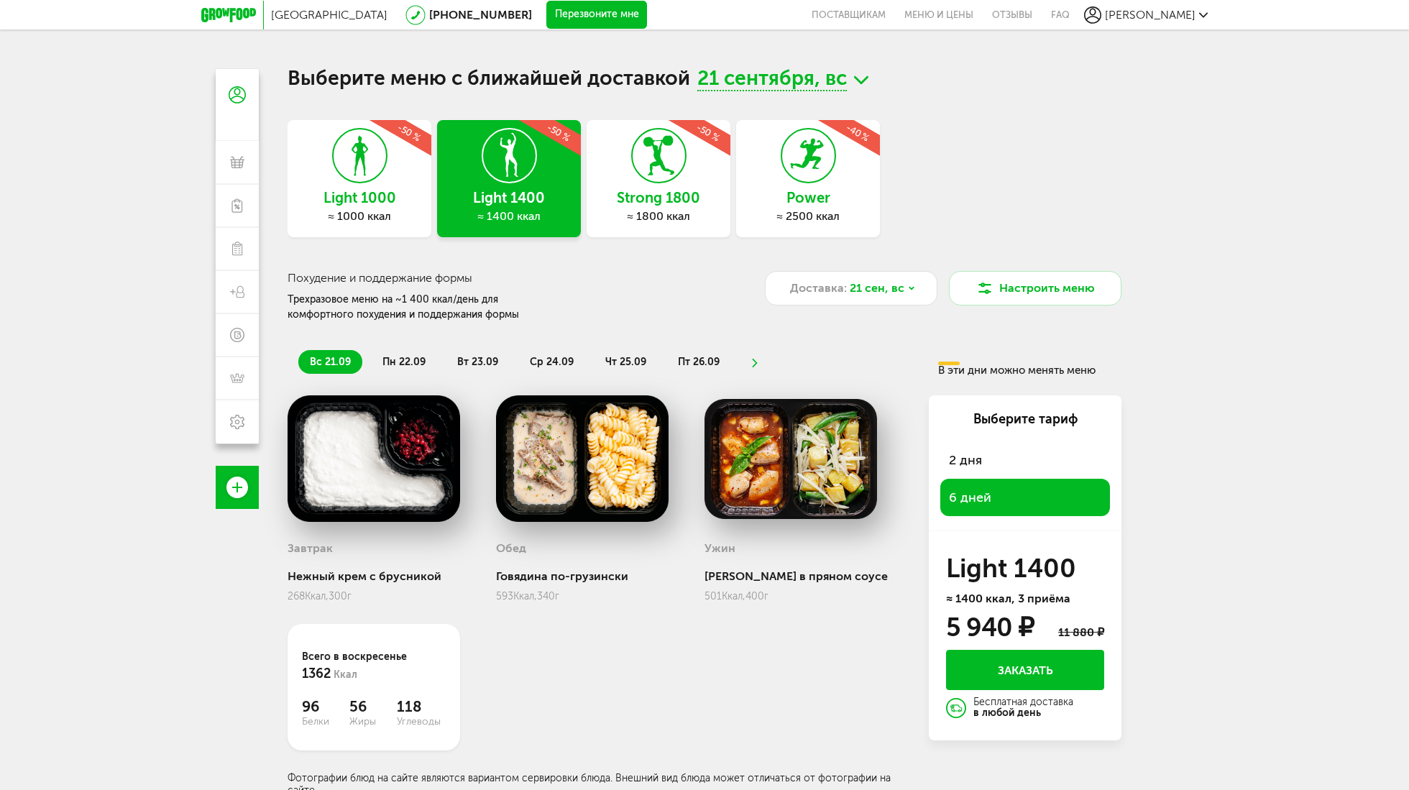
click at [630, 214] on div "≈ 1800 ккал" at bounding box center [658, 216] width 144 height 14
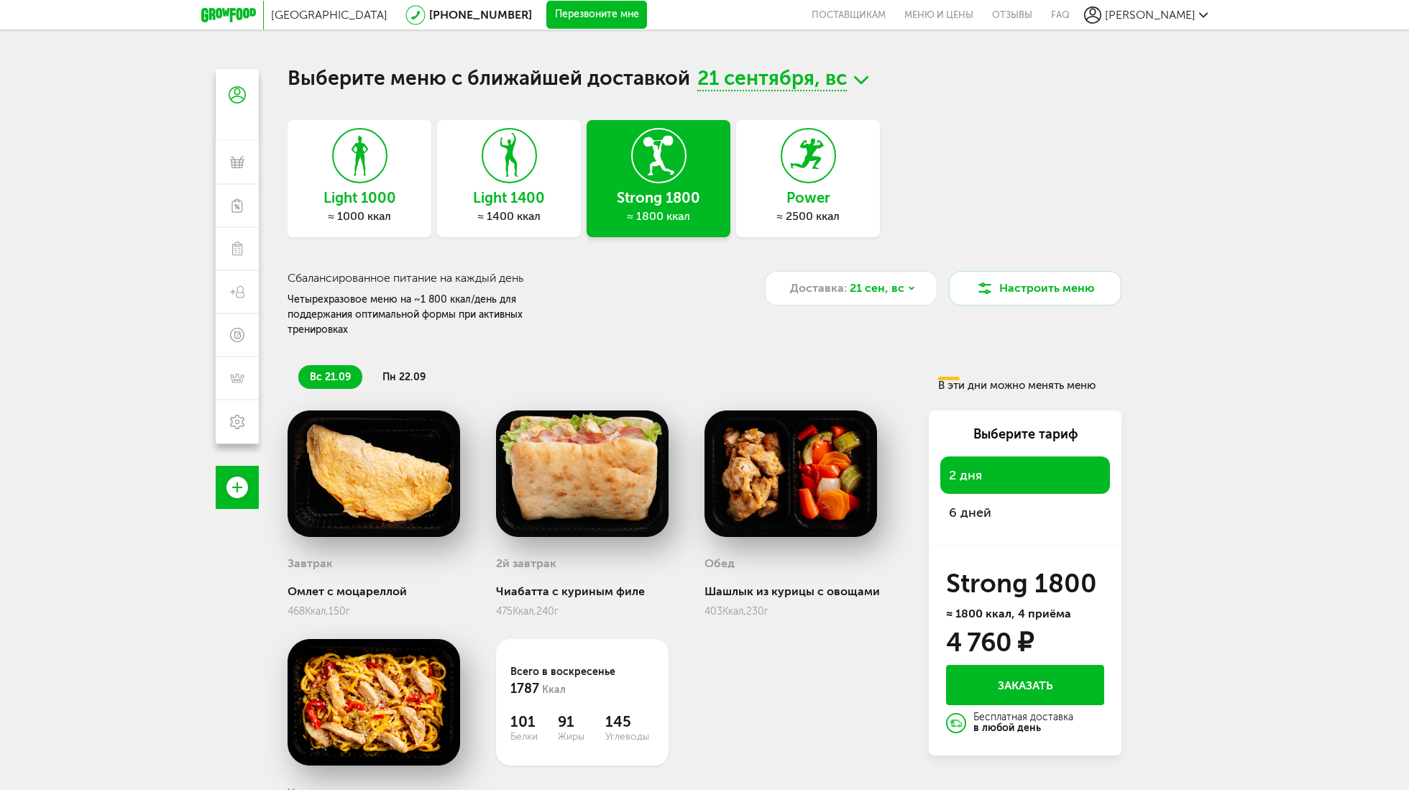
click at [514, 213] on div "≈ 1400 ккал" at bounding box center [509, 216] width 144 height 14
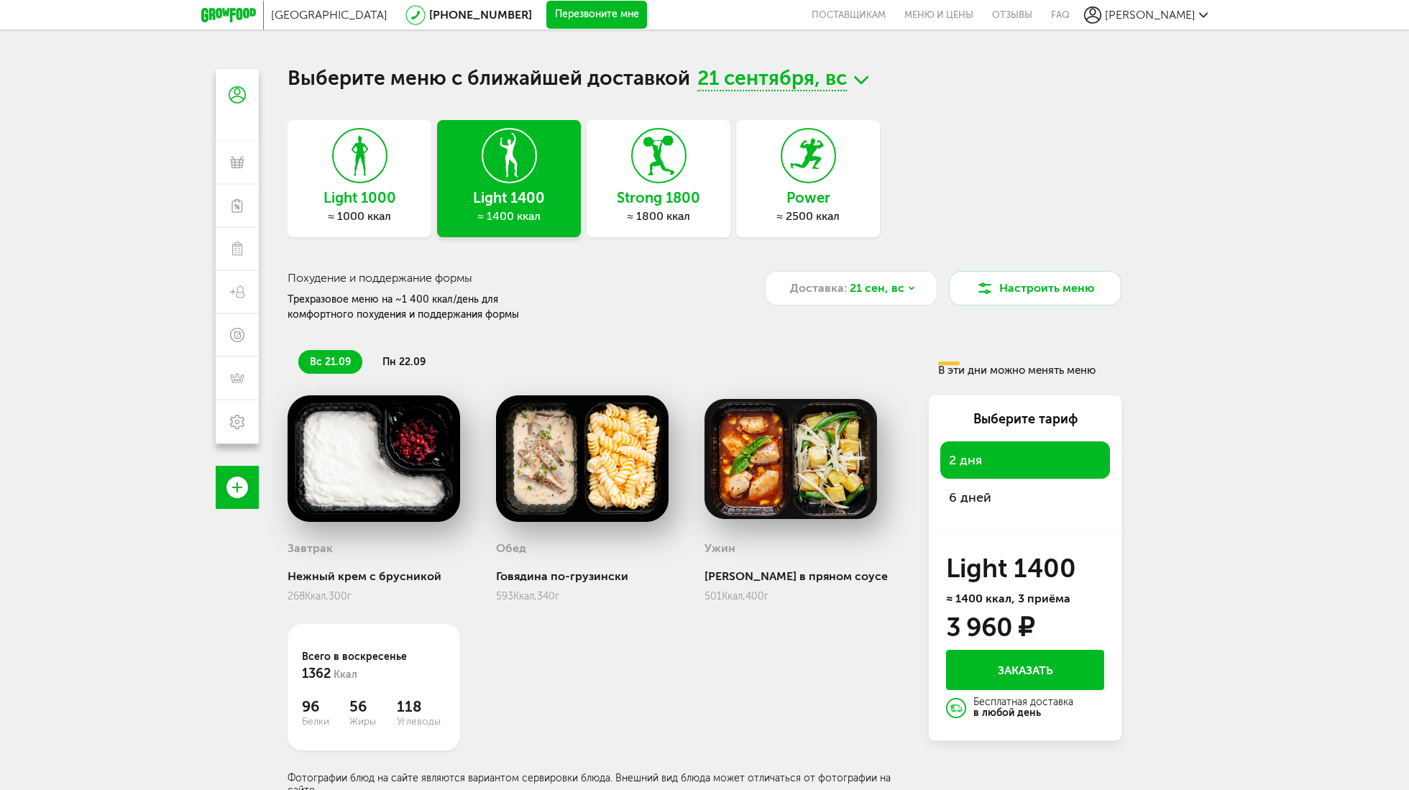
click at [995, 500] on span "6 дней" at bounding box center [1025, 497] width 152 height 20
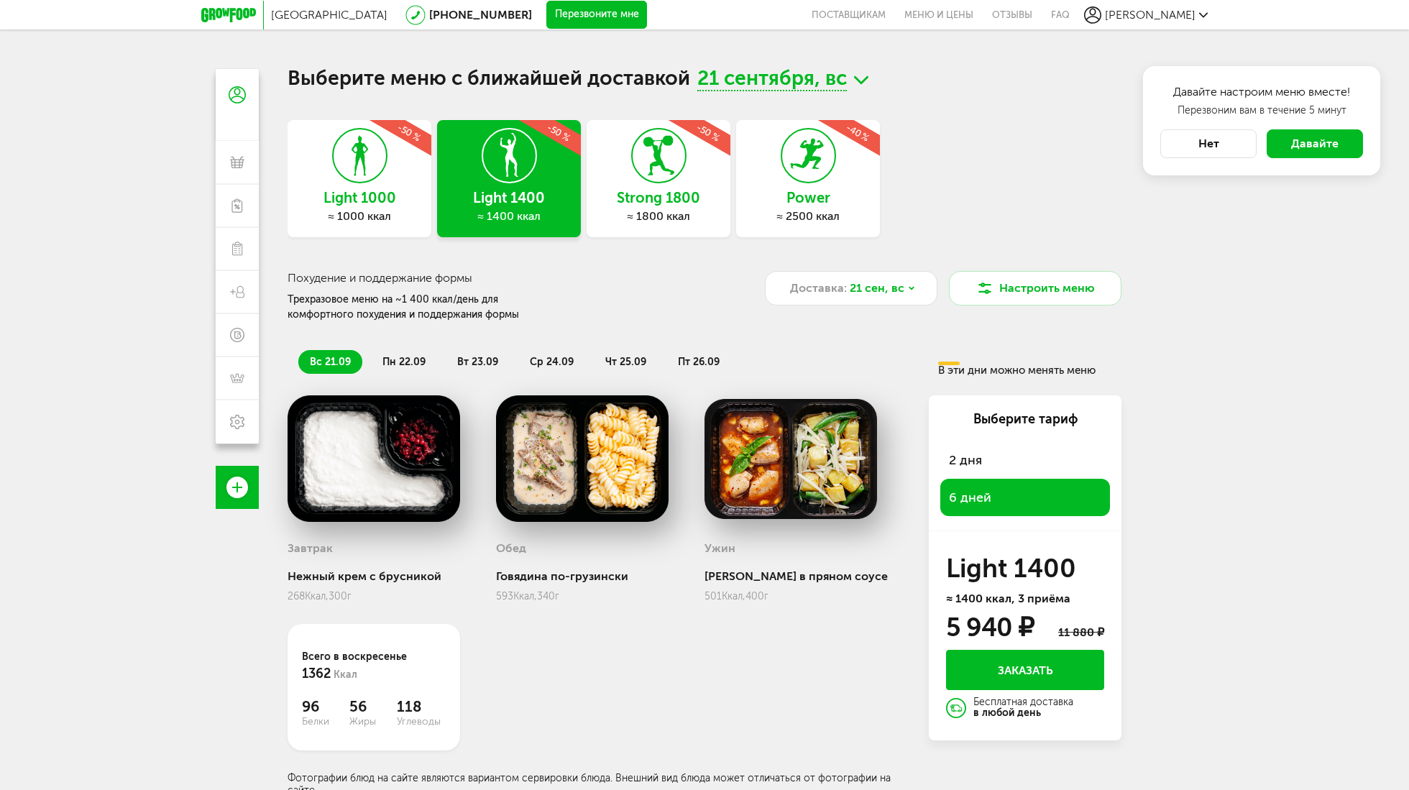
click at [652, 200] on h3 "Strong 1800" at bounding box center [658, 198] width 144 height 16
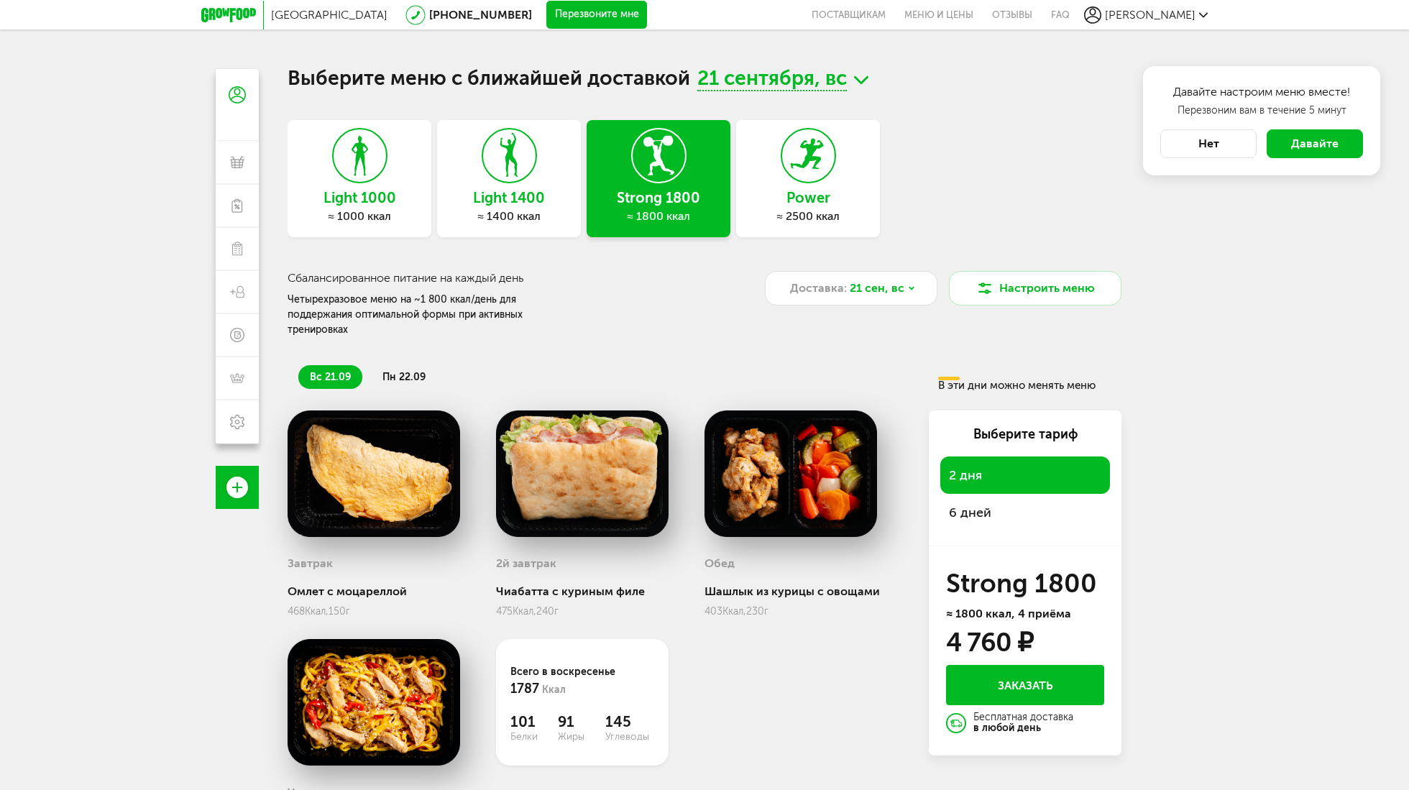
click at [987, 494] on div "6 дней" at bounding box center [1025, 512] width 170 height 37
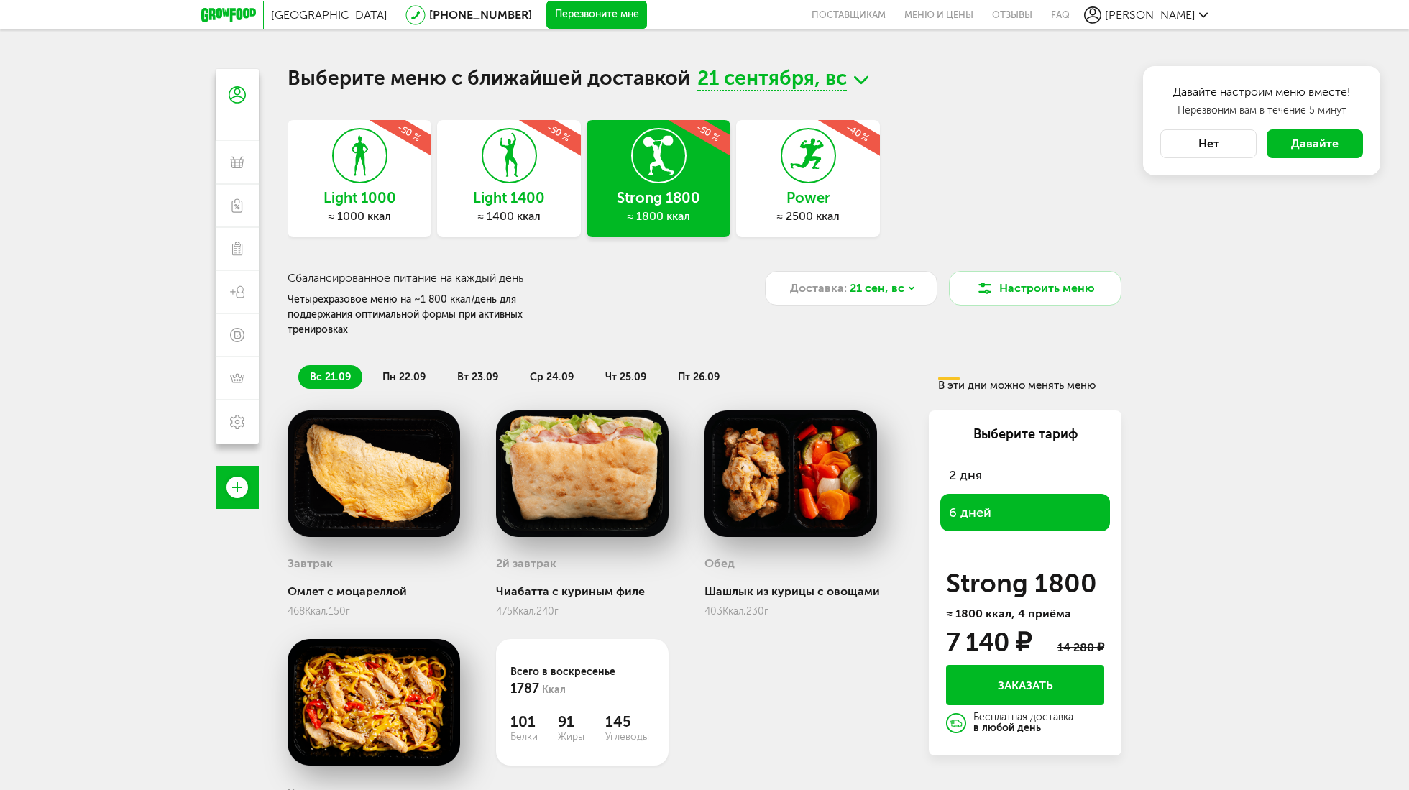
click at [397, 371] on span "пн 22.09" at bounding box center [403, 377] width 43 height 12
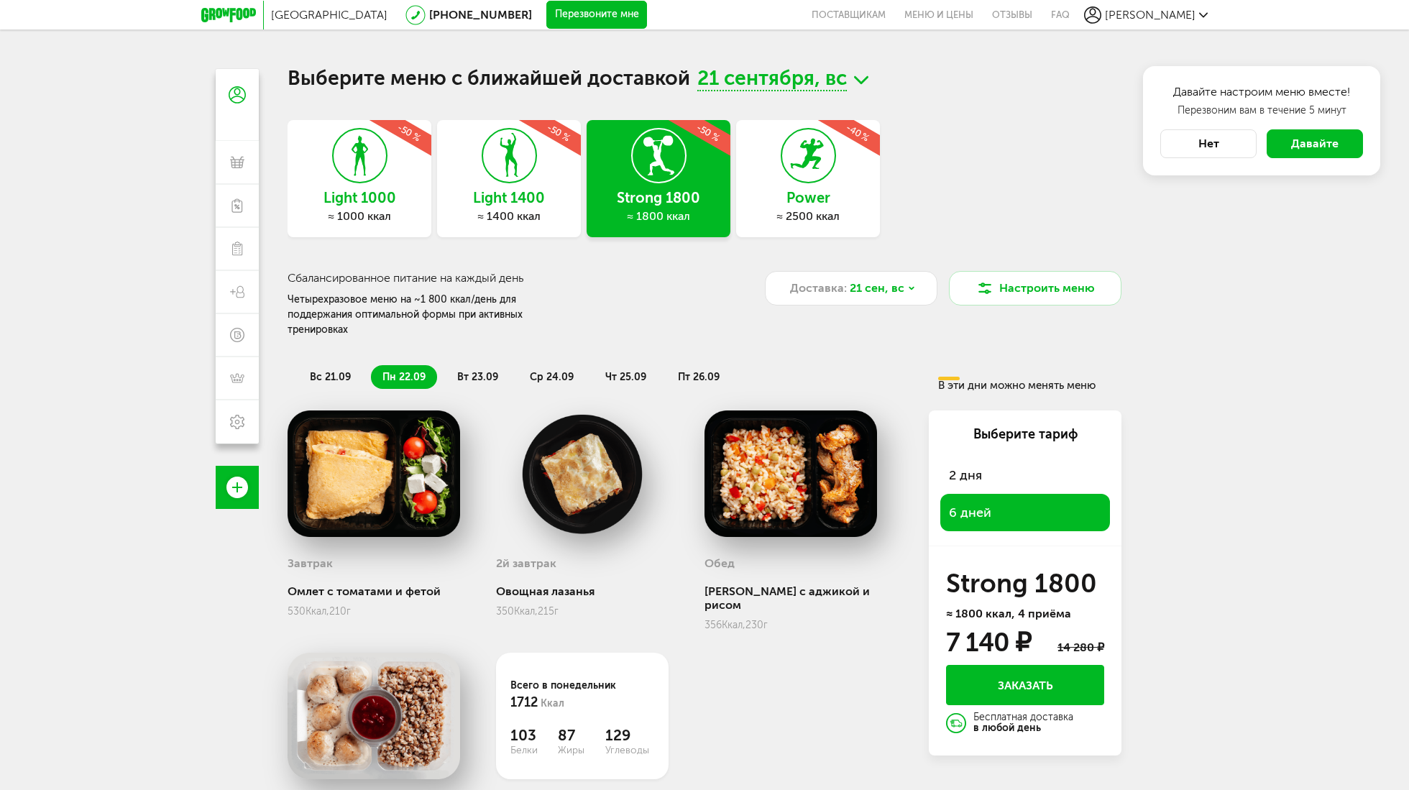
click at [483, 371] on span "вт 23.09" at bounding box center [477, 377] width 41 height 12
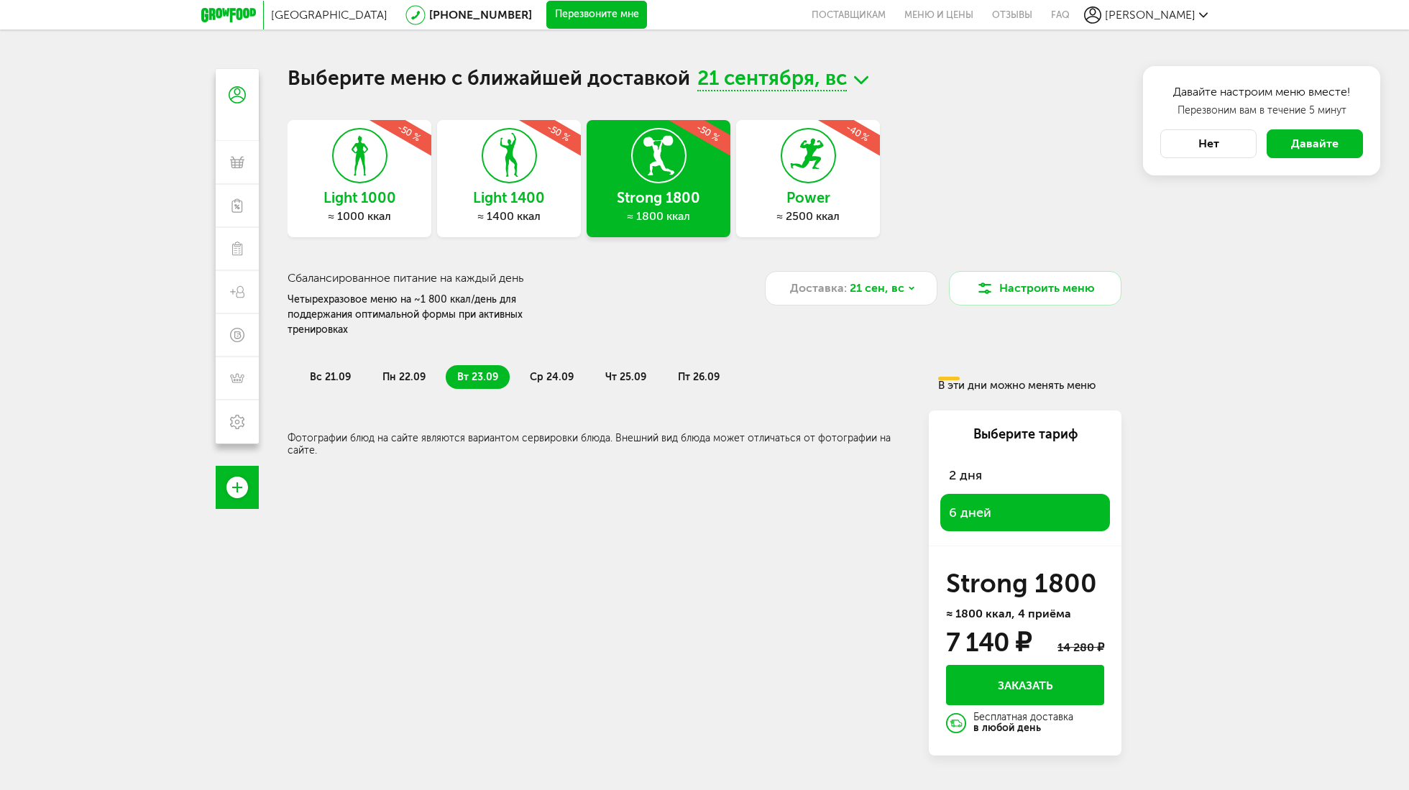
click at [553, 371] on span "ср 24.09" at bounding box center [552, 377] width 44 height 12
click at [629, 371] on span "чт 25.09" at bounding box center [625, 377] width 41 height 12
click at [684, 371] on span "пт 26.09" at bounding box center [699, 377] width 42 height 12
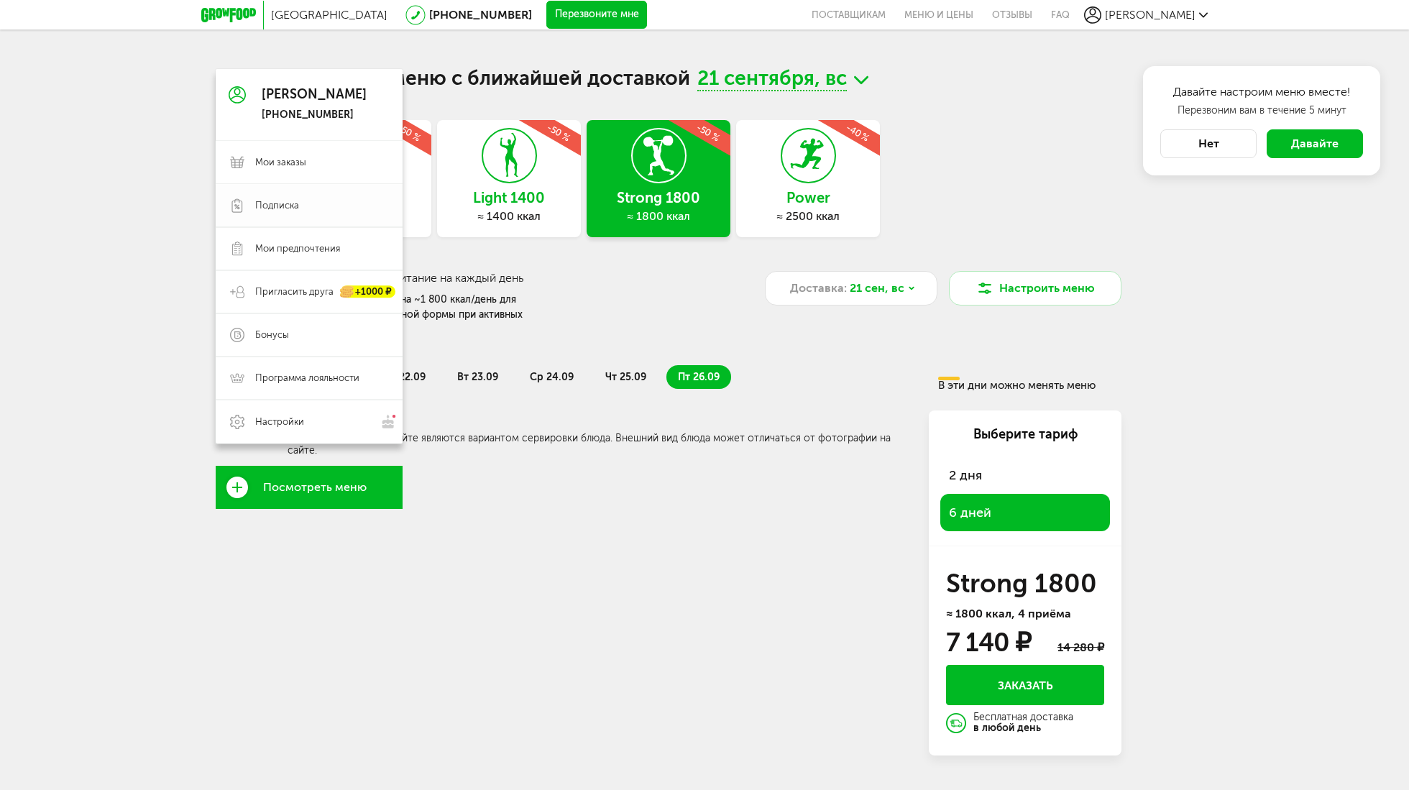
click at [267, 206] on span "Подписка" at bounding box center [277, 205] width 44 height 13
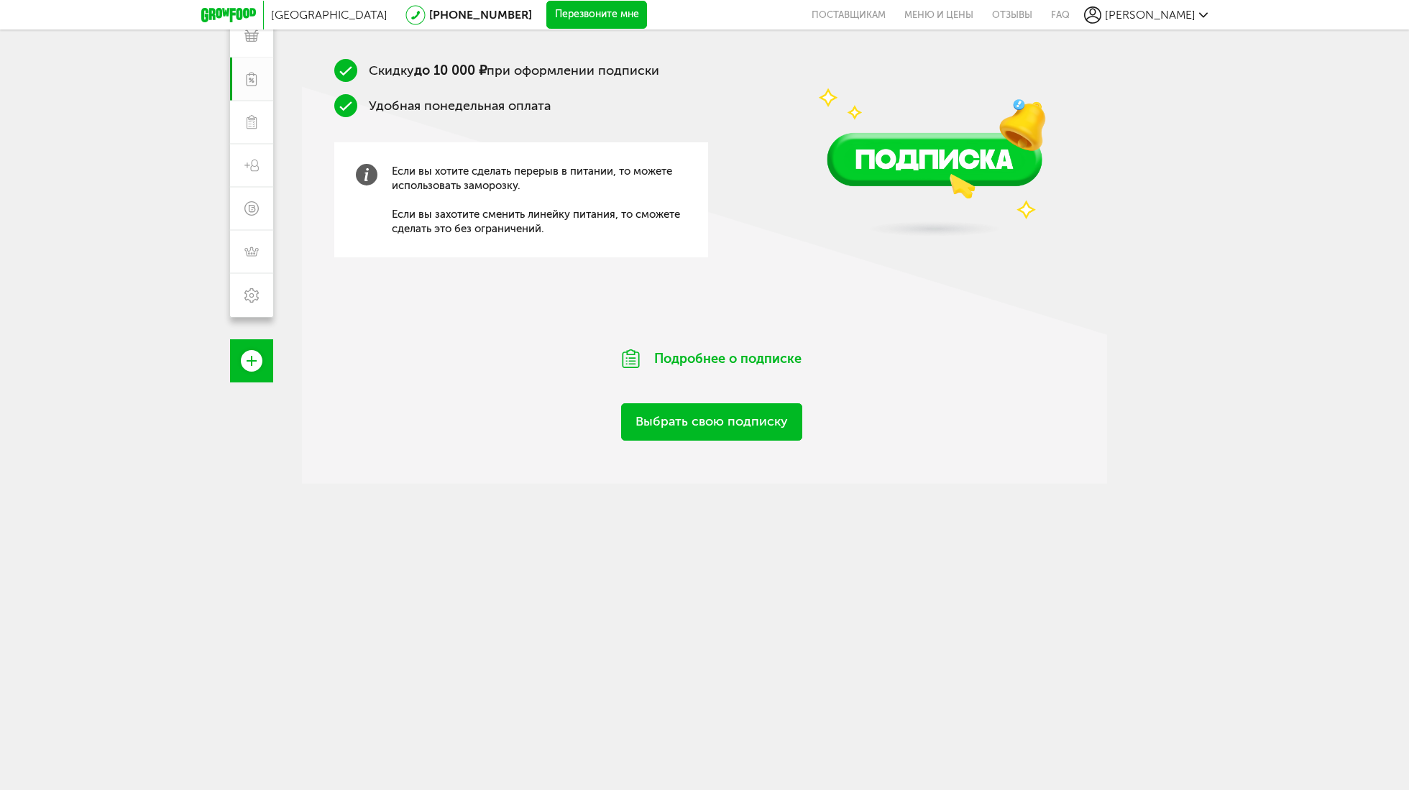
click at [712, 428] on link "Выбрать свою подписку" at bounding box center [711, 421] width 181 height 37
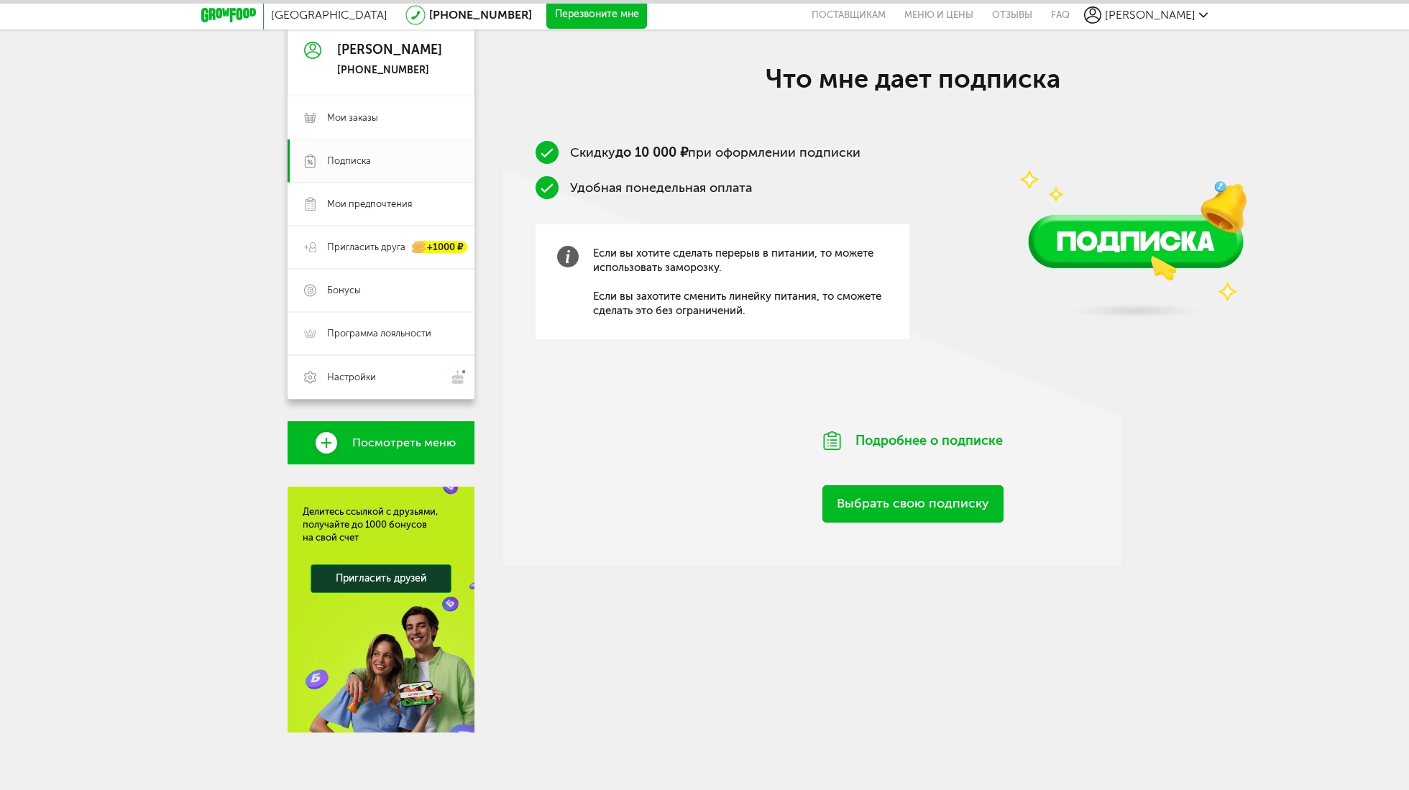
scroll to position [144, 0]
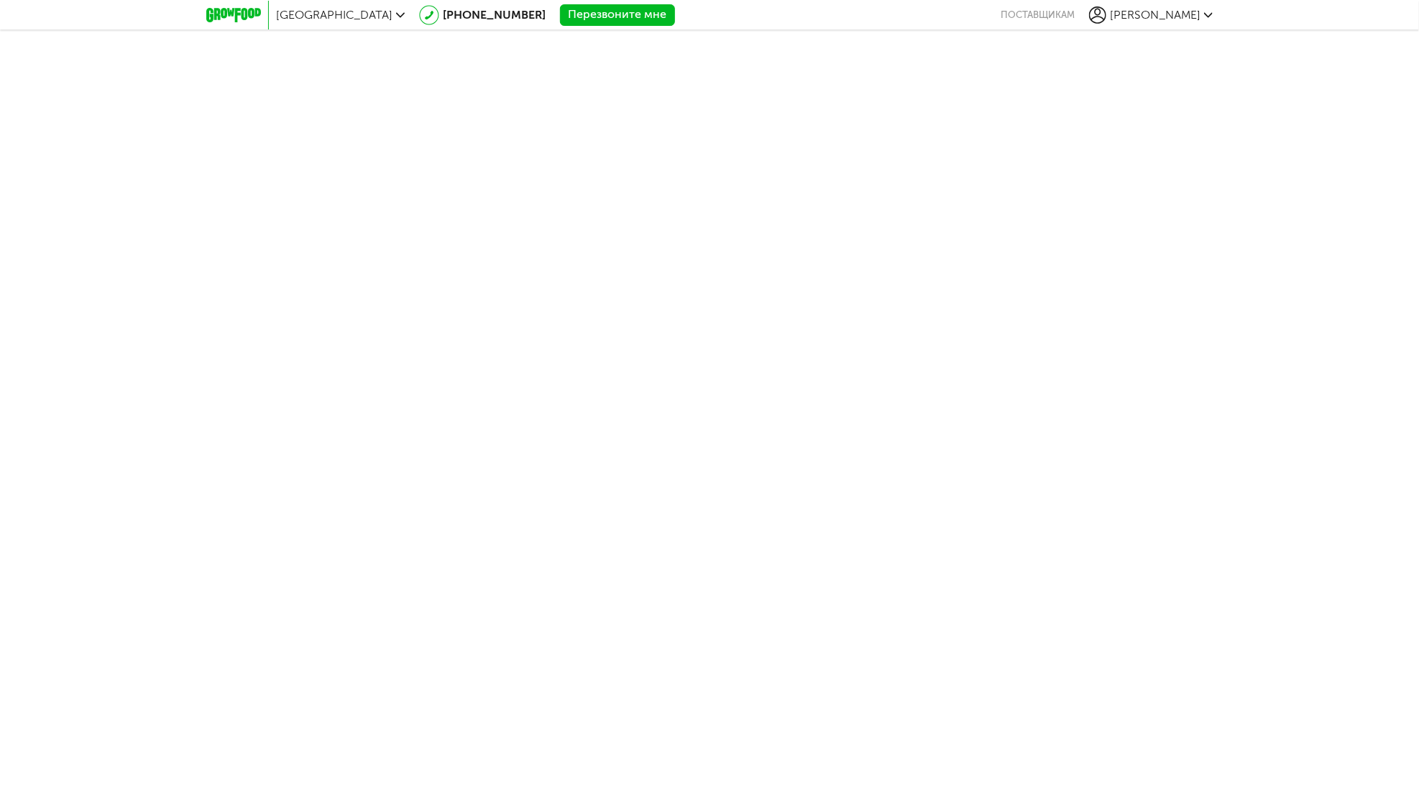
click at [254, 11] on icon at bounding box center [233, 15] width 55 height 14
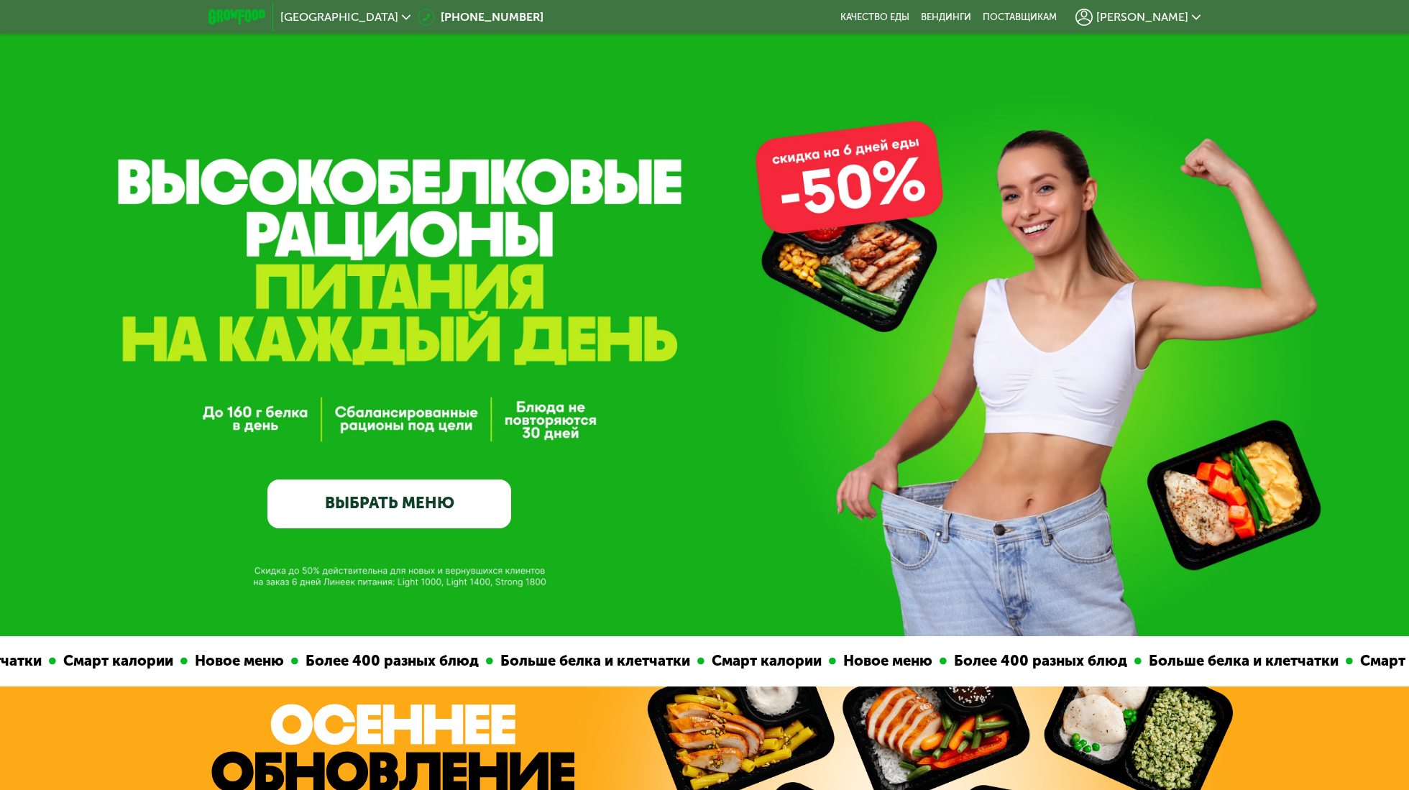
click at [415, 492] on link "ВЫБРАТЬ МЕНЮ" at bounding box center [389, 503] width 244 height 49
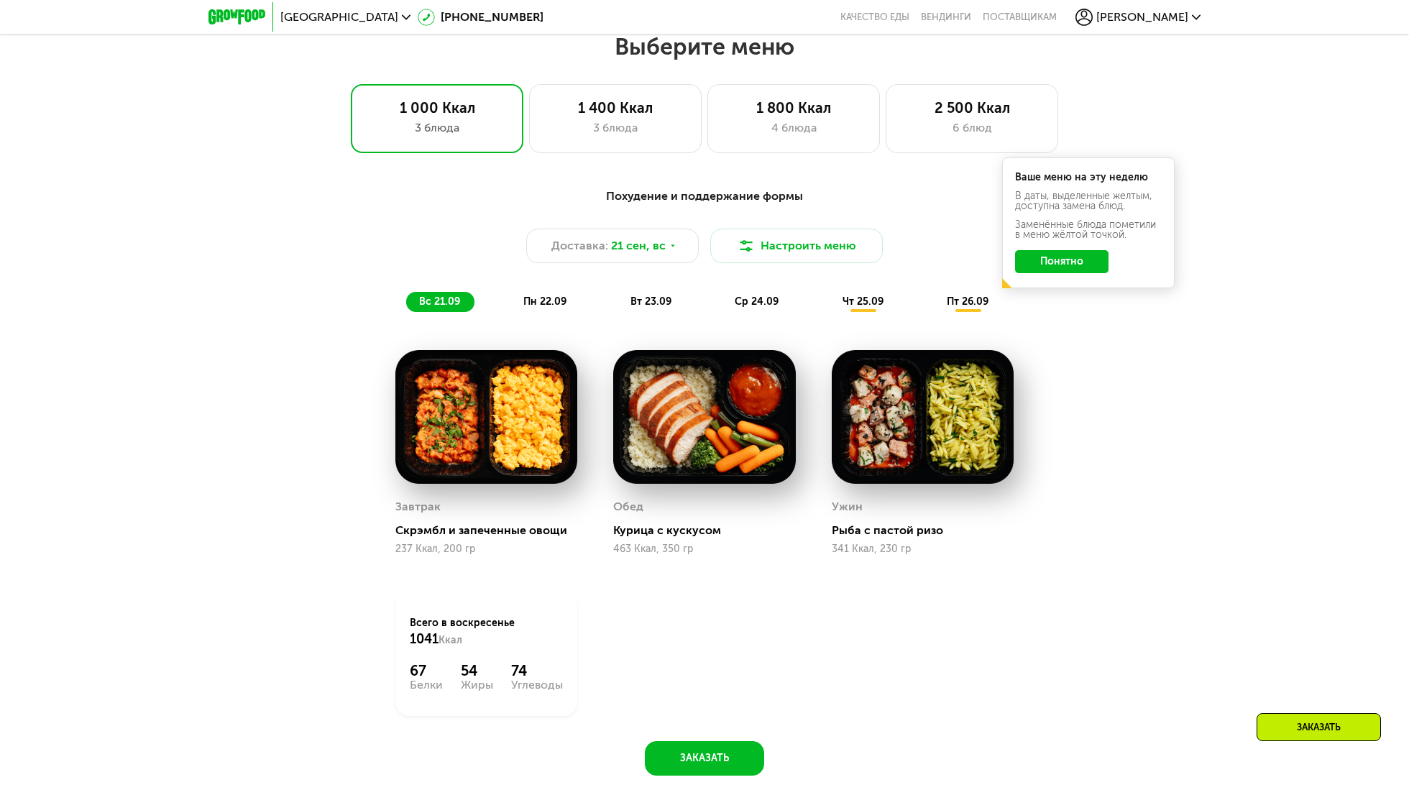
scroll to position [1222, 0]
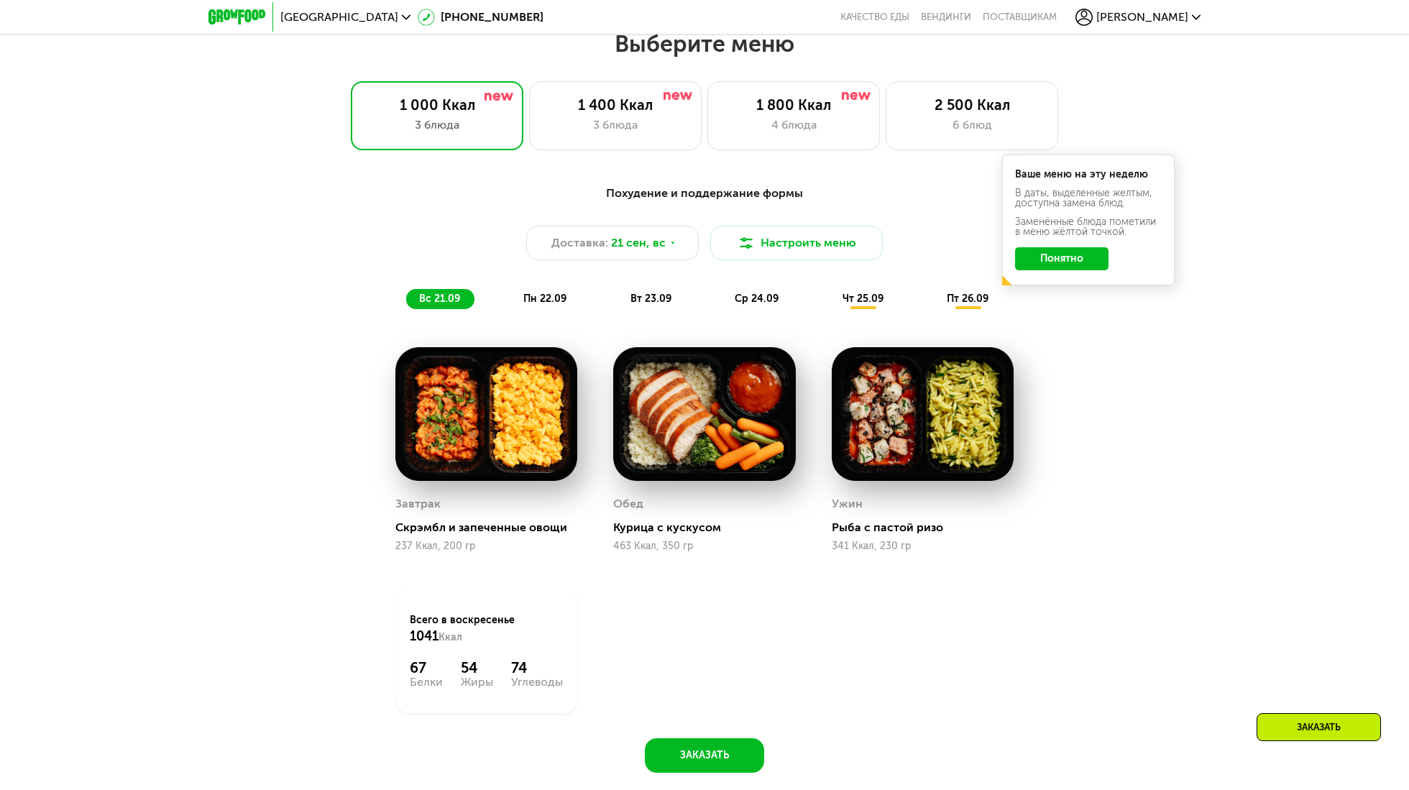
click at [1179, 19] on span "[PERSON_NAME]" at bounding box center [1142, 16] width 92 height 11
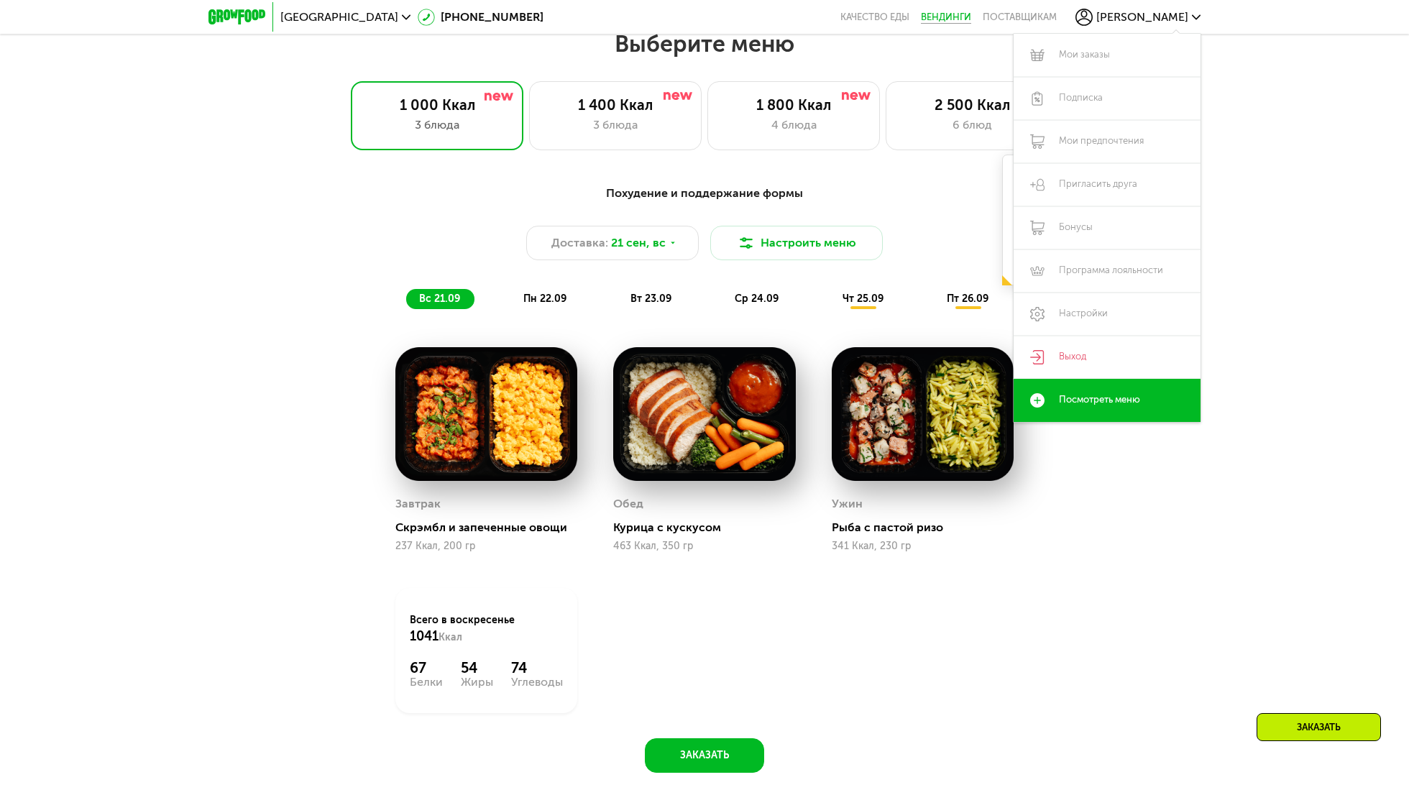
click at [971, 11] on link "Вендинги" at bounding box center [946, 16] width 50 height 11
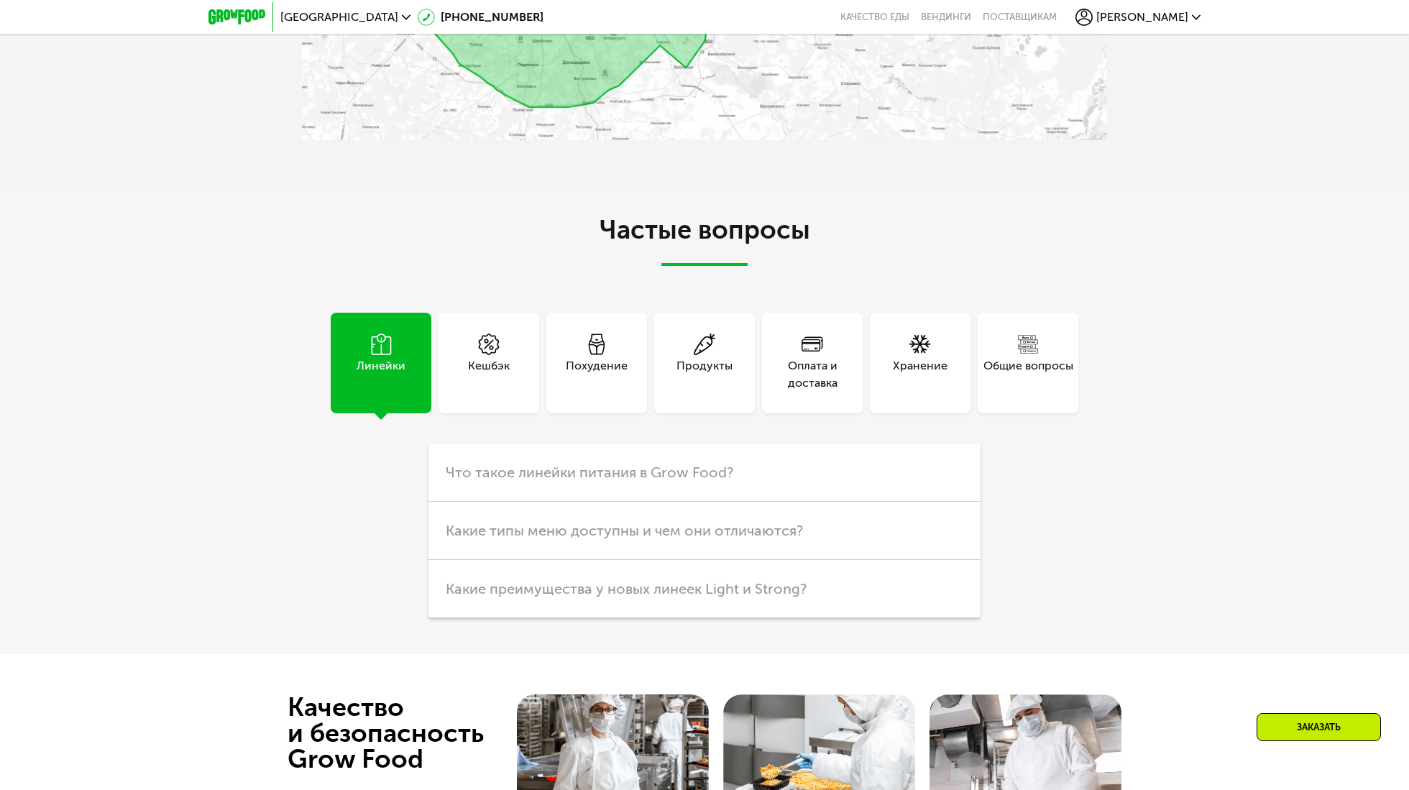
scroll to position [4025, 0]
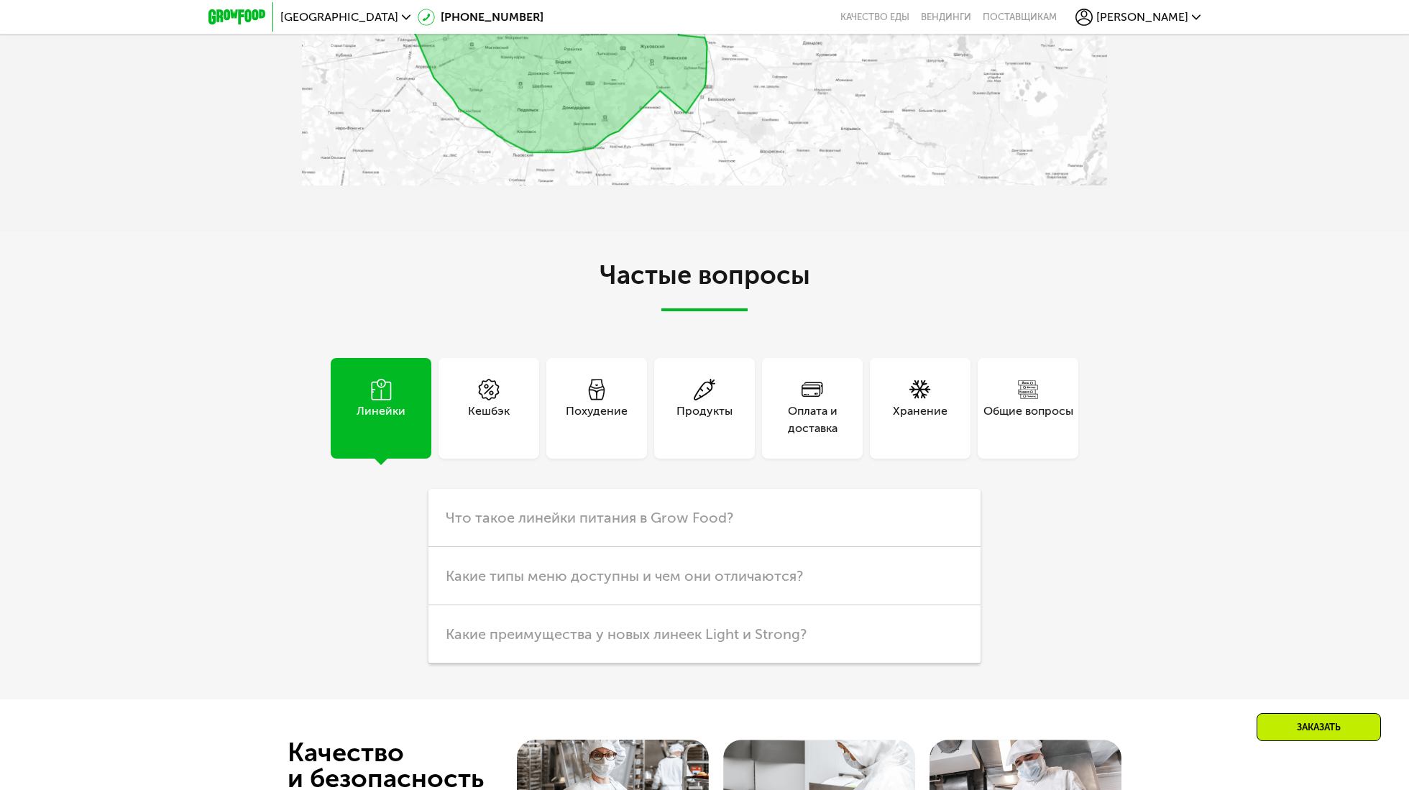
click at [1015, 392] on div "Общие вопросы" at bounding box center [1027, 408] width 101 height 101
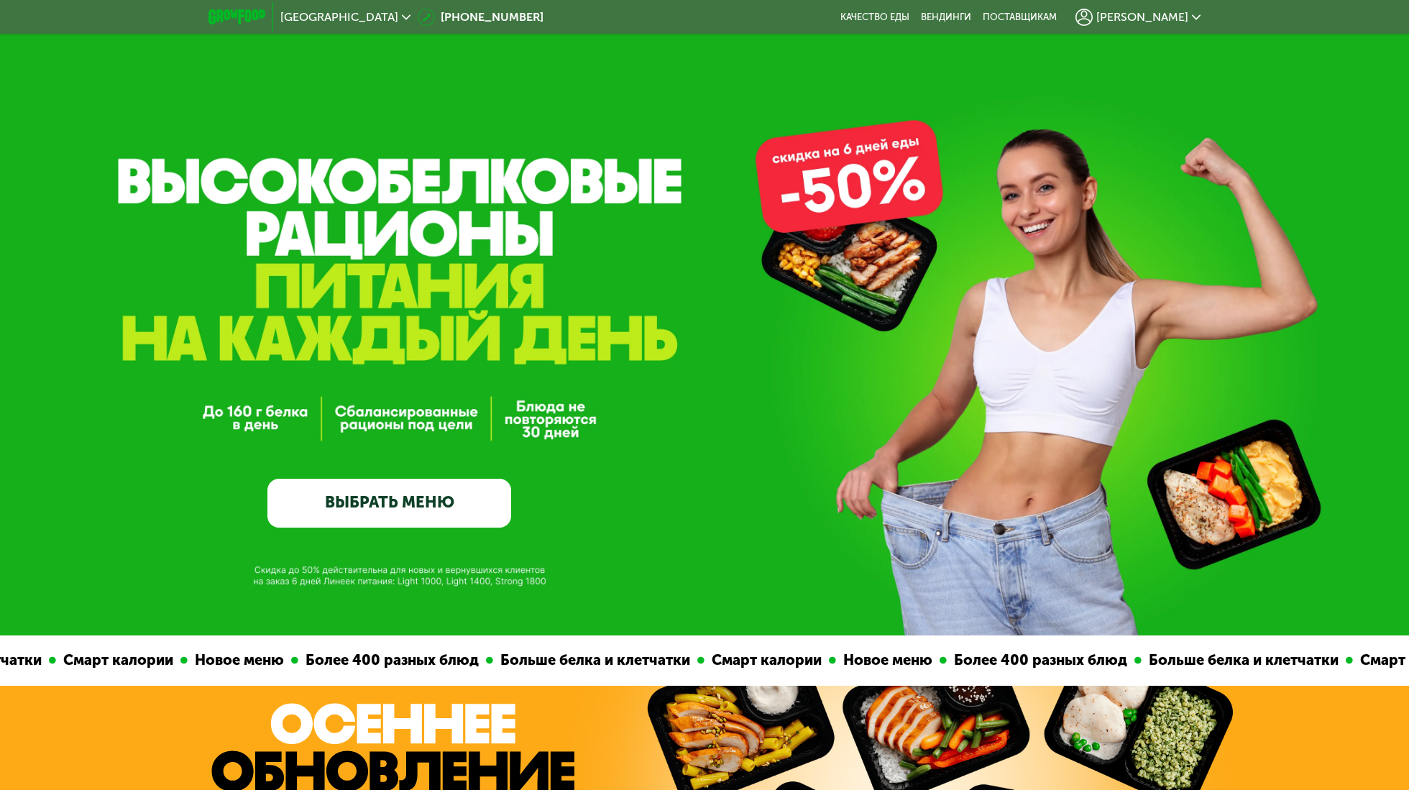
scroll to position [0, 0]
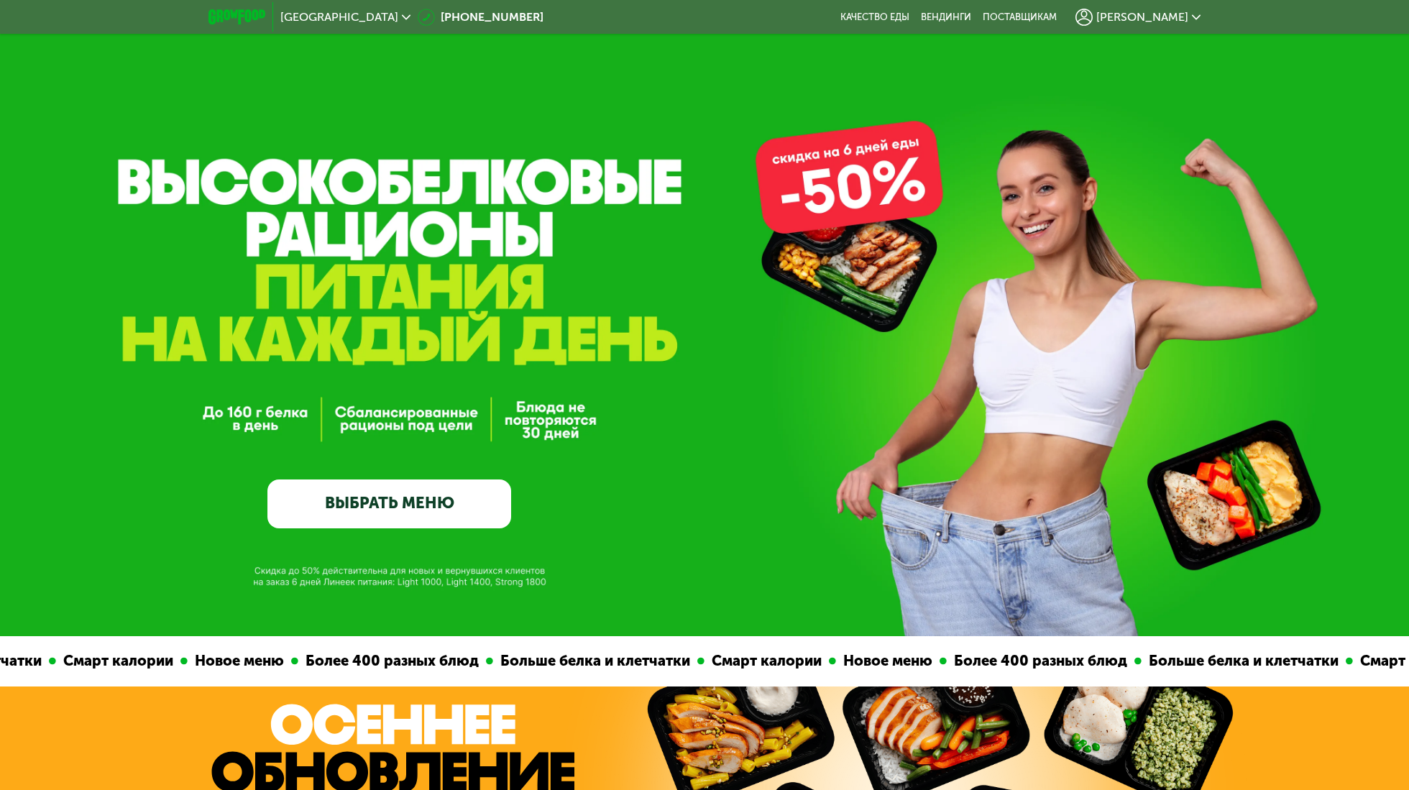
click at [1143, 17] on span "[PERSON_NAME]" at bounding box center [1142, 16] width 92 height 11
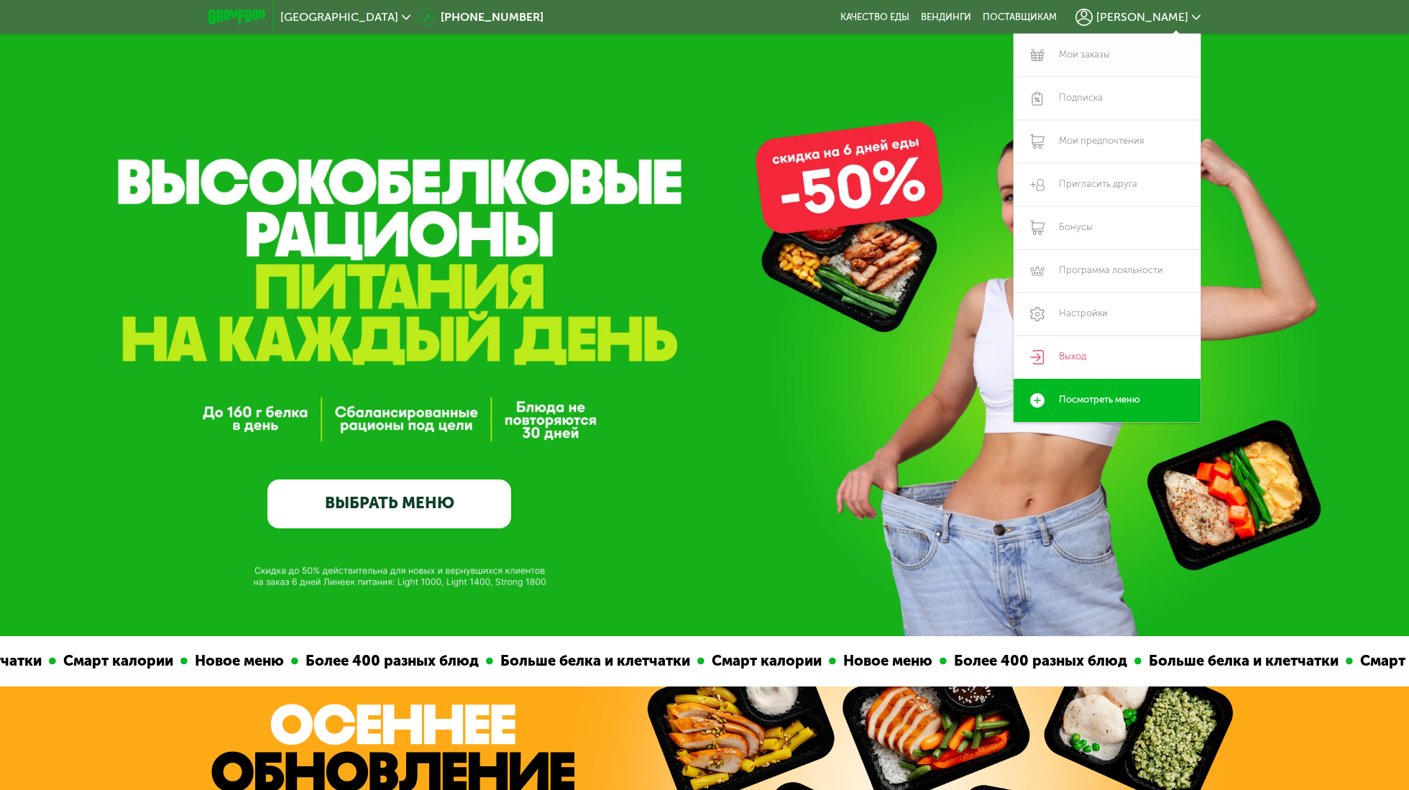
click at [1074, 57] on link "Мои заказы" at bounding box center [1106, 55] width 187 height 43
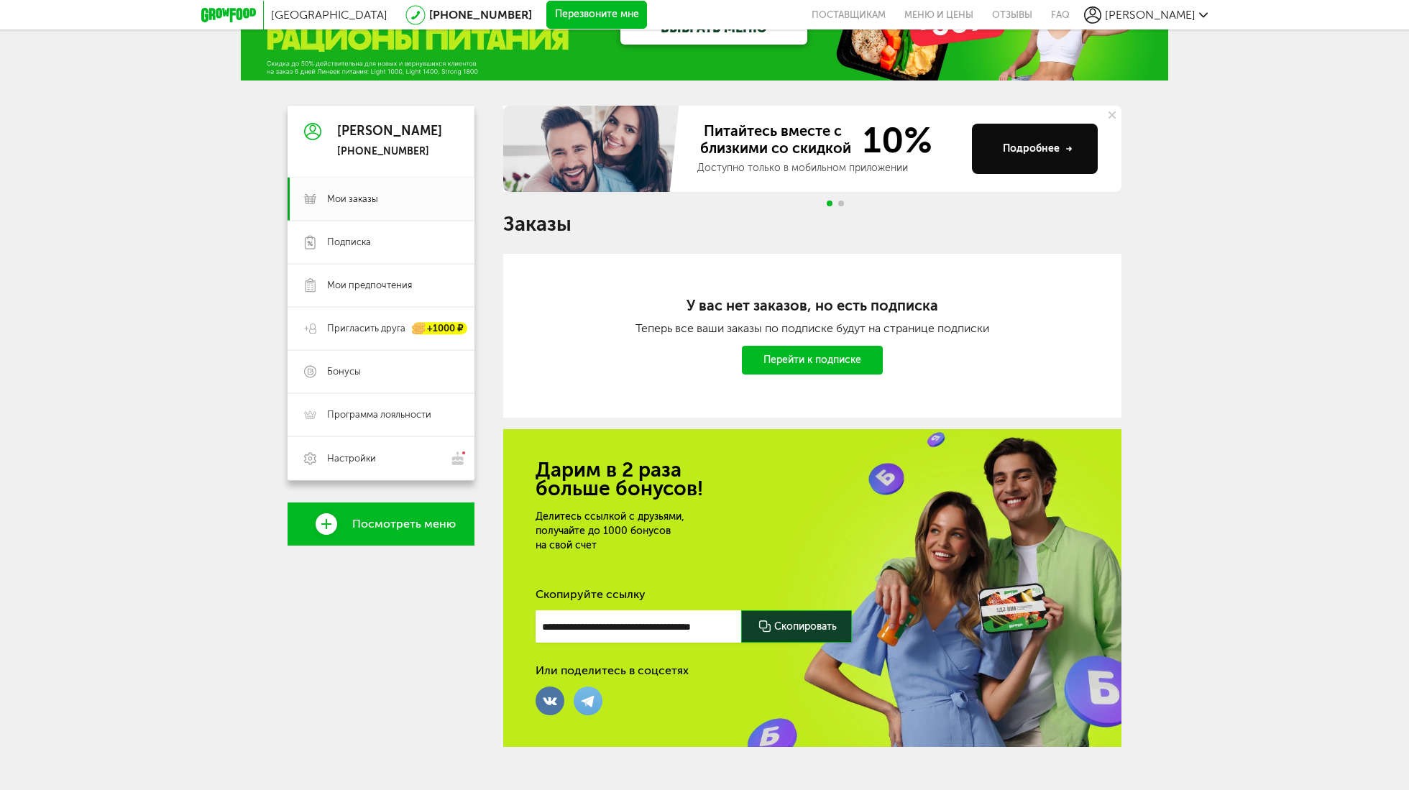
scroll to position [78, 0]
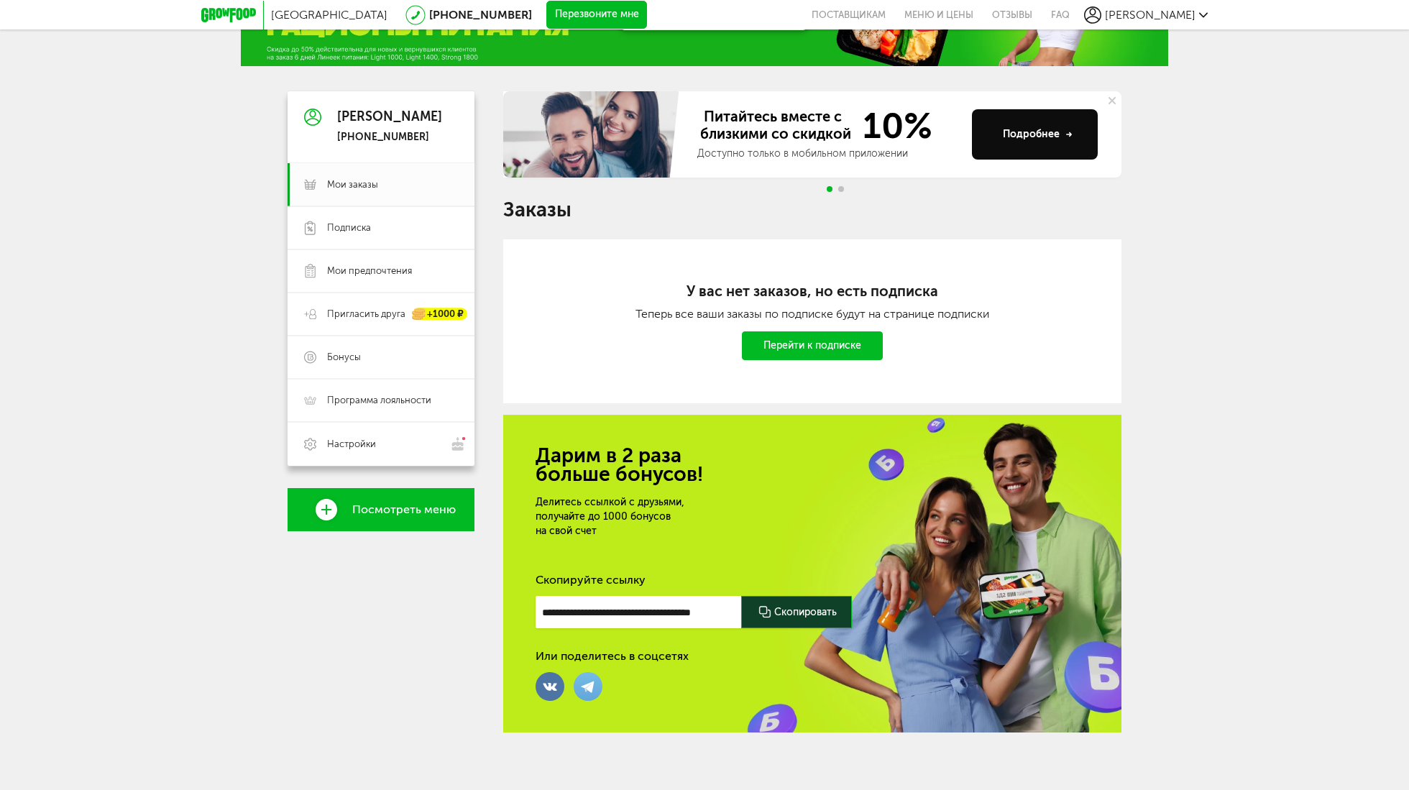
click at [808, 340] on link "Перейти к подписке" at bounding box center [812, 345] width 141 height 29
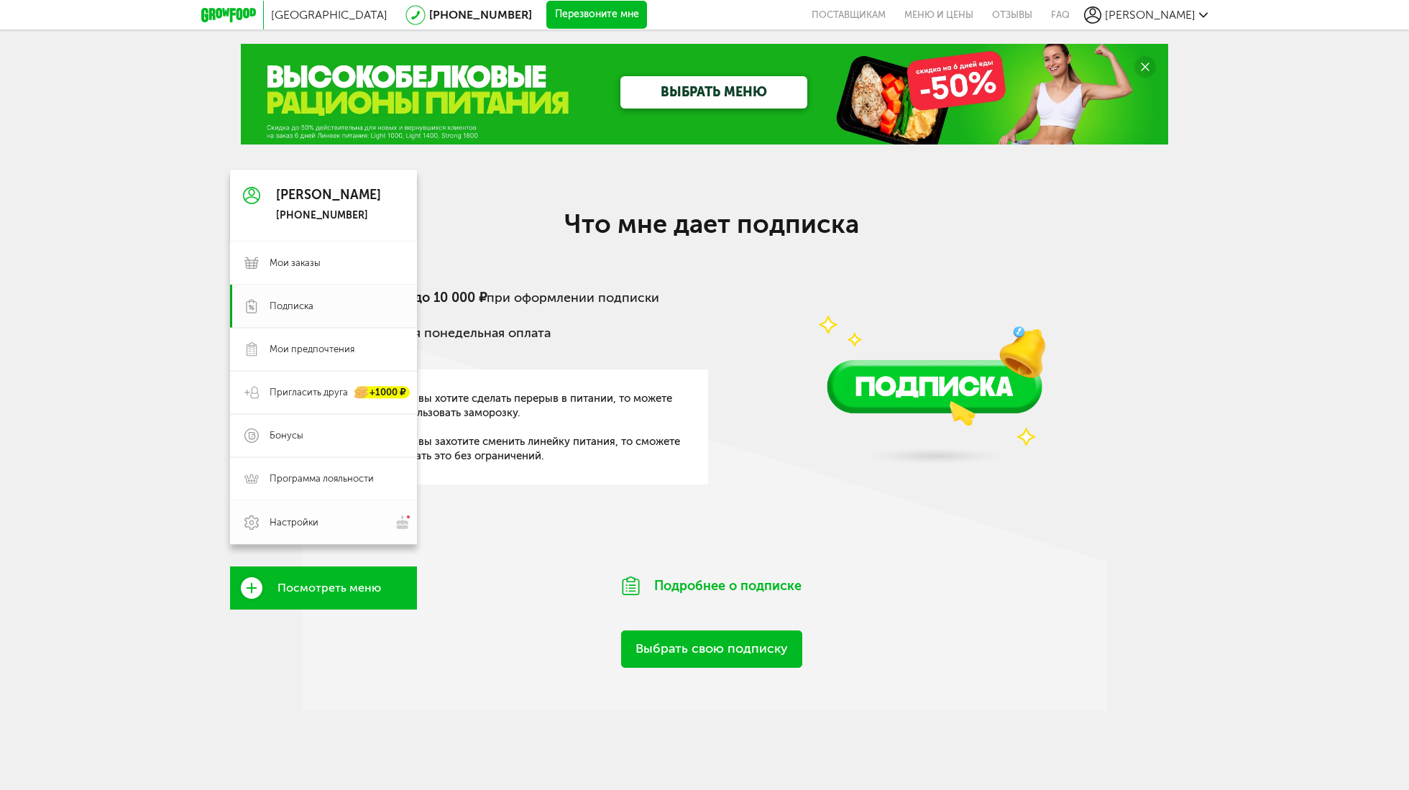
click at [292, 522] on span "Настройки" at bounding box center [293, 522] width 49 height 13
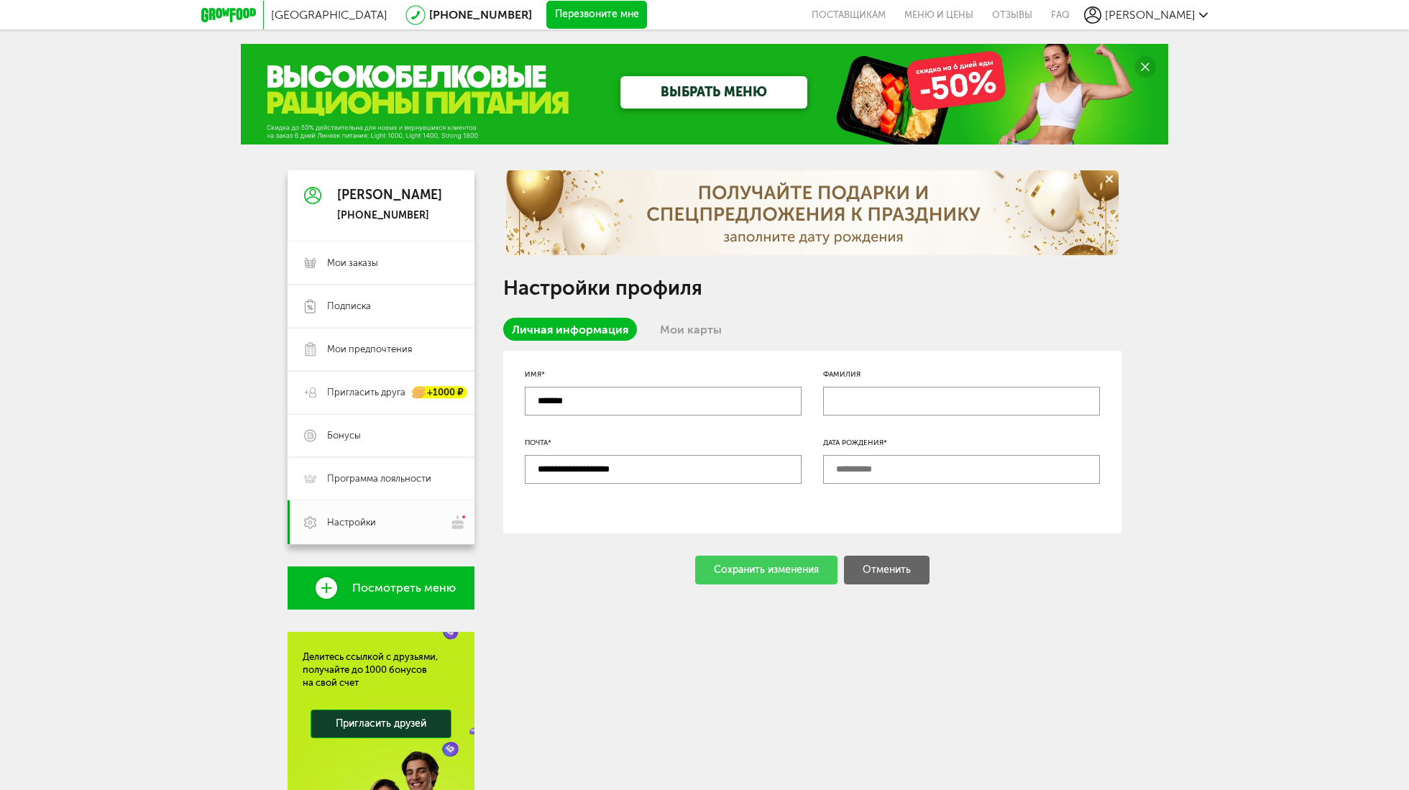
click at [685, 331] on link "Мои карты" at bounding box center [690, 329] width 79 height 23
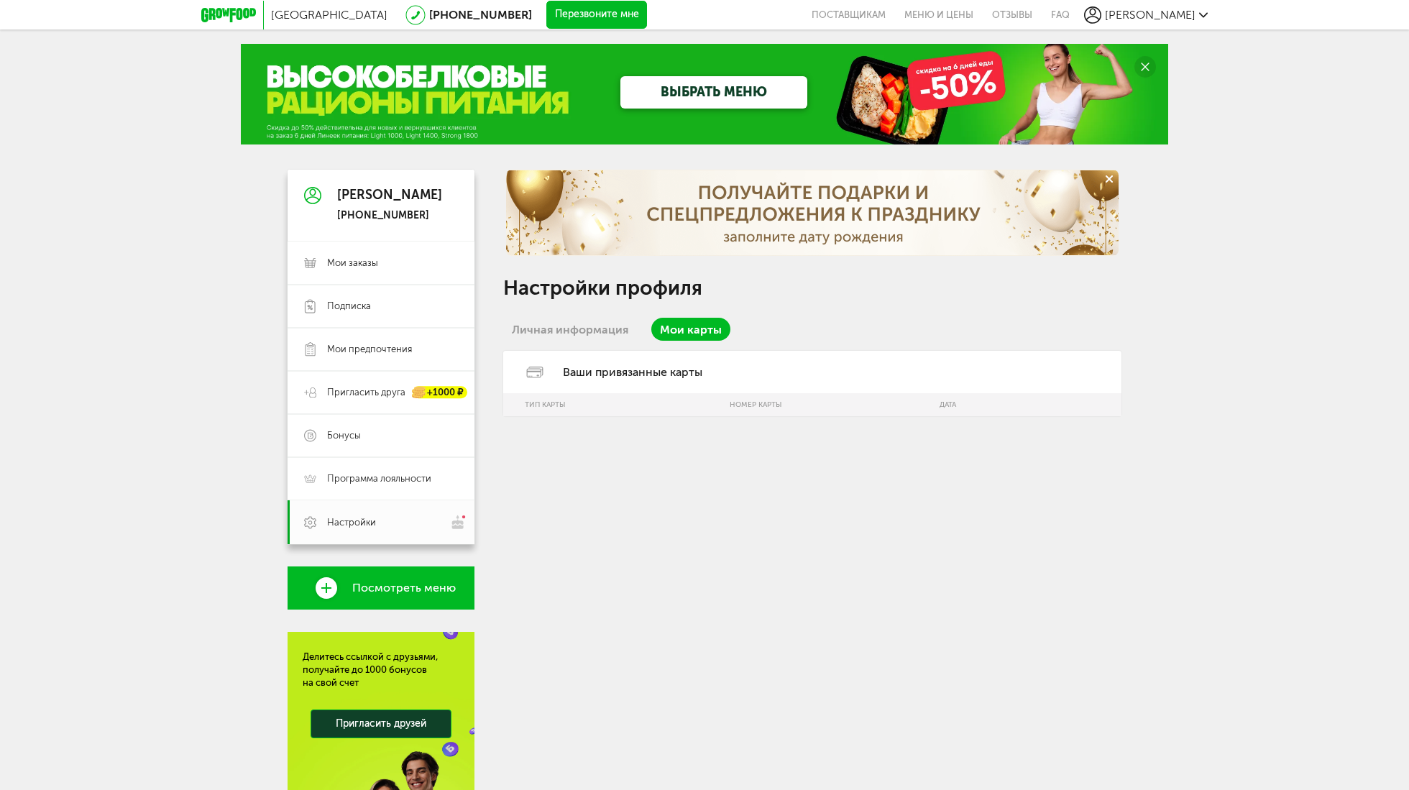
click at [569, 326] on link "Личная информация" at bounding box center [570, 329] width 134 height 23
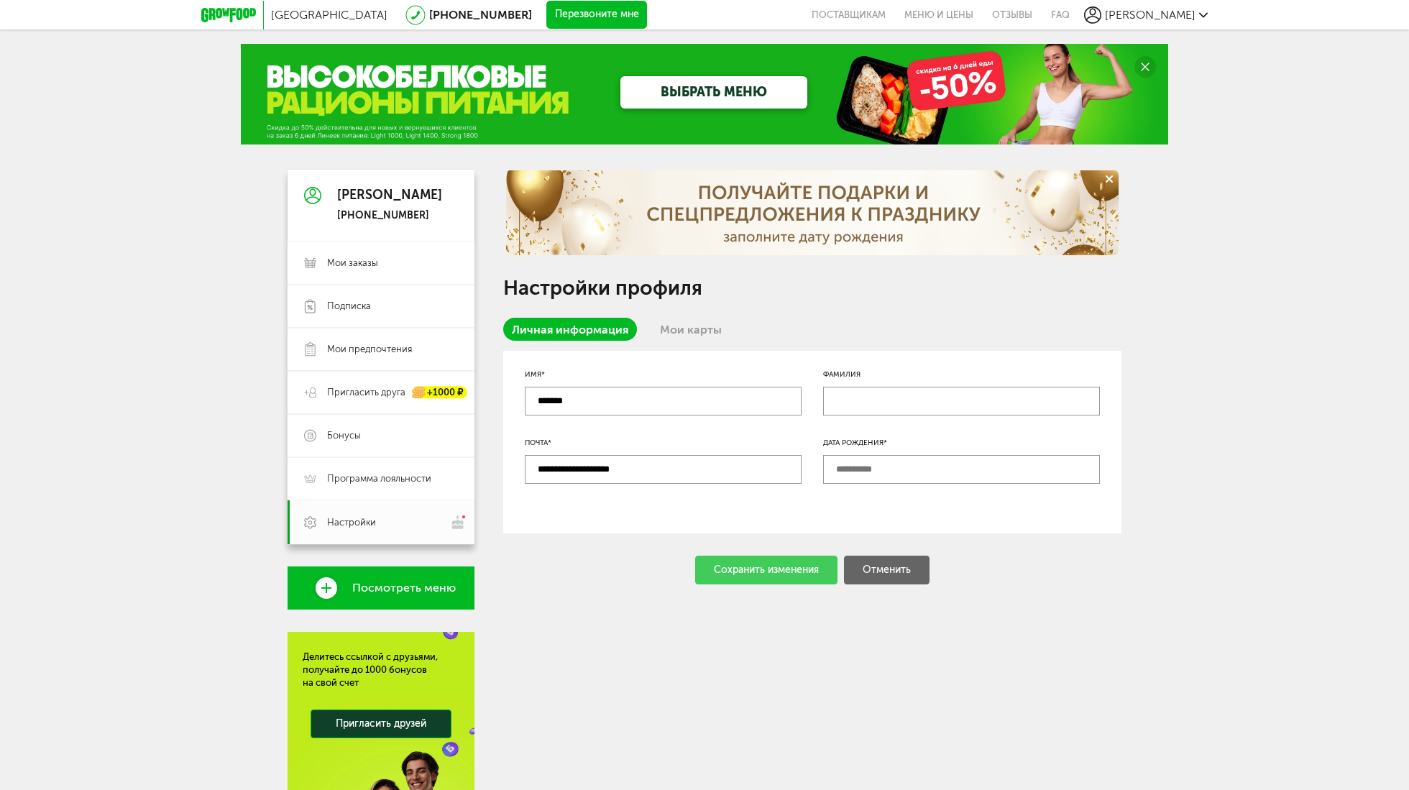
click at [546, 15] on button "Перезвоните мне" at bounding box center [596, 15] width 101 height 29
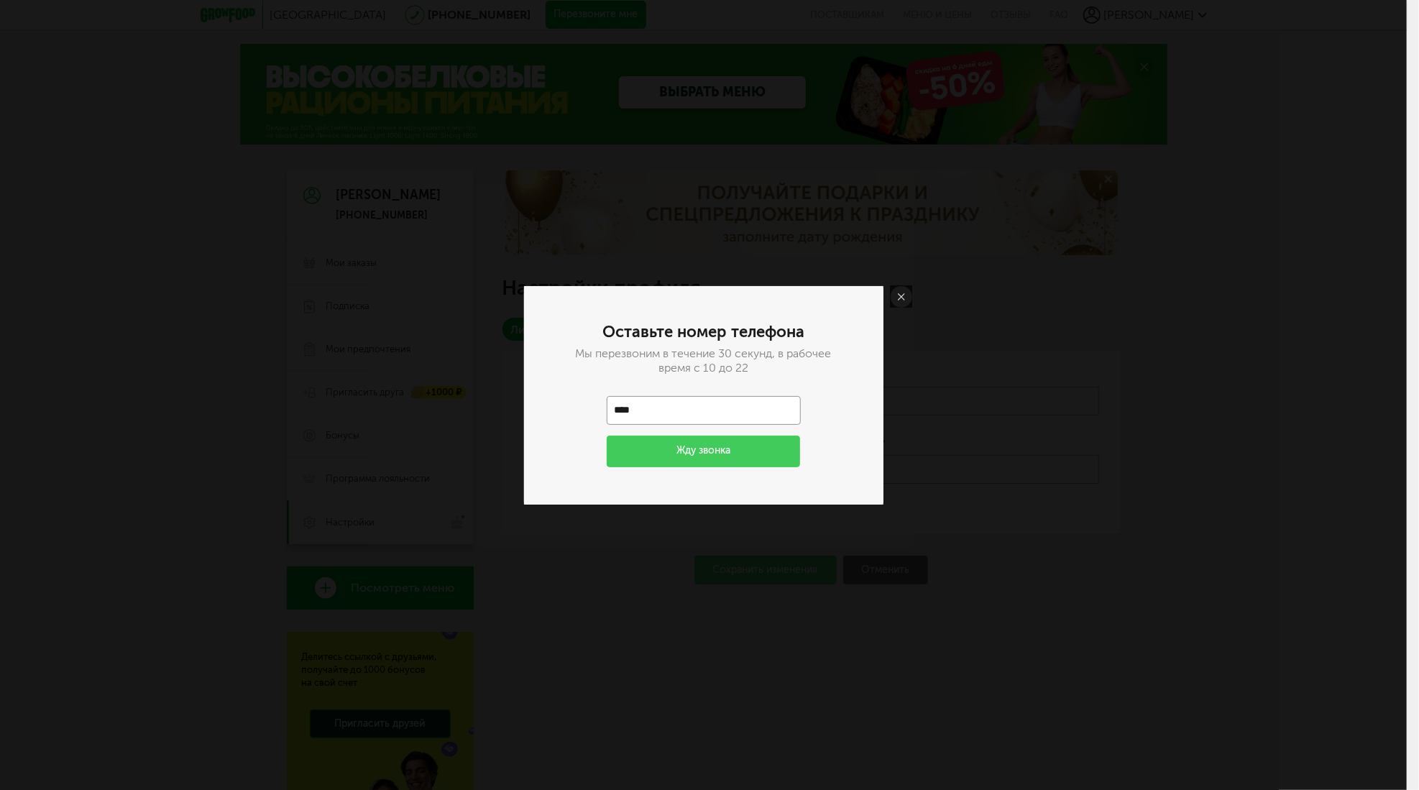
click at [666, 414] on input "****" at bounding box center [704, 410] width 194 height 29
type input "**********"
click at [908, 296] on link at bounding box center [901, 297] width 22 height 22
